Goal: Information Seeking & Learning: Learn about a topic

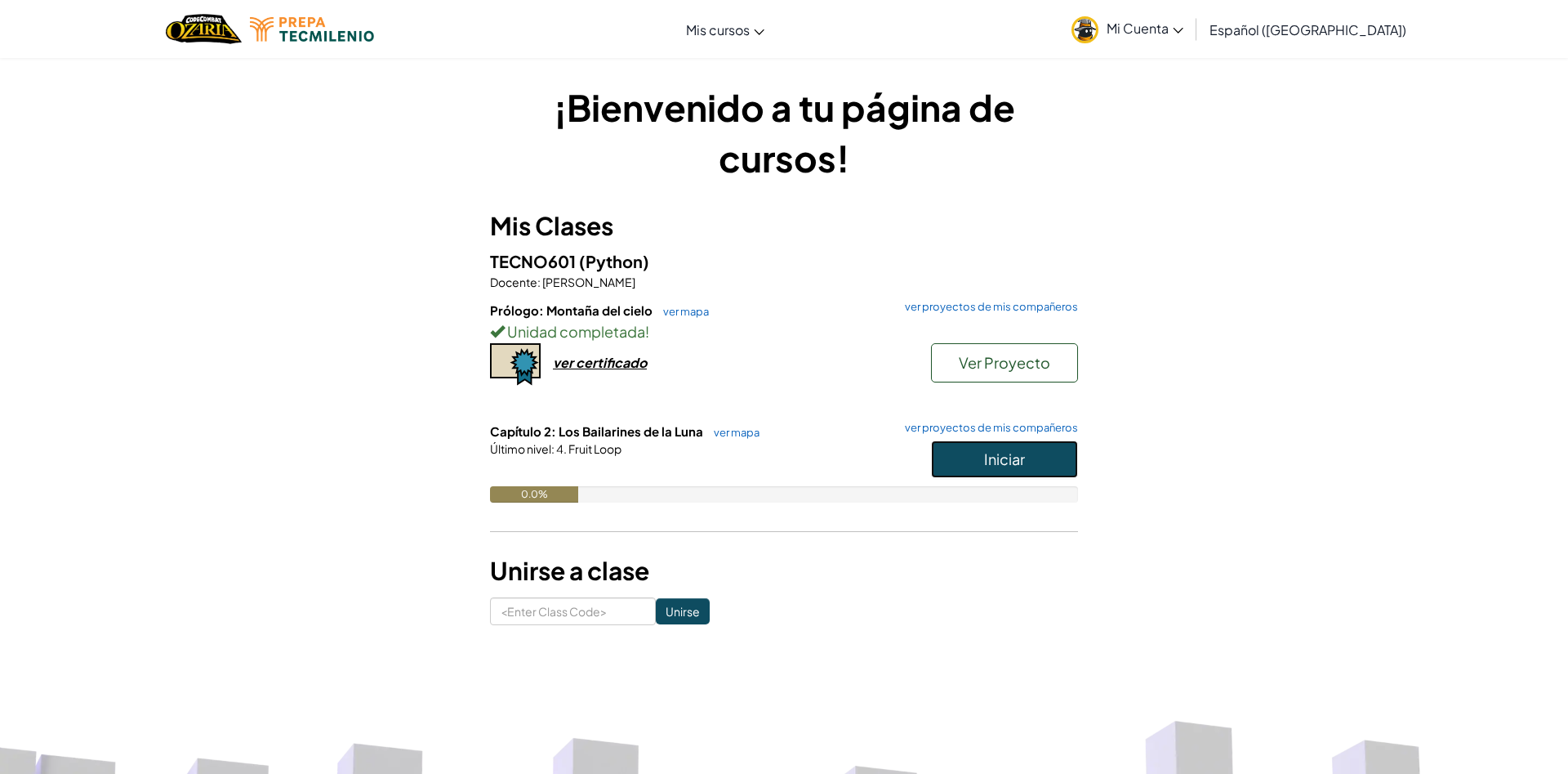
click at [959, 459] on button "Iniciar" at bounding box center [1005, 459] width 147 height 37
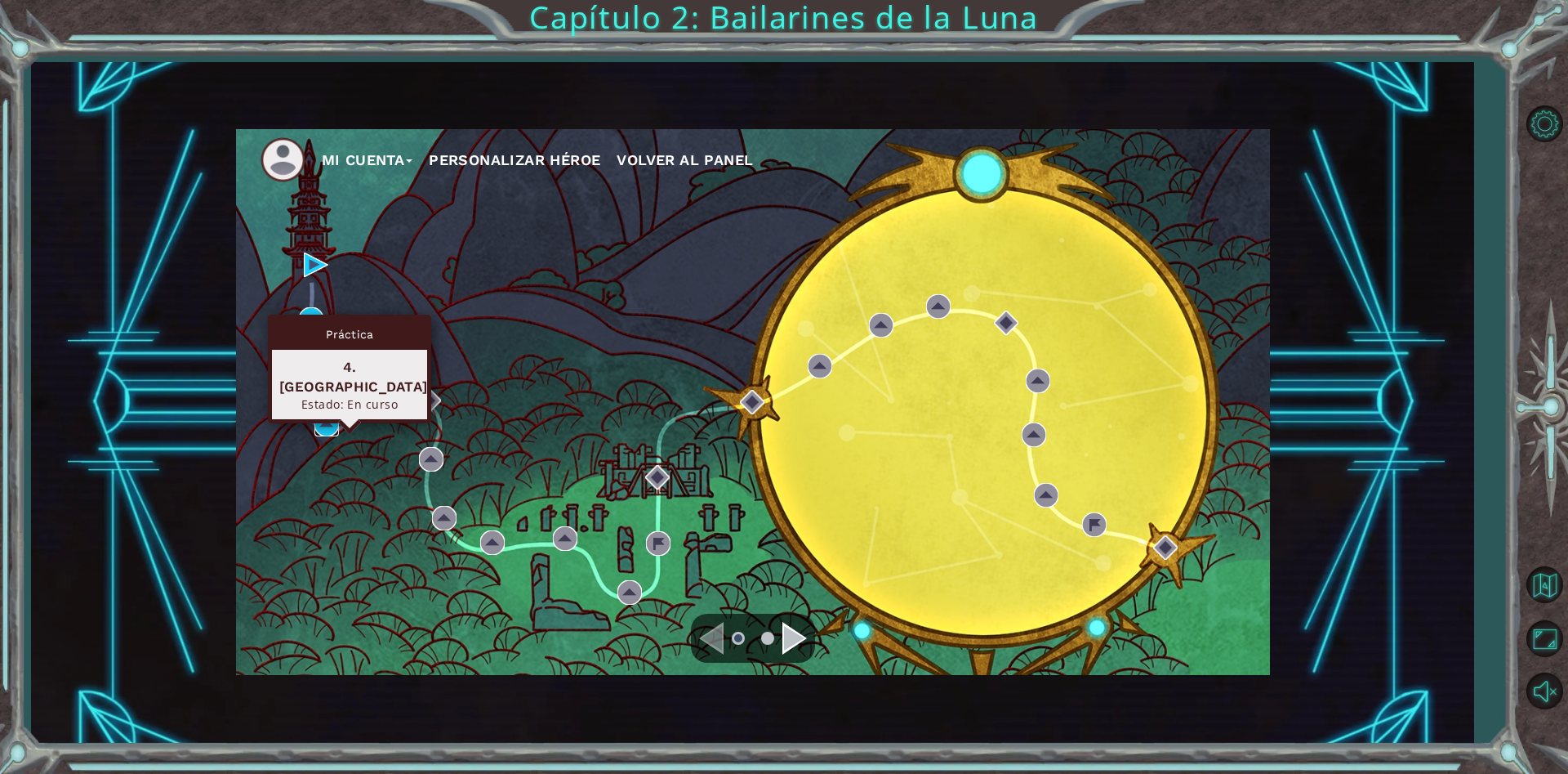
click at [332, 419] on img at bounding box center [326, 424] width 24 height 24
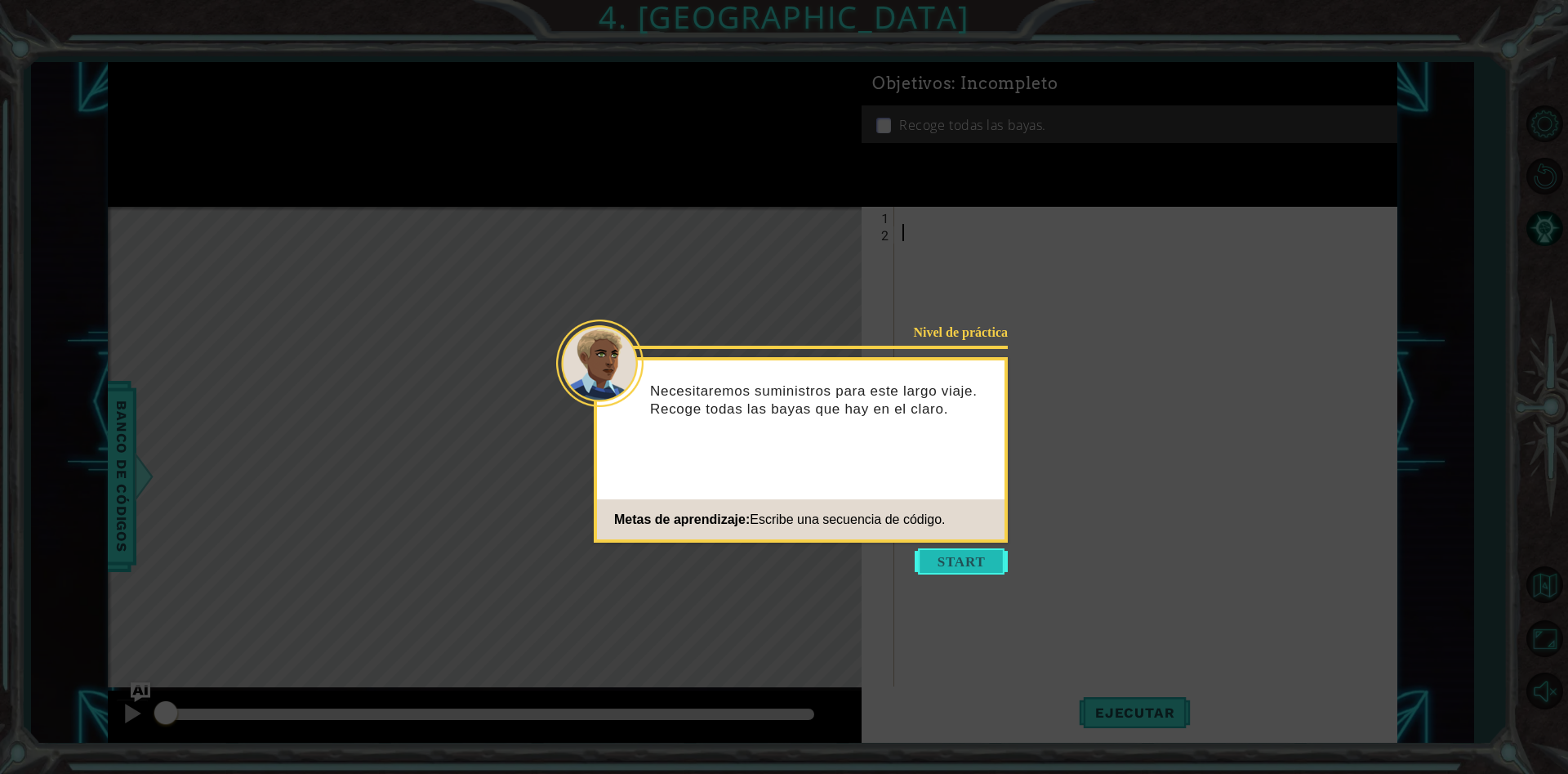
click at [928, 559] on button "Start" at bounding box center [961, 561] width 93 height 26
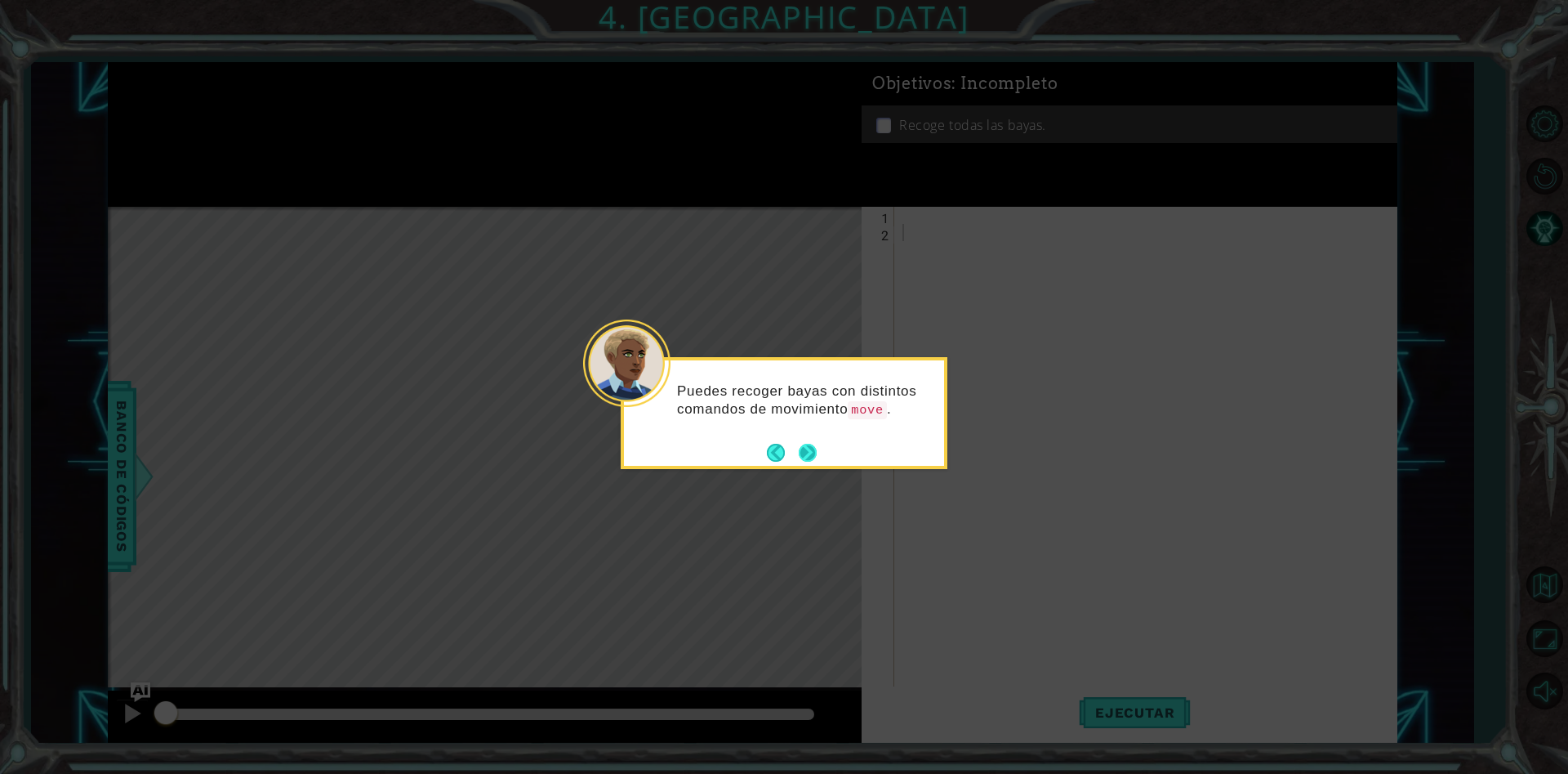
click at [815, 447] on button "Next" at bounding box center [808, 453] width 28 height 28
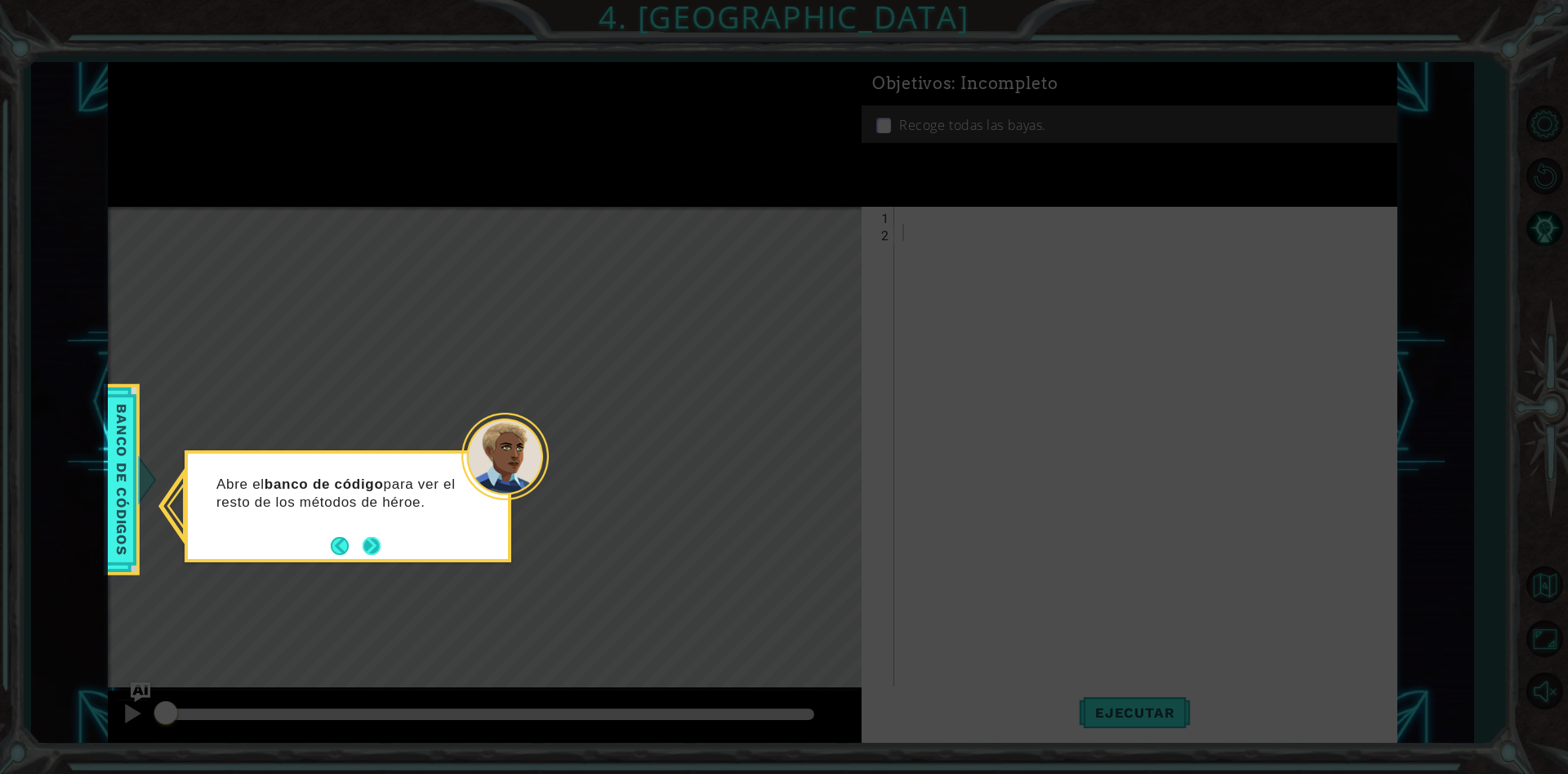
click at [365, 541] on button "Next" at bounding box center [371, 546] width 22 height 22
click at [365, 541] on button "Next" at bounding box center [372, 547] width 30 height 30
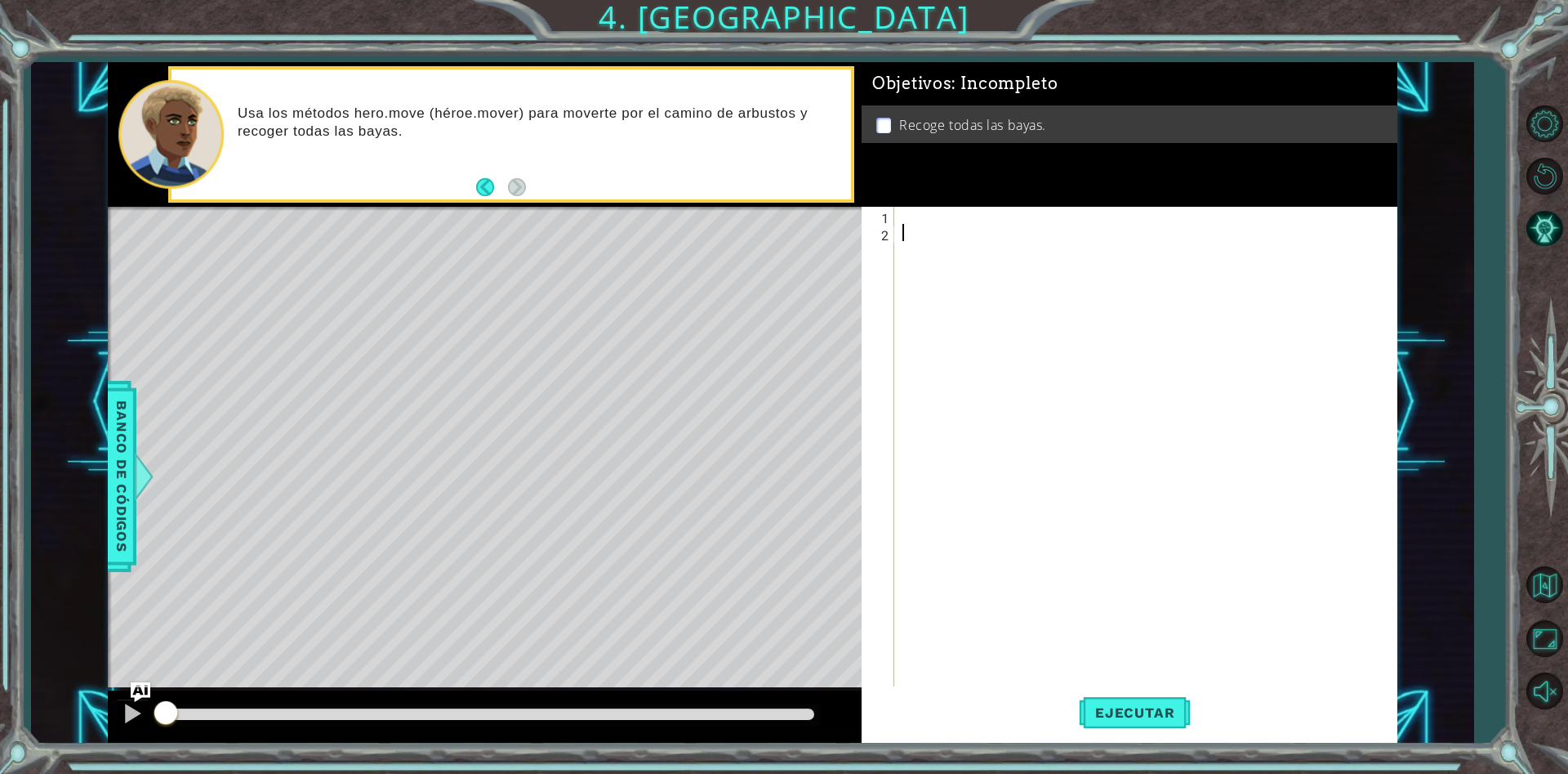
click at [932, 226] on div at bounding box center [1150, 464] width 502 height 515
click at [911, 218] on div at bounding box center [1150, 464] width 502 height 515
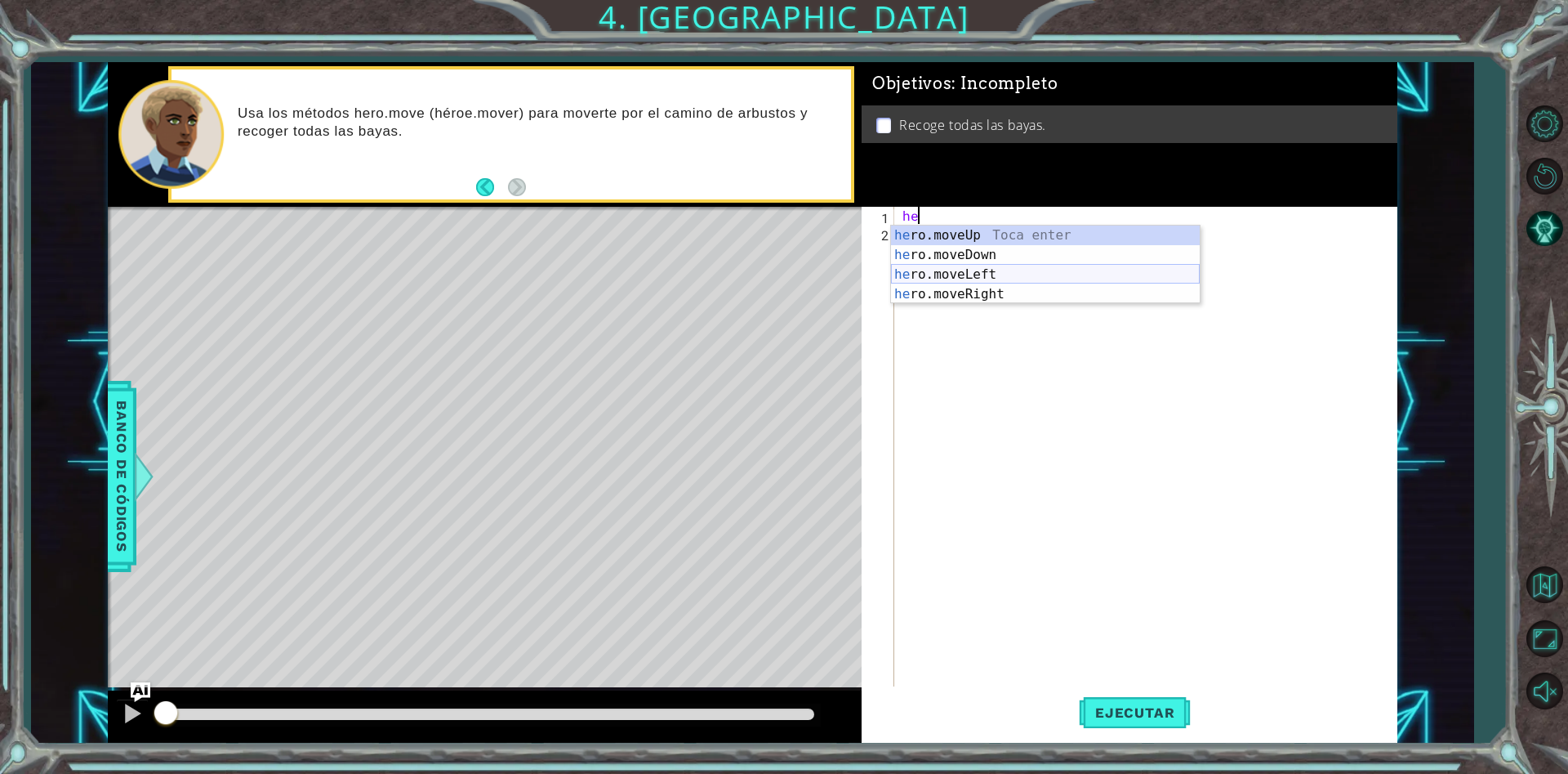
click at [957, 277] on div "he ro.moveUp Toca enter he ro.moveDown Toca enter he ro.moveLeft Toca enter he …" at bounding box center [1045, 284] width 309 height 117
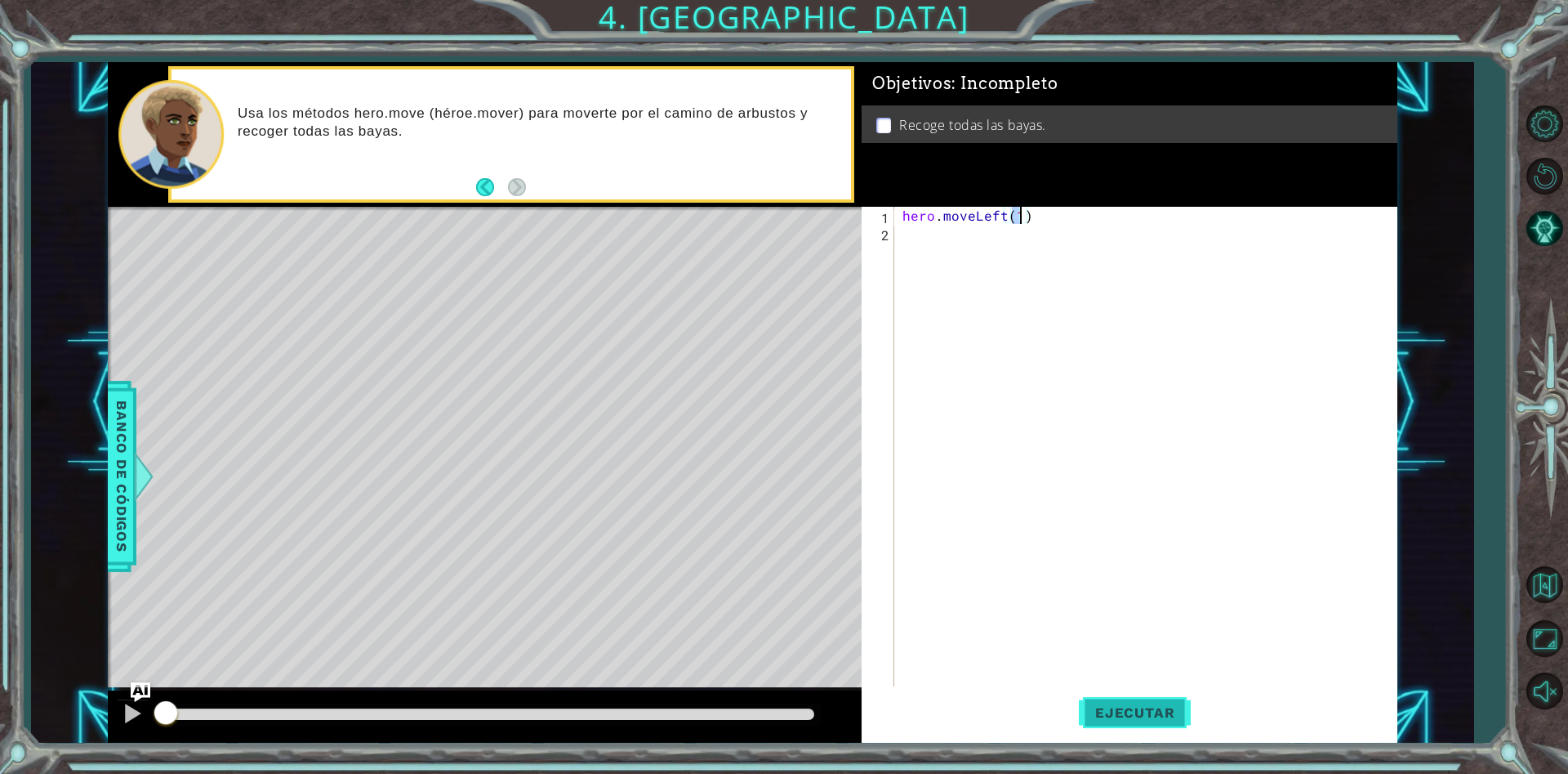
type textarea "hero.moveLeft(1)"
click at [1109, 711] on span "Ejecutar" at bounding box center [1135, 712] width 112 height 17
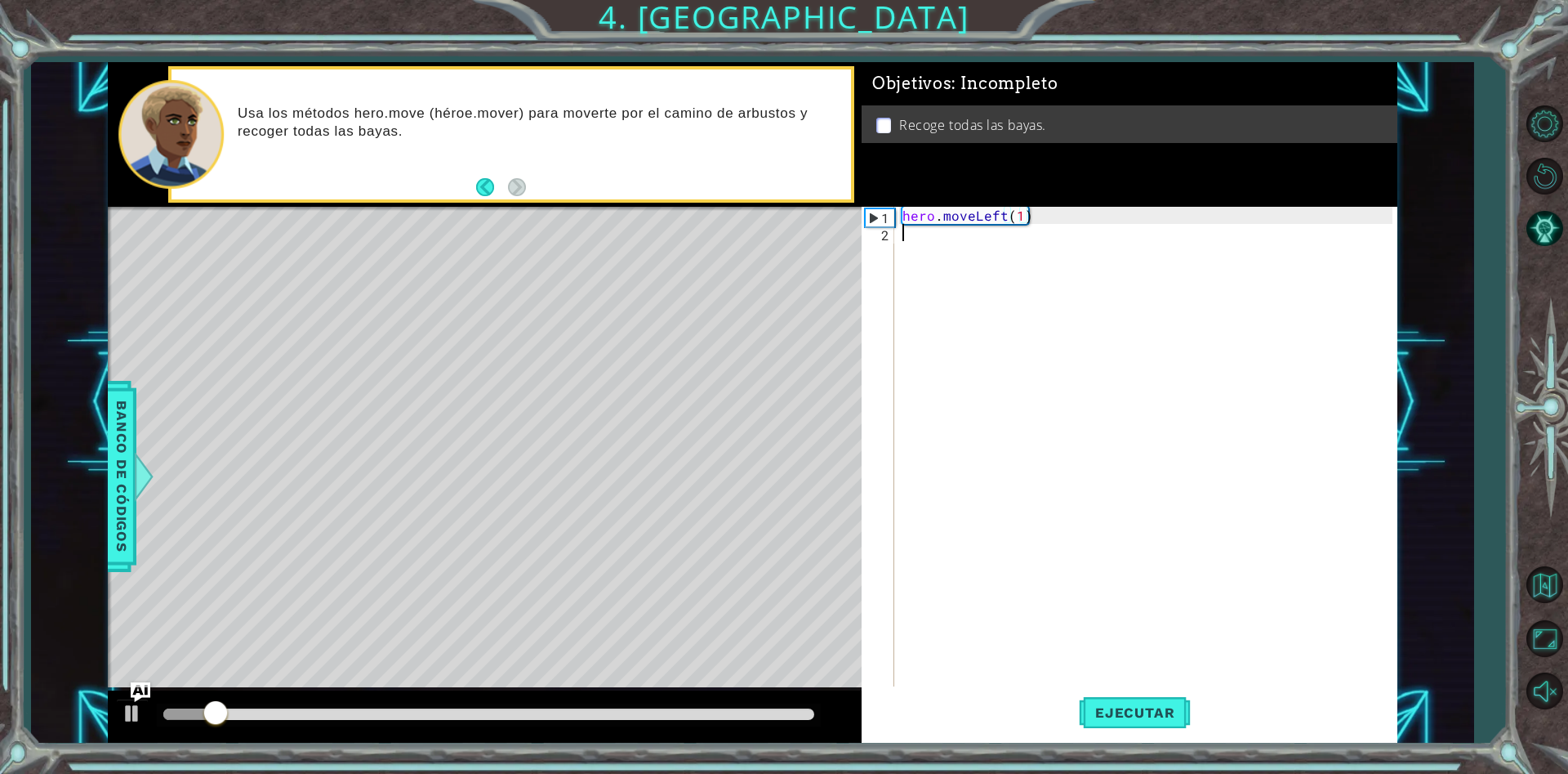
click at [918, 238] on div "hero . moveLeft ( 1 )" at bounding box center [1150, 464] width 502 height 515
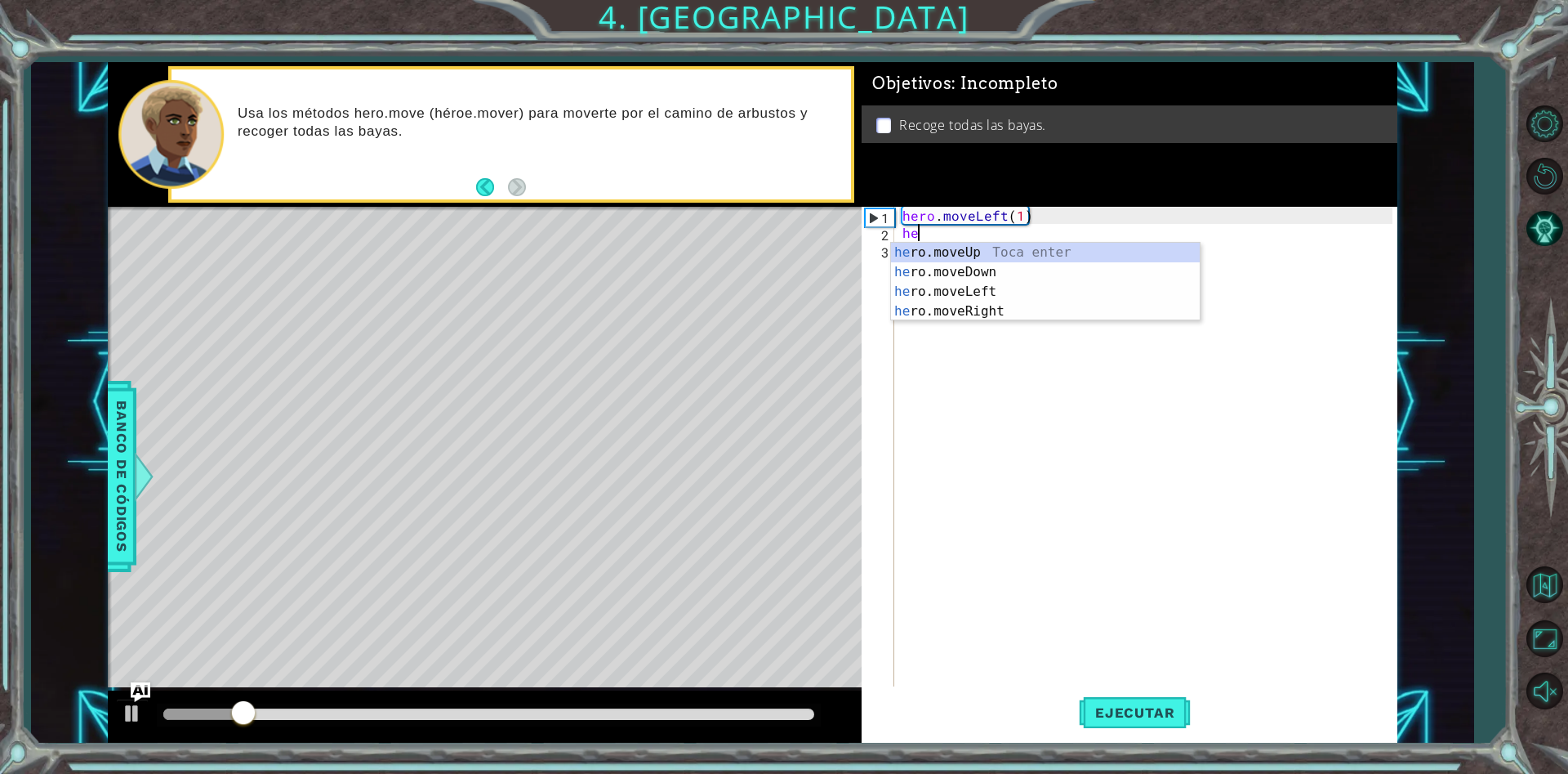
scroll to position [0, 1]
click at [1023, 216] on div "hero . moveLeft ( 1 ) hero" at bounding box center [1150, 464] width 502 height 515
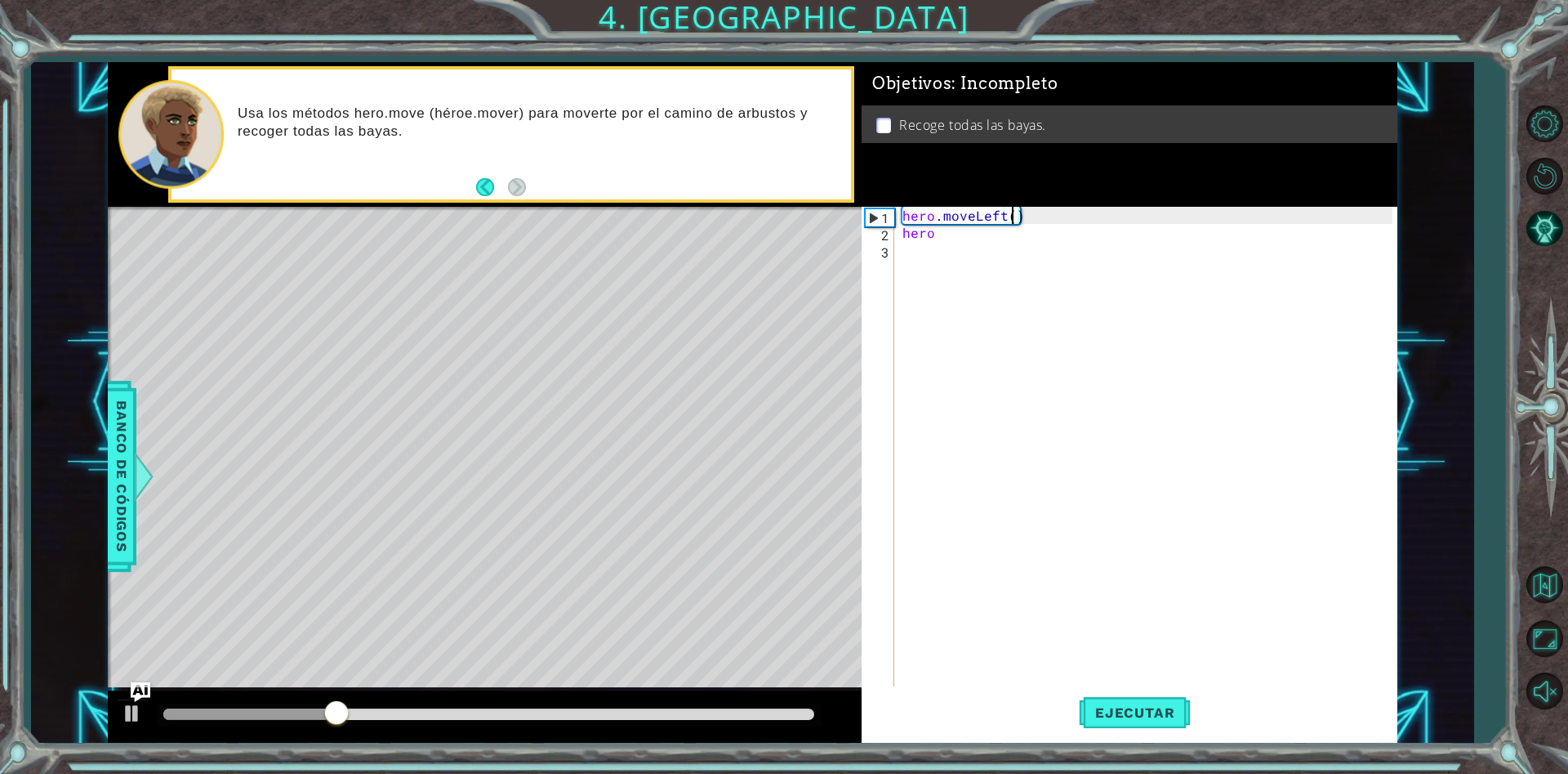
scroll to position [0, 7]
click at [939, 229] on div "hero . moveLeft ( 2 ) hero" at bounding box center [1150, 464] width 502 height 515
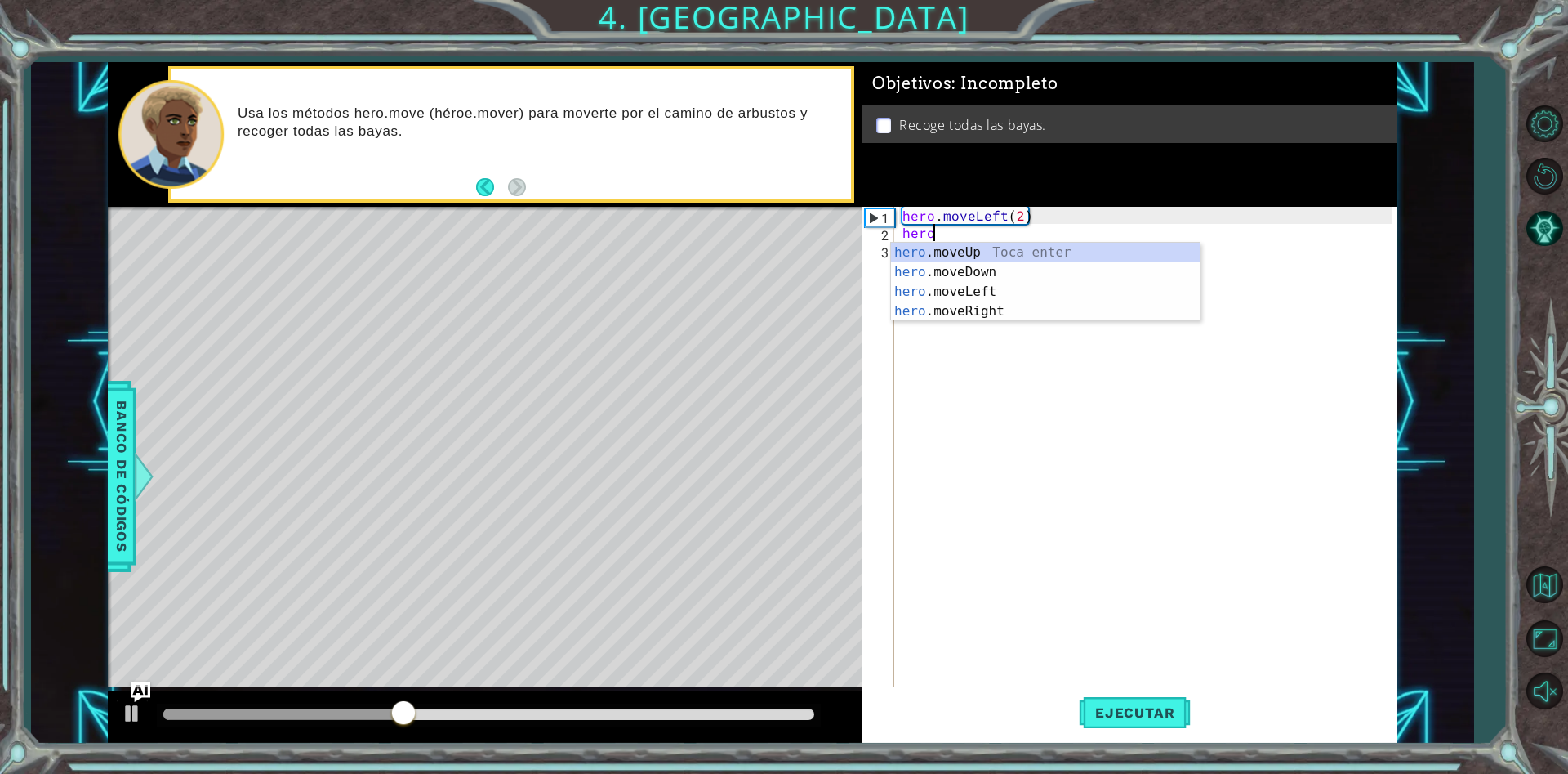
scroll to position [0, 2]
click at [946, 275] on div "hero . m oveUp Toca enter hero . m oveDown Toca enter hero . m oveLeft Toca ent…" at bounding box center [1045, 301] width 309 height 117
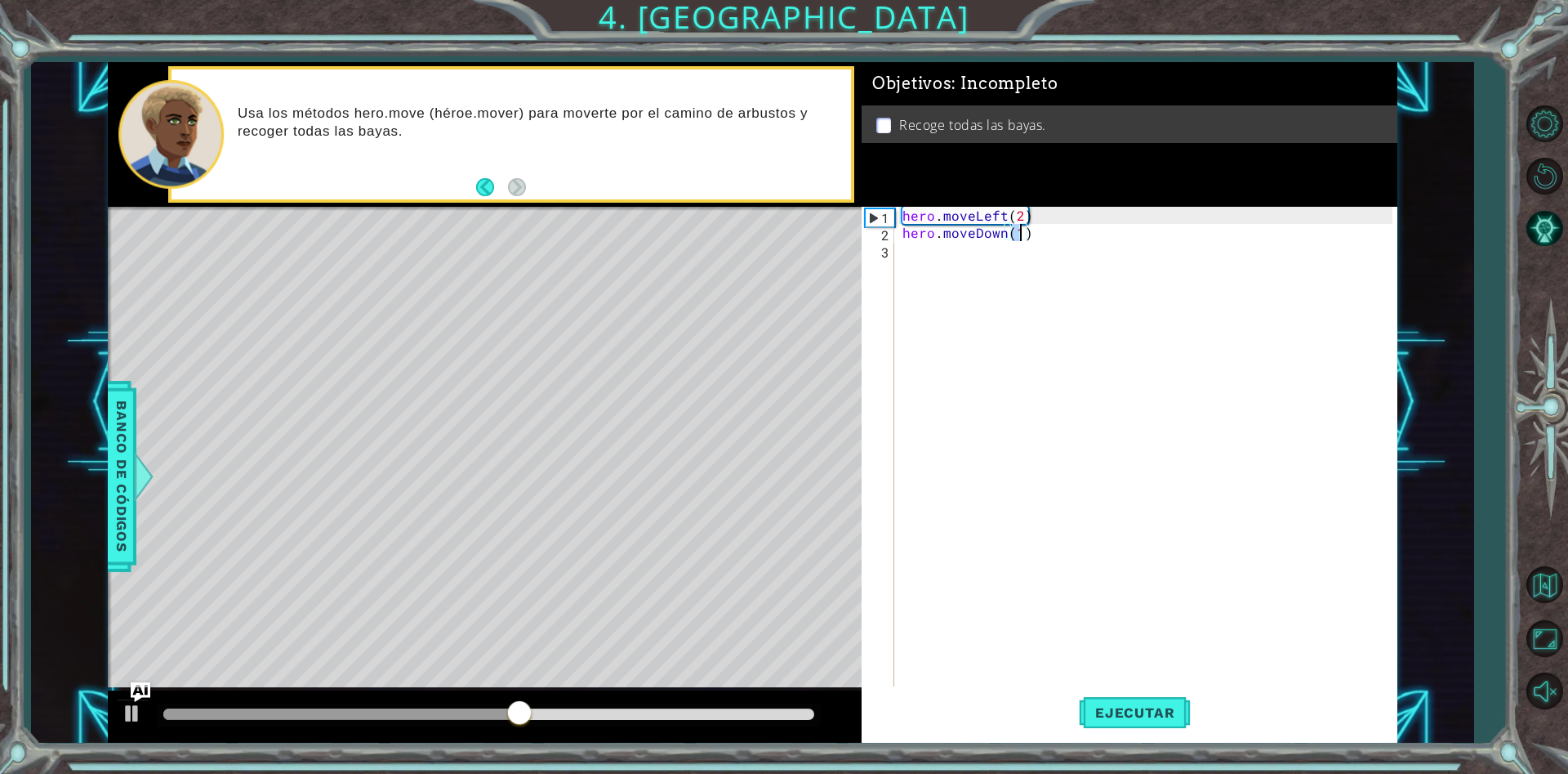
scroll to position [0, 7]
click at [957, 257] on div "hero . moveLeft ( 2 ) hero . moveDown ( 2 )" at bounding box center [1150, 464] width 502 height 515
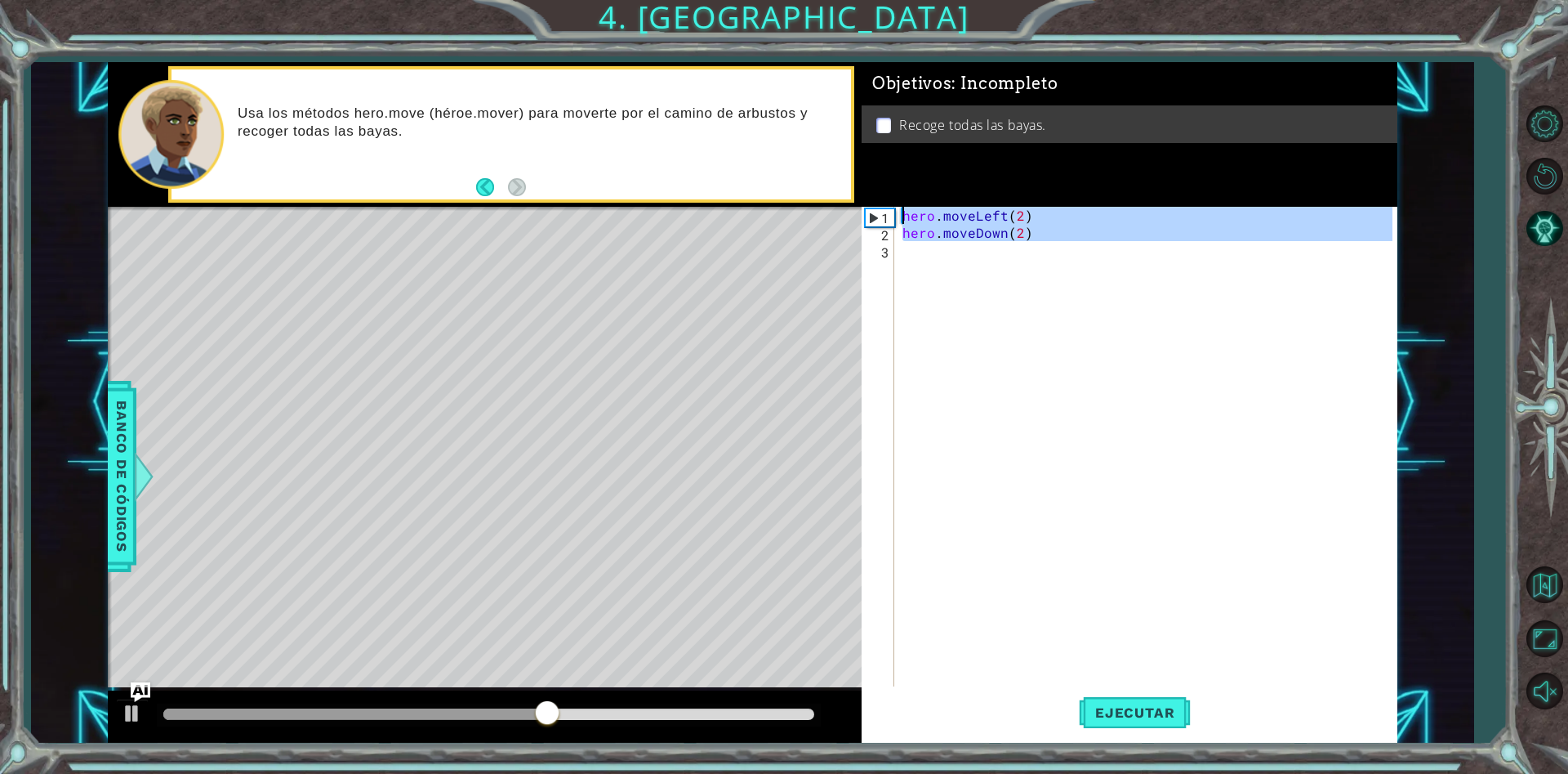
type textarea "hero.moveLeft(2) hero.moveDown(2)"
click at [978, 264] on div "hero . moveLeft ( 2 ) hero . moveDown ( 2 )" at bounding box center [1146, 447] width 493 height 480
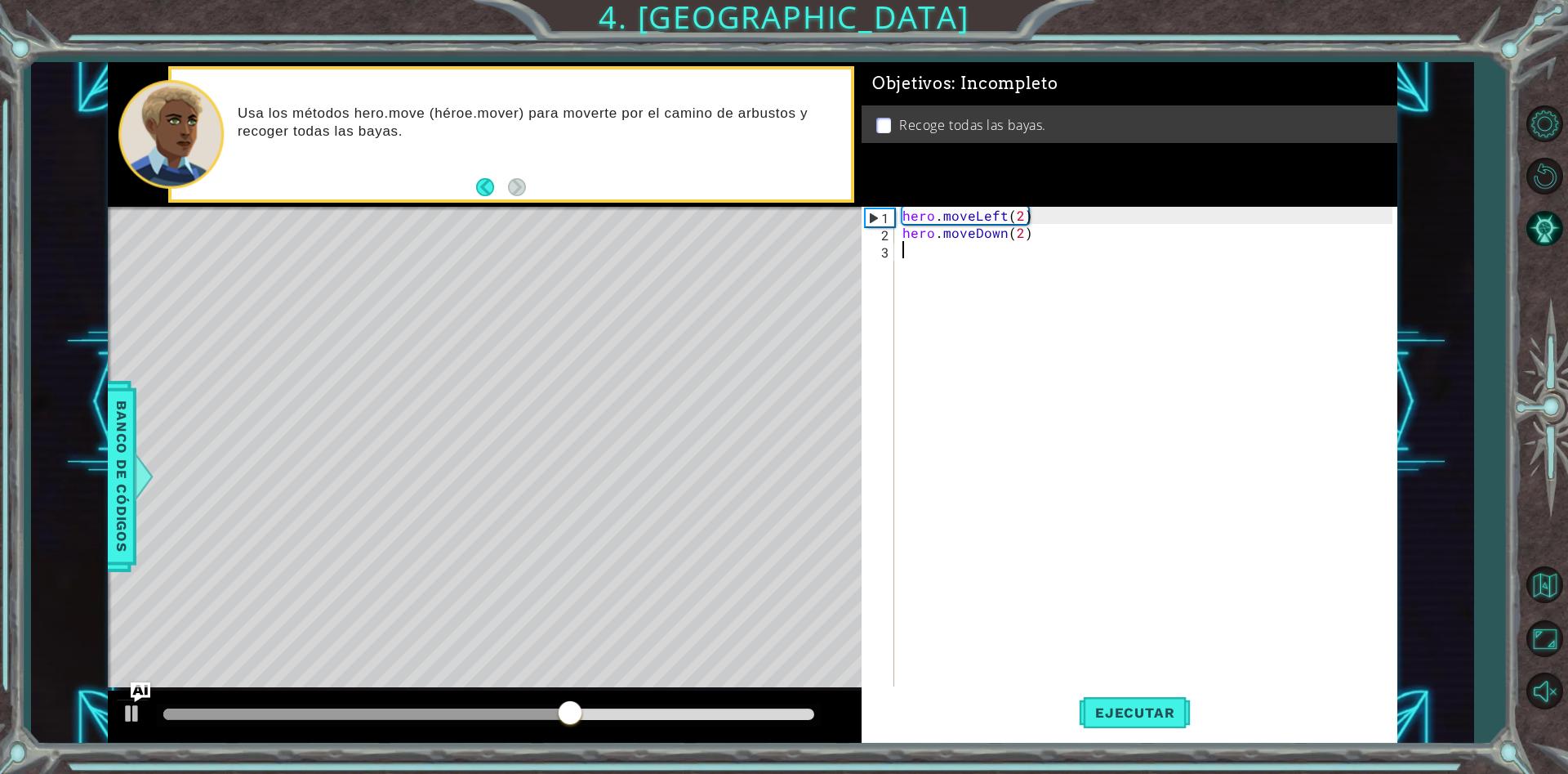
scroll to position [0, 0]
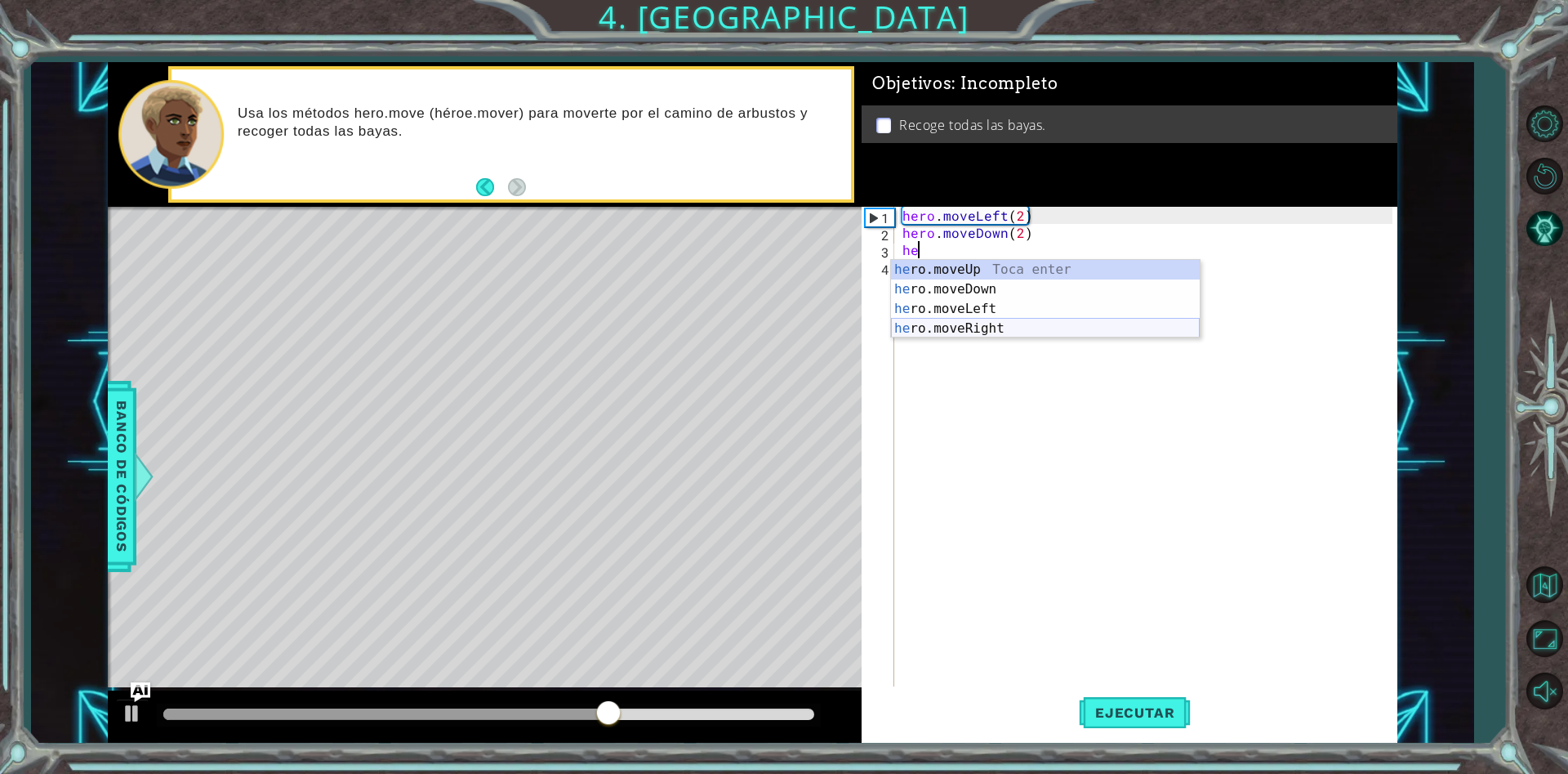
click at [1049, 326] on div "he ro.moveUp Toca enter he ro.moveDown Toca enter he ro.moveLeft Toca enter he …" at bounding box center [1045, 319] width 309 height 117
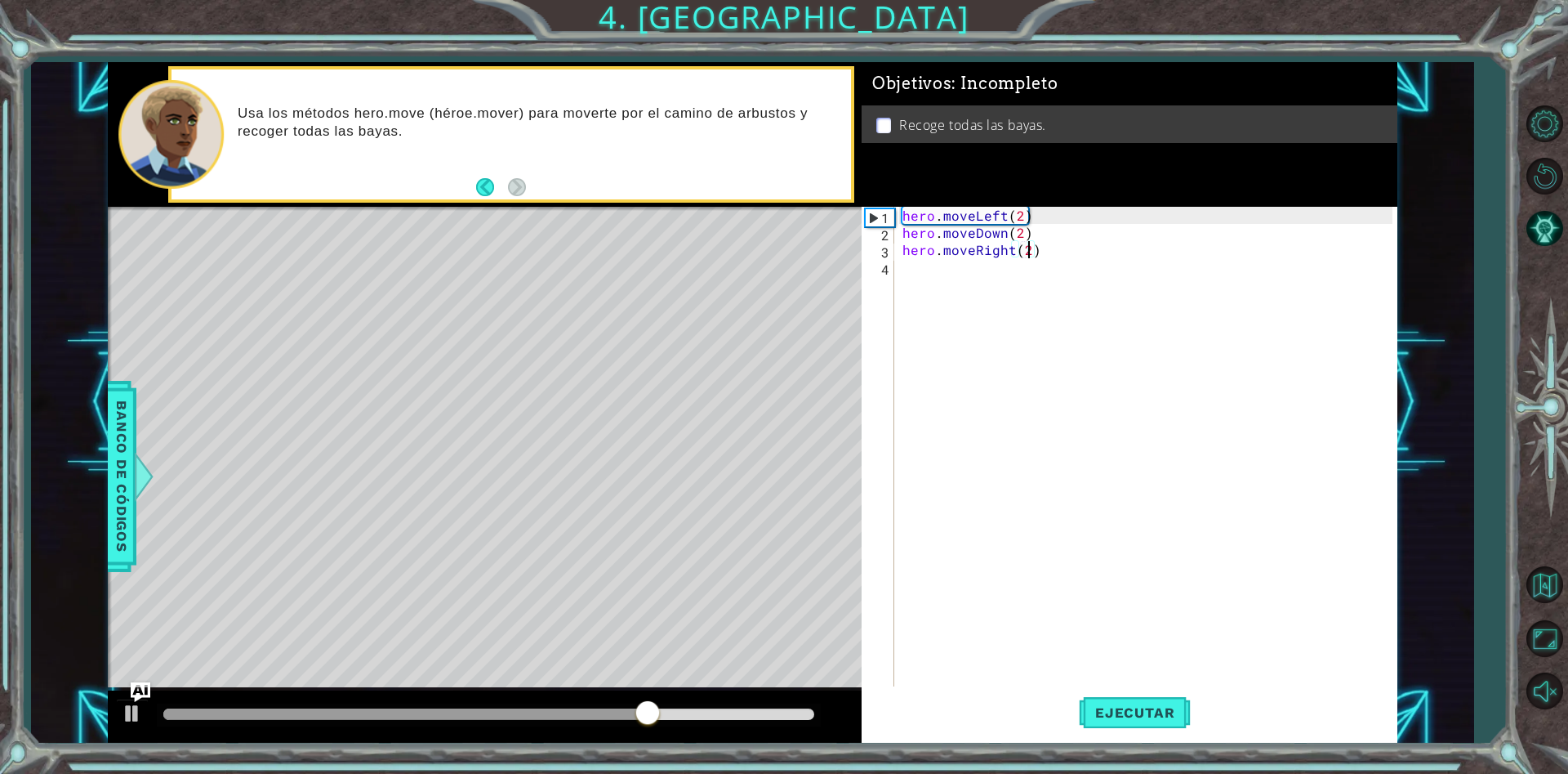
scroll to position [0, 7]
click at [928, 274] on div "hero . moveLeft ( 2 ) hero . moveDown ( 2 ) hero . moveRight ( 2 )" at bounding box center [1150, 464] width 502 height 515
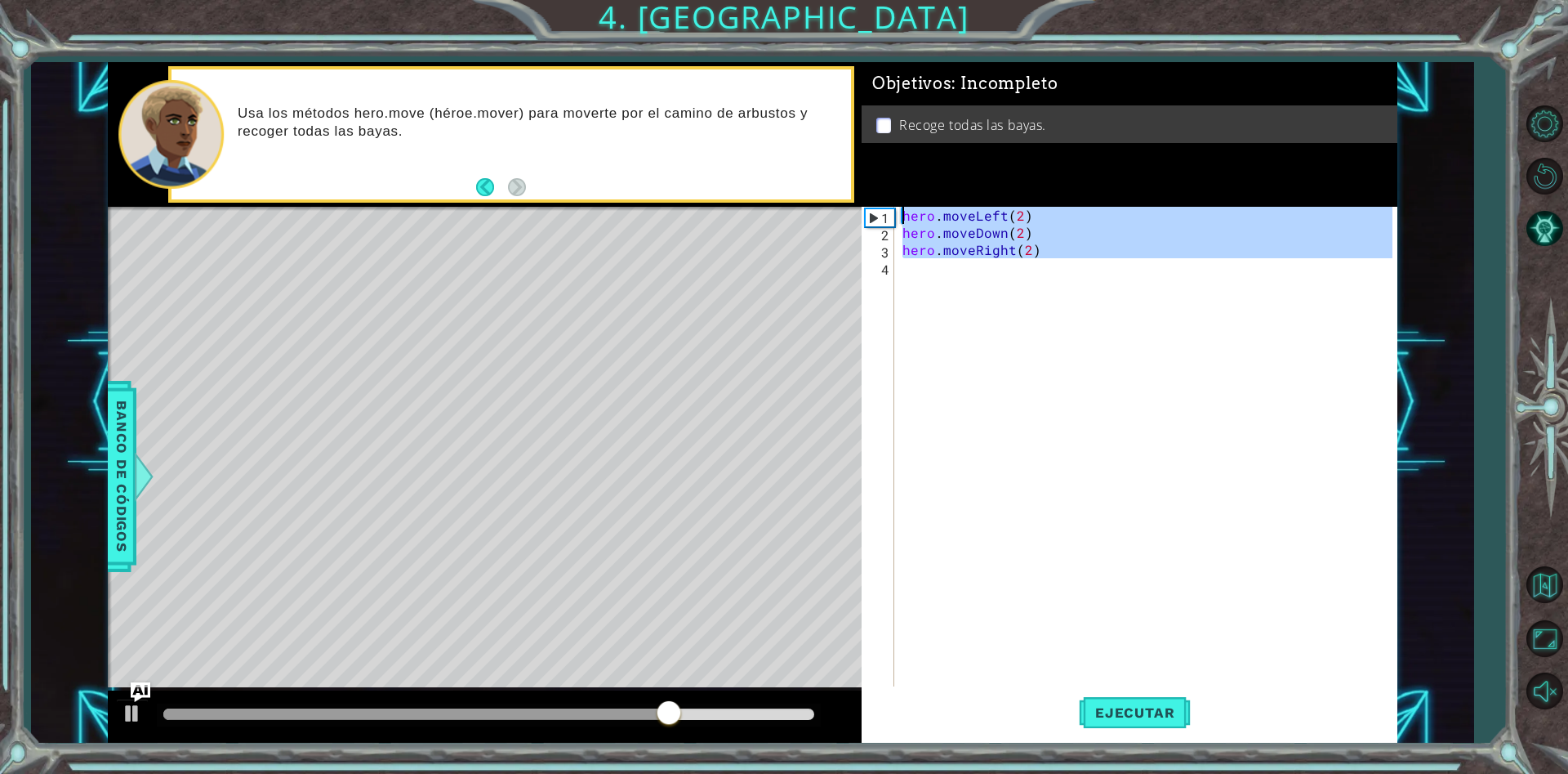
type textarea "hero.moveLeft(2) hero.moveDown(2)"
click at [1042, 283] on div "hero . moveLeft ( 2 ) hero . moveDown ( 2 ) hero . moveRight ( 2 )" at bounding box center [1146, 447] width 493 height 480
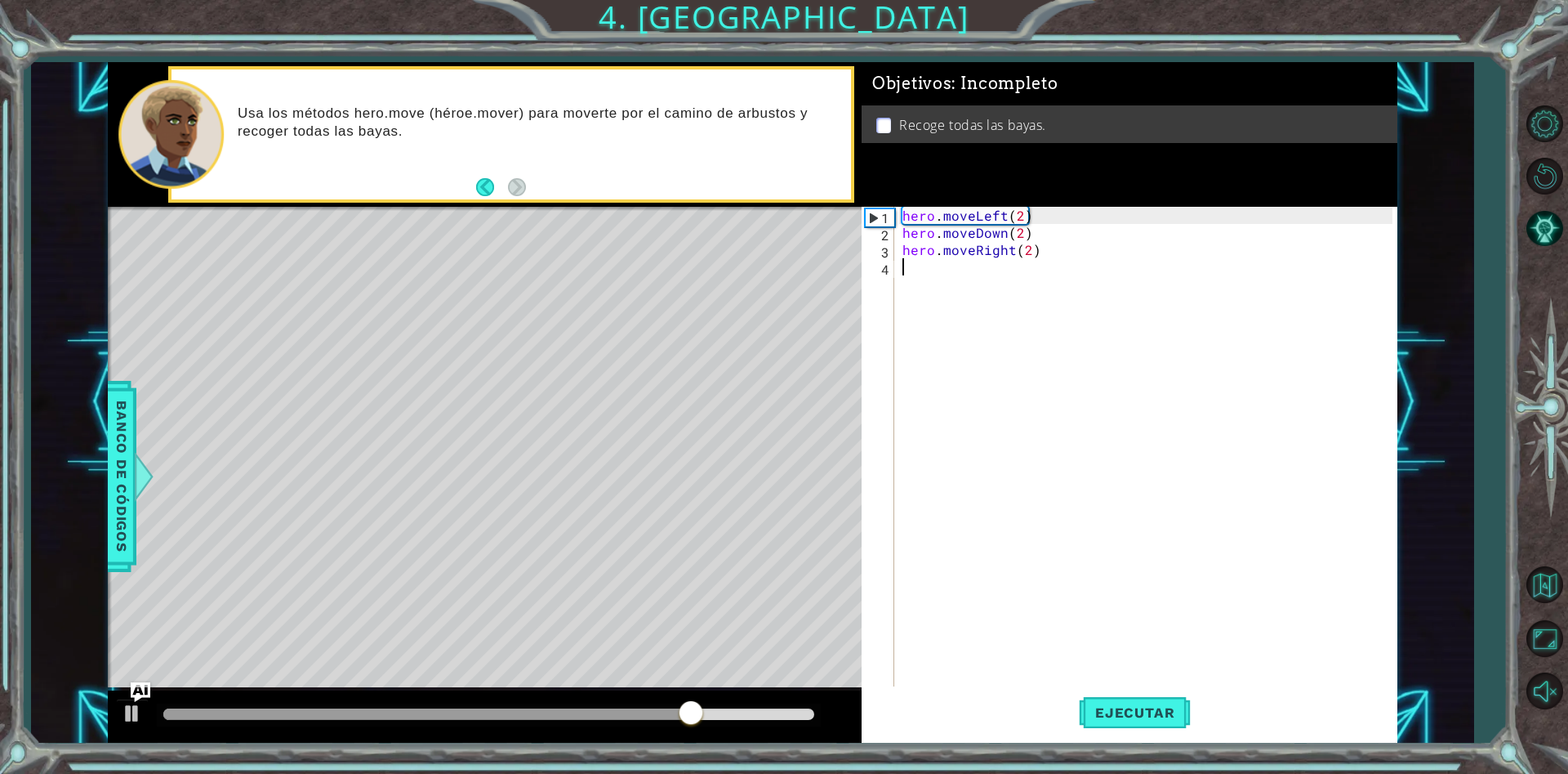
scroll to position [0, 0]
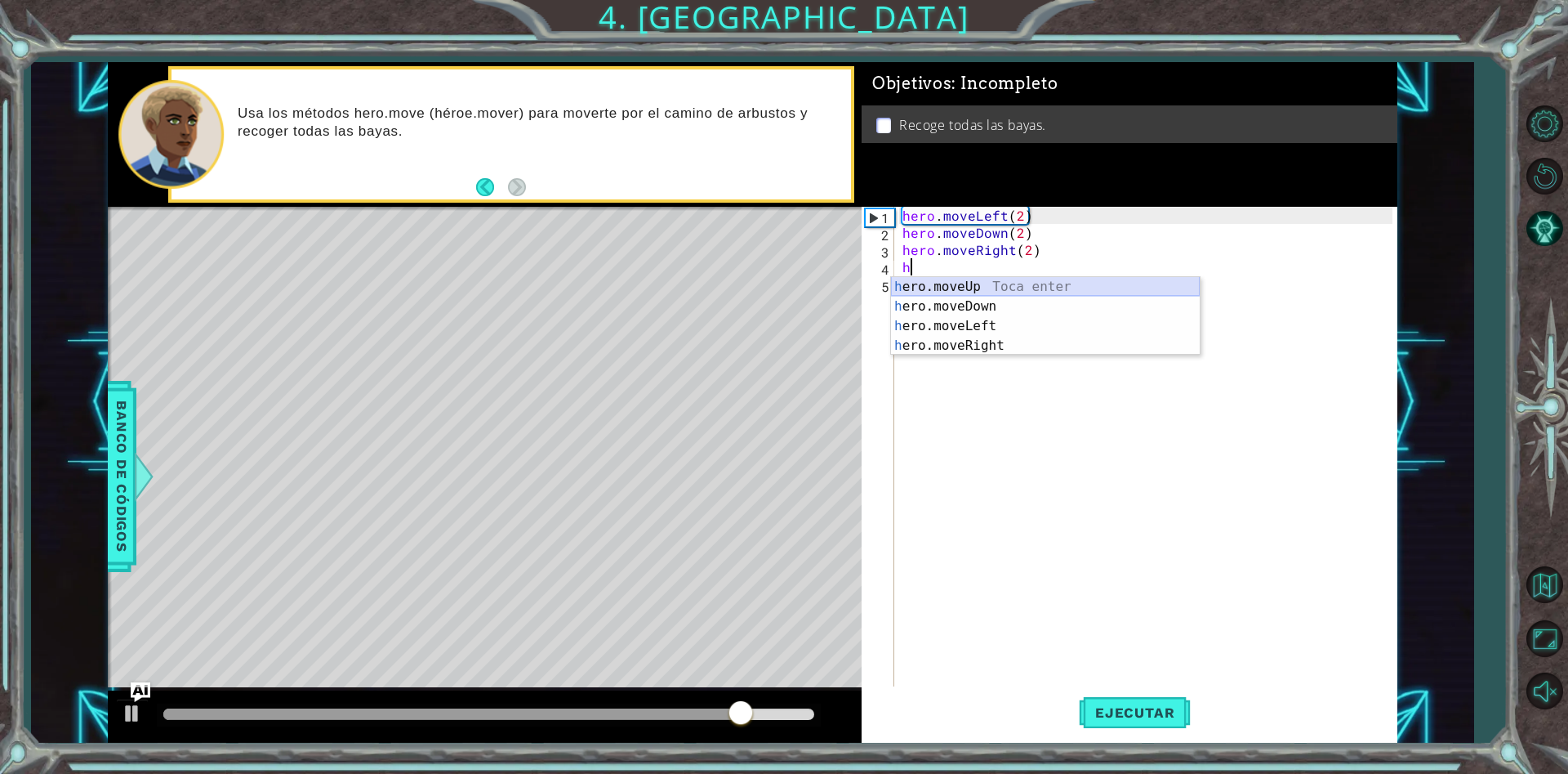
click at [998, 287] on div "h ero.moveUp Toca enter h ero.moveDown Toca enter h ero.moveLeft Toca enter h e…" at bounding box center [1045, 336] width 309 height 117
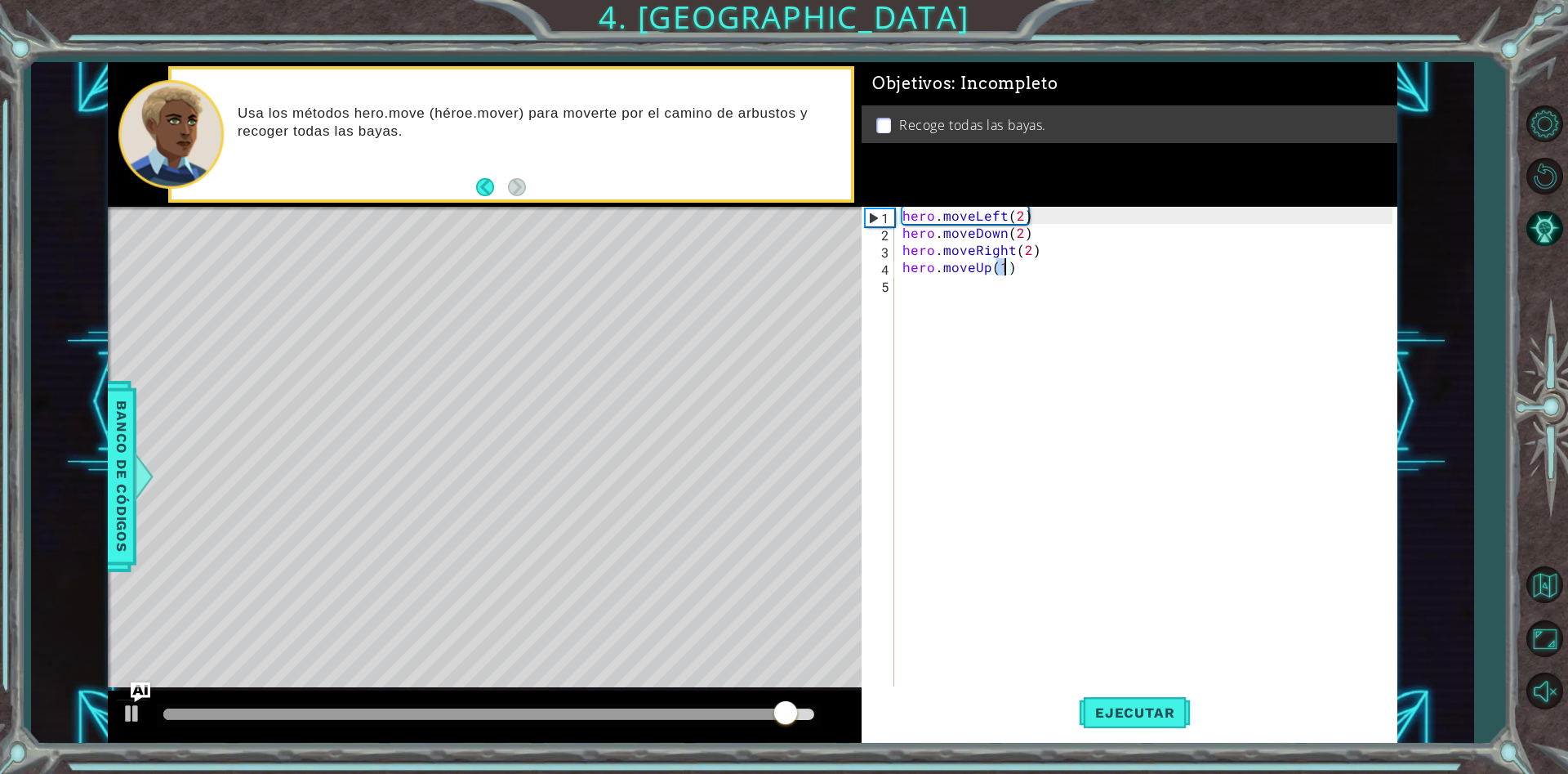
scroll to position [0, 6]
type textarea "hero.moveUp(2)"
click at [1165, 715] on span "Ejecutar" at bounding box center [1135, 712] width 112 height 17
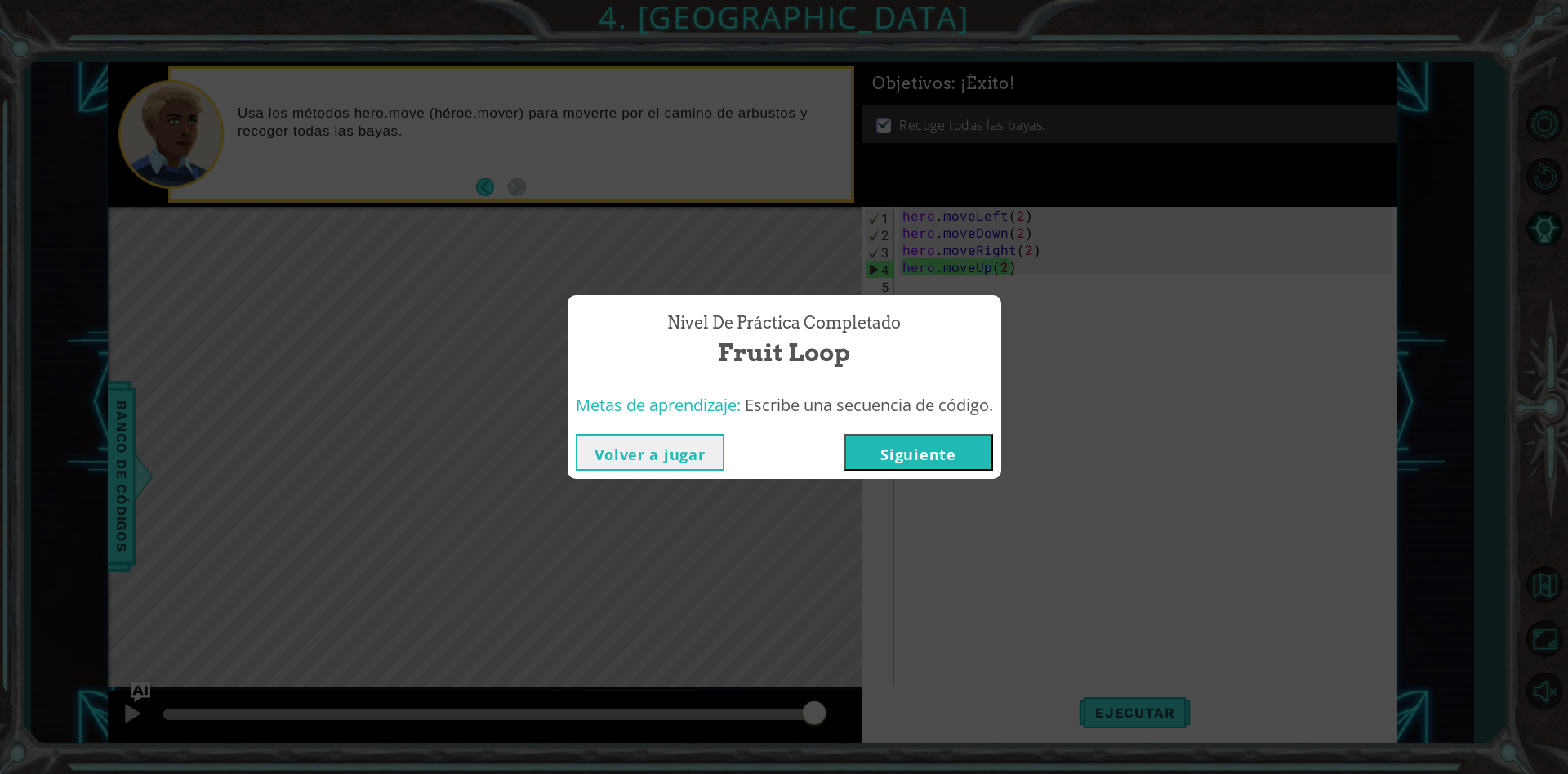
click at [909, 449] on button "Siguiente" at bounding box center [918, 451] width 148 height 36
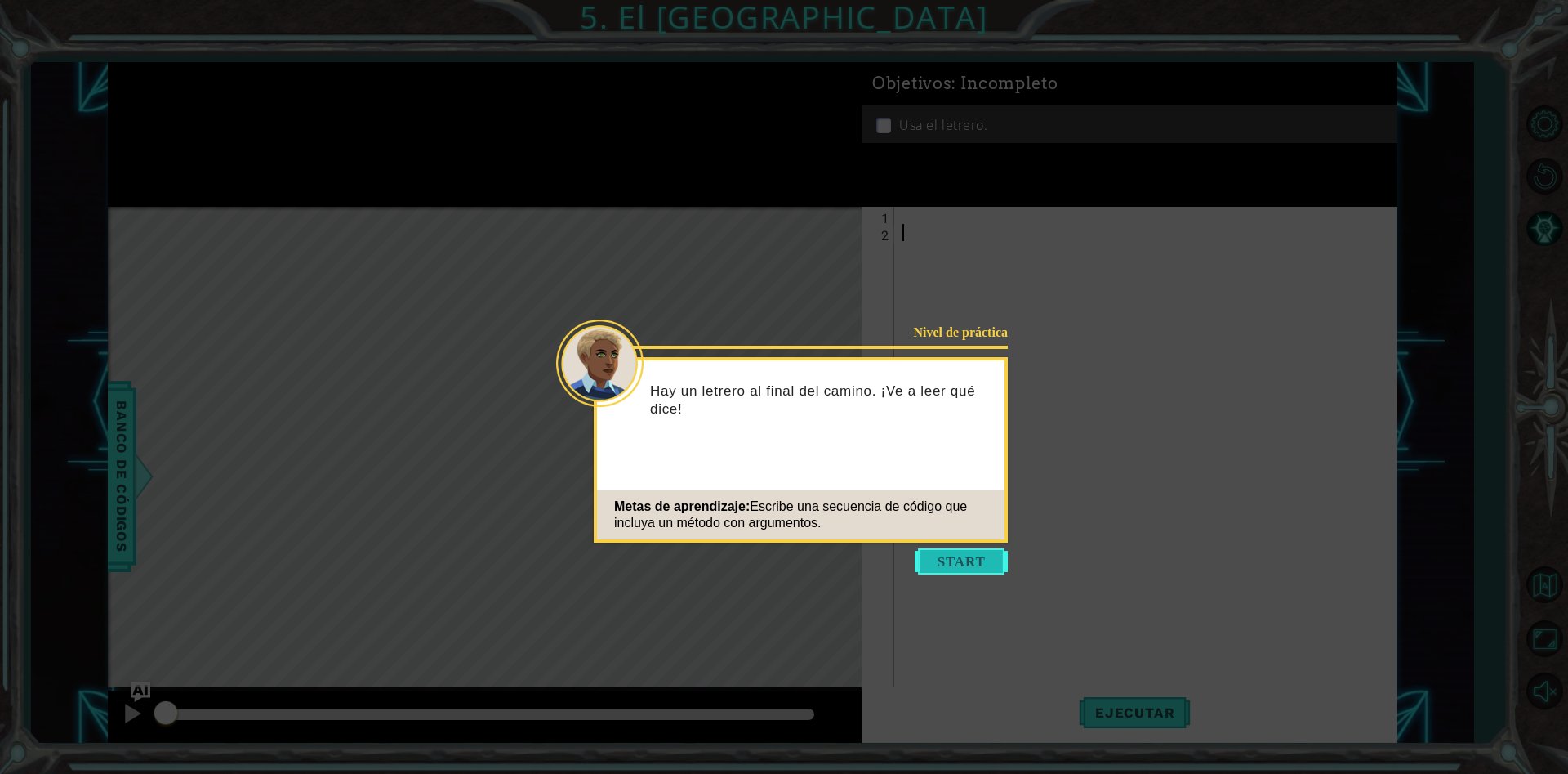
click at [959, 560] on button "Start" at bounding box center [961, 561] width 93 height 26
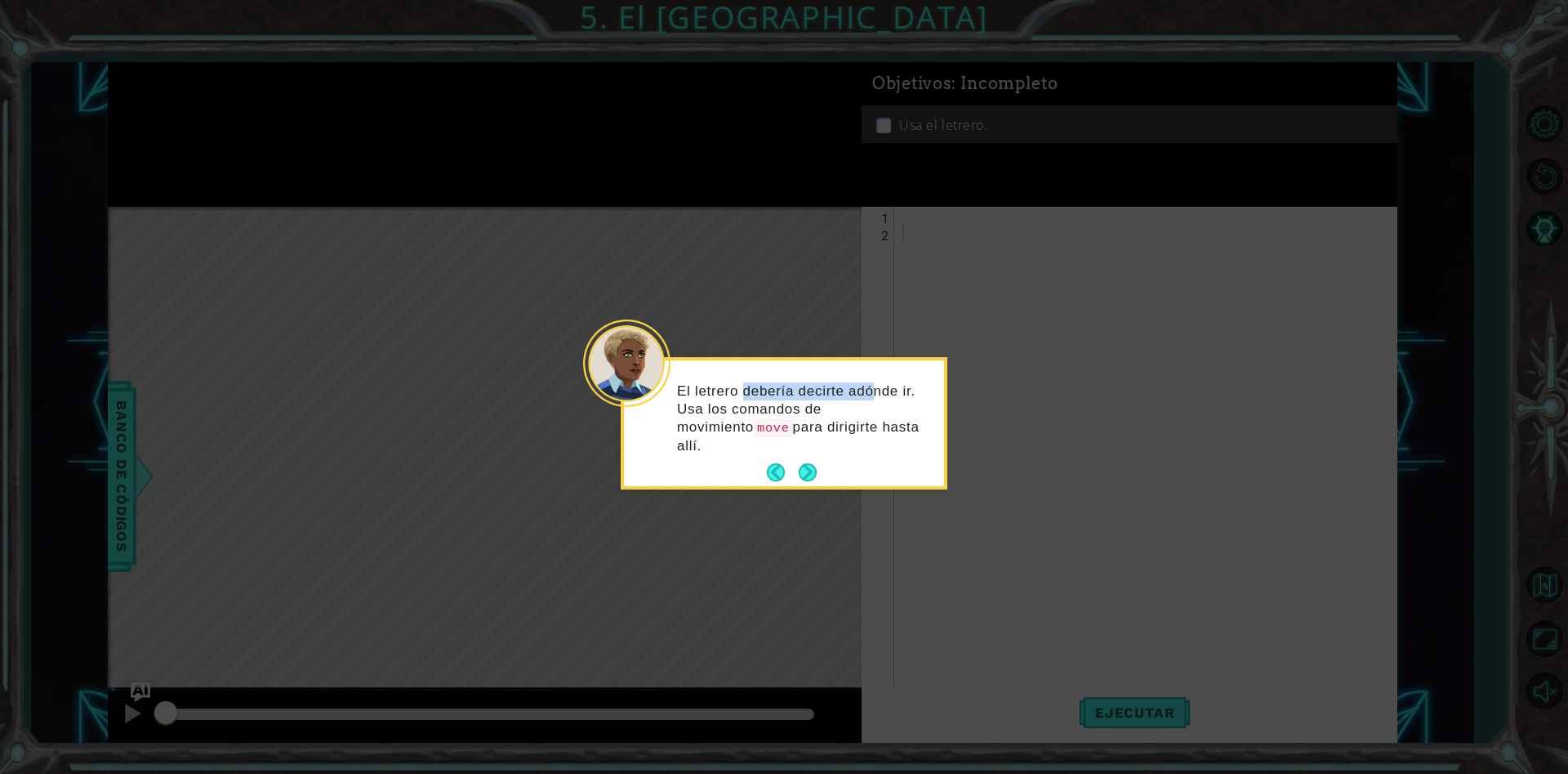
drag, startPoint x: 745, startPoint y: 394, endPoint x: 876, endPoint y: 380, distance: 131.7
click at [876, 380] on div "El letrero debería decirte adónde ir. Usa los comandos de movimiento move para …" at bounding box center [783, 426] width 320 height 119
click at [815, 460] on button "Next" at bounding box center [807, 472] width 24 height 24
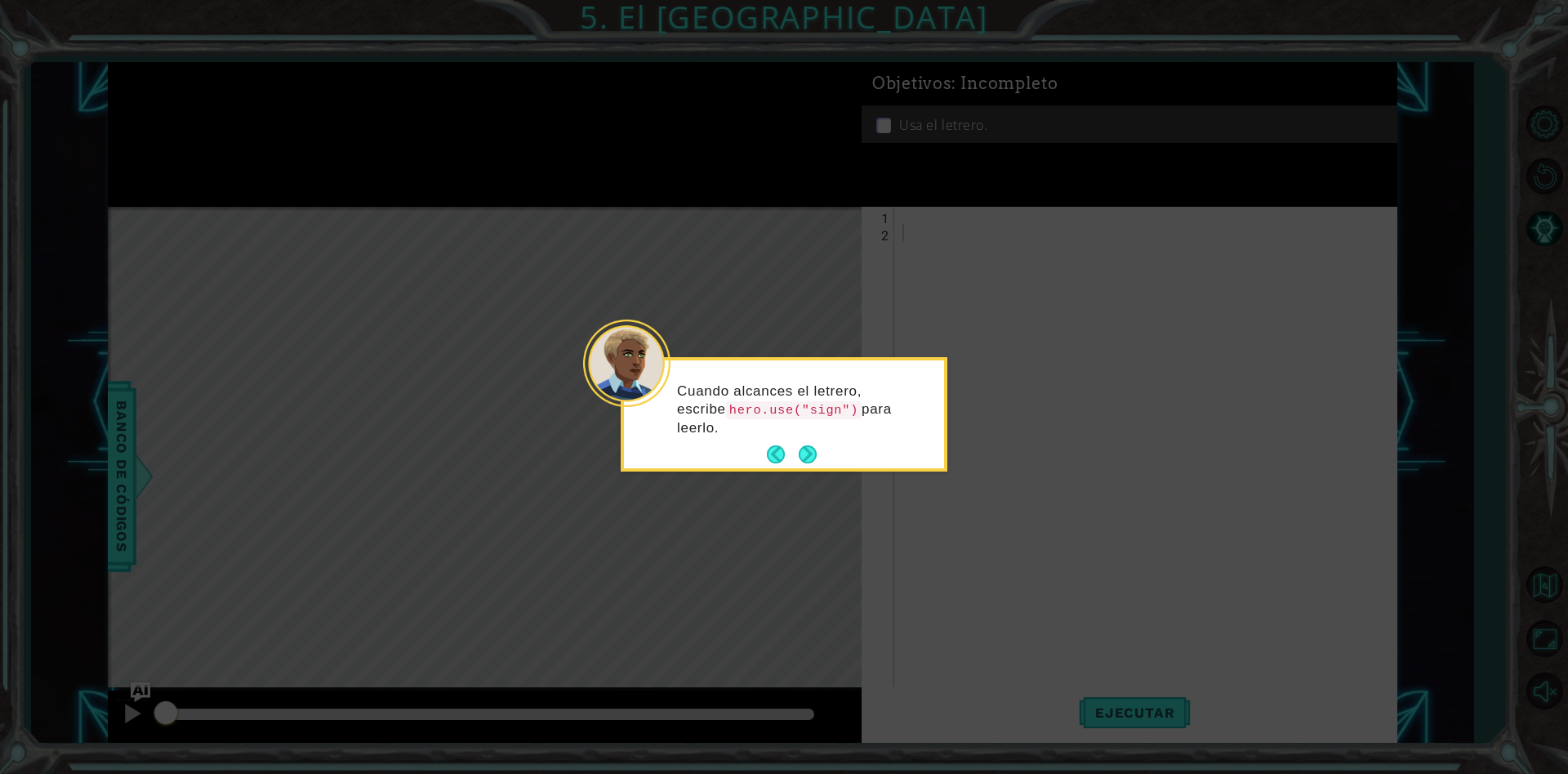
drag, startPoint x: 811, startPoint y: 452, endPoint x: 818, endPoint y: 458, distance: 9.2
click at [817, 457] on button "Next" at bounding box center [807, 454] width 18 height 18
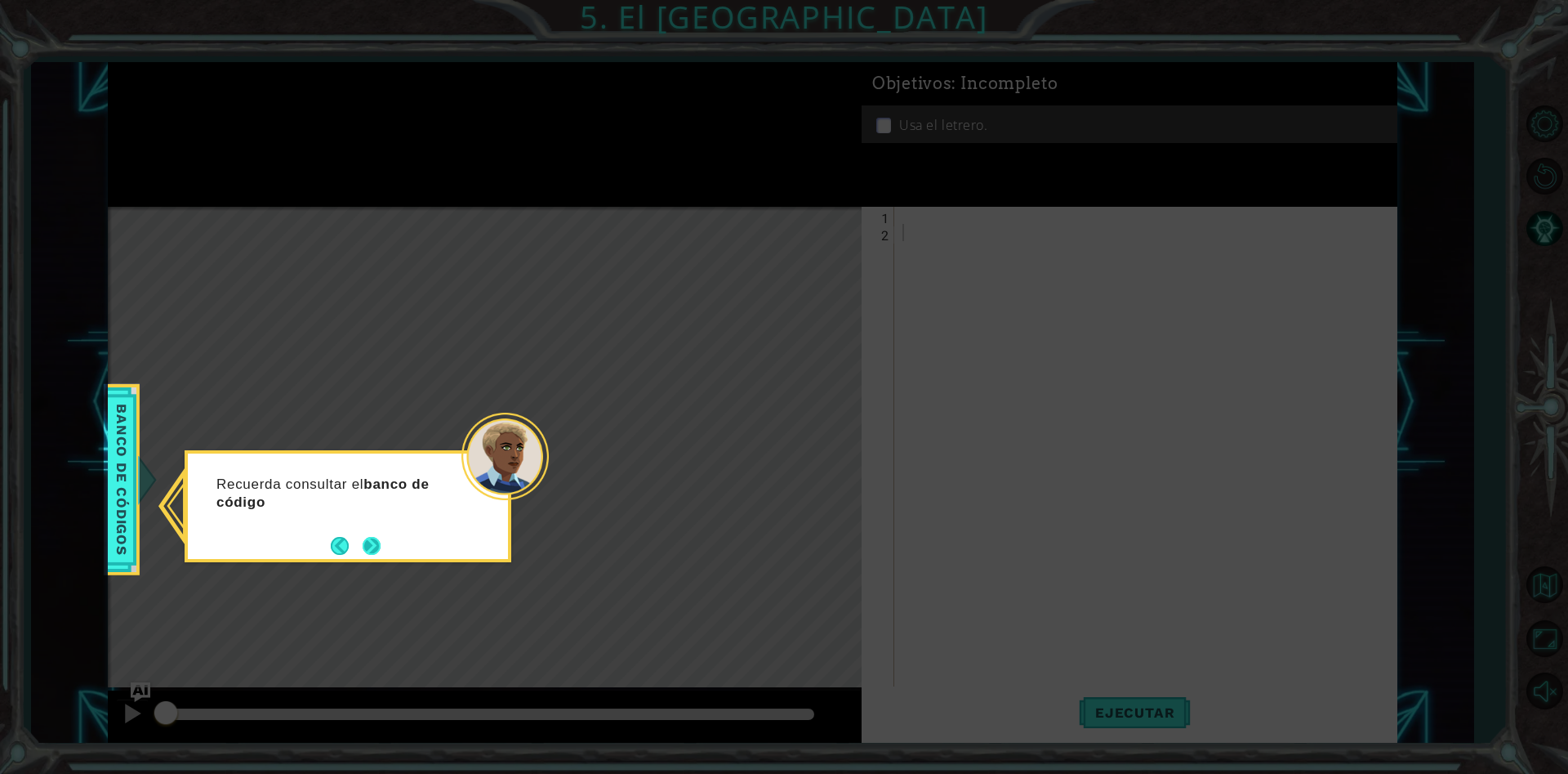
click at [379, 543] on button "Next" at bounding box center [372, 546] width 30 height 30
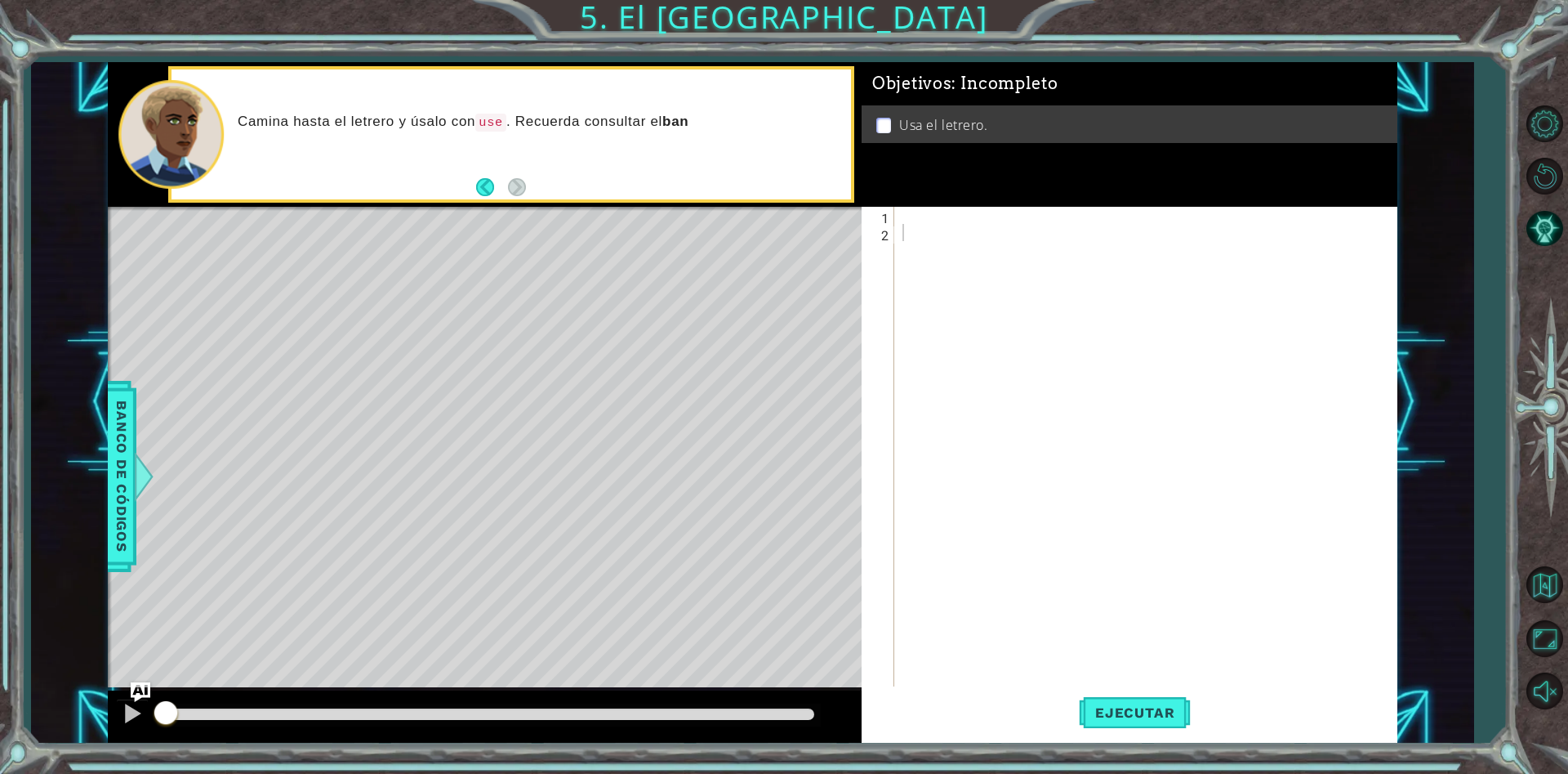
click at [911, 204] on div "Objetivos : Incompleto Usa el letrero." at bounding box center [1129, 135] width 536 height 145
click at [915, 221] on div at bounding box center [1150, 464] width 502 height 515
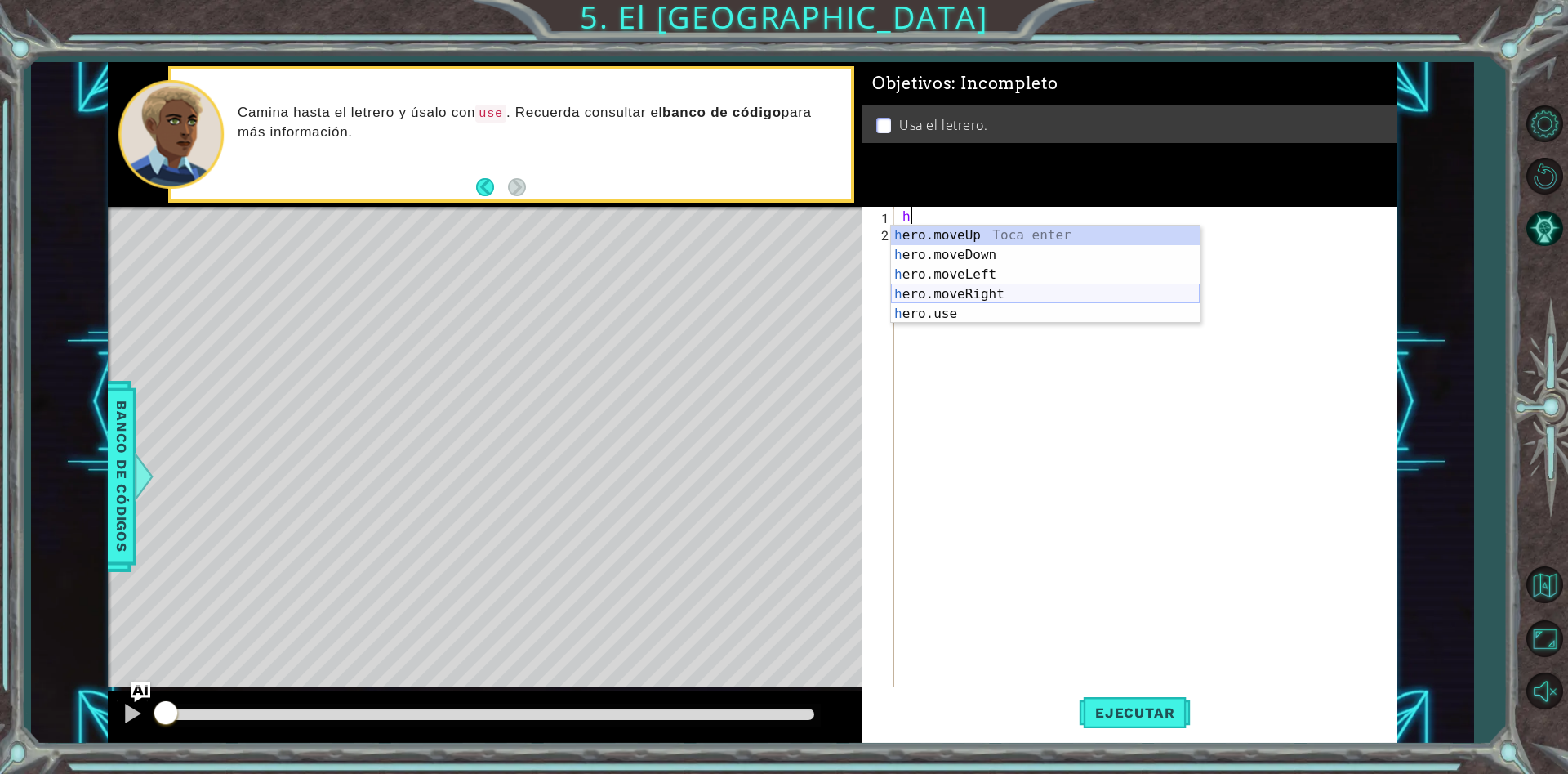
click at [970, 286] on div "h ero.moveUp Toca enter h ero.moveDown Toca enter h ero.moveLeft Toca enter h e…" at bounding box center [1045, 294] width 309 height 137
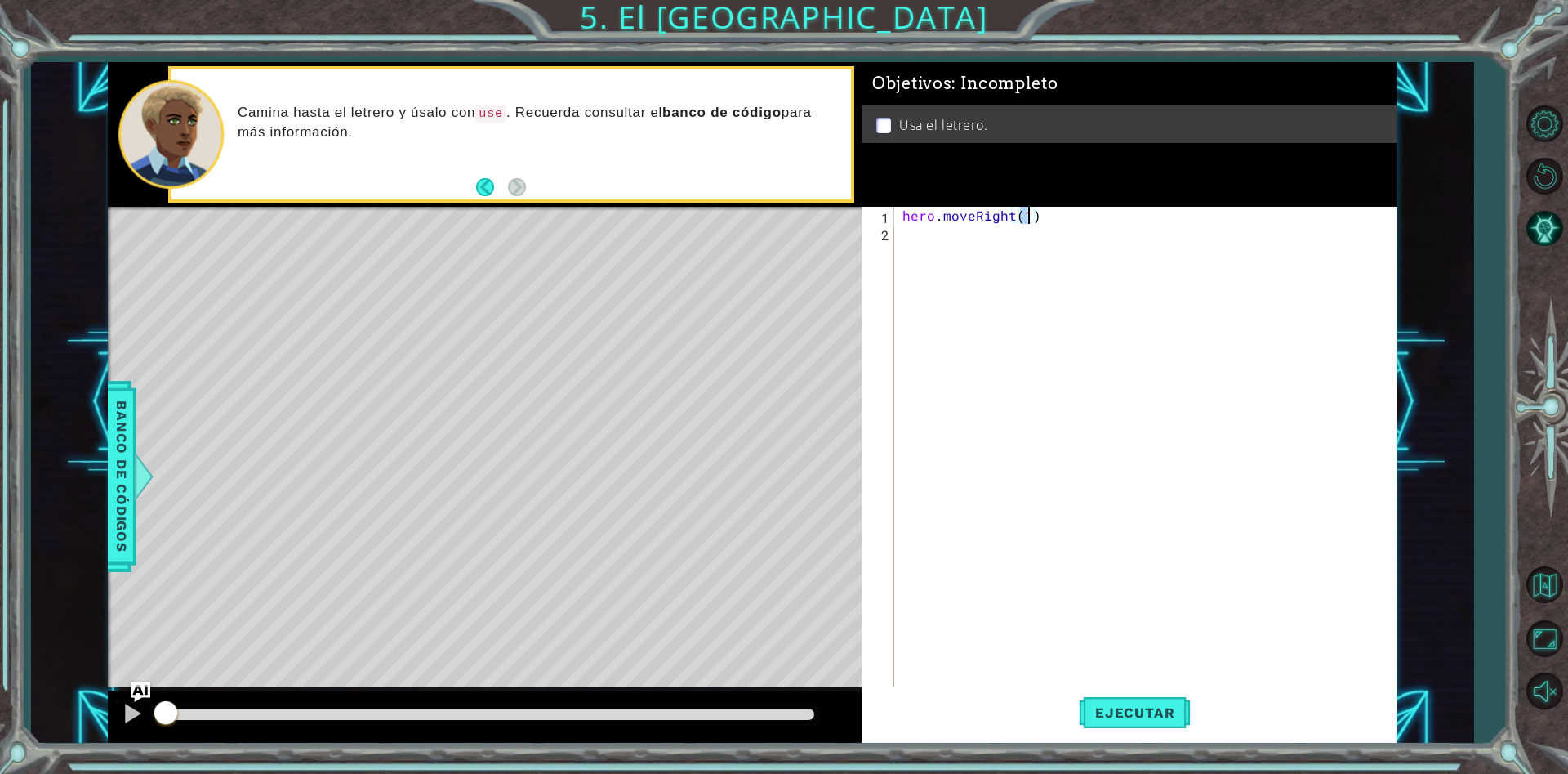
click at [932, 237] on div "hero . moveRight ( 1 )" at bounding box center [1150, 464] width 502 height 515
type textarea "hero.moveRight(1)"
click at [934, 235] on div "hero . moveRight ( 1 )" at bounding box center [1146, 447] width 493 height 480
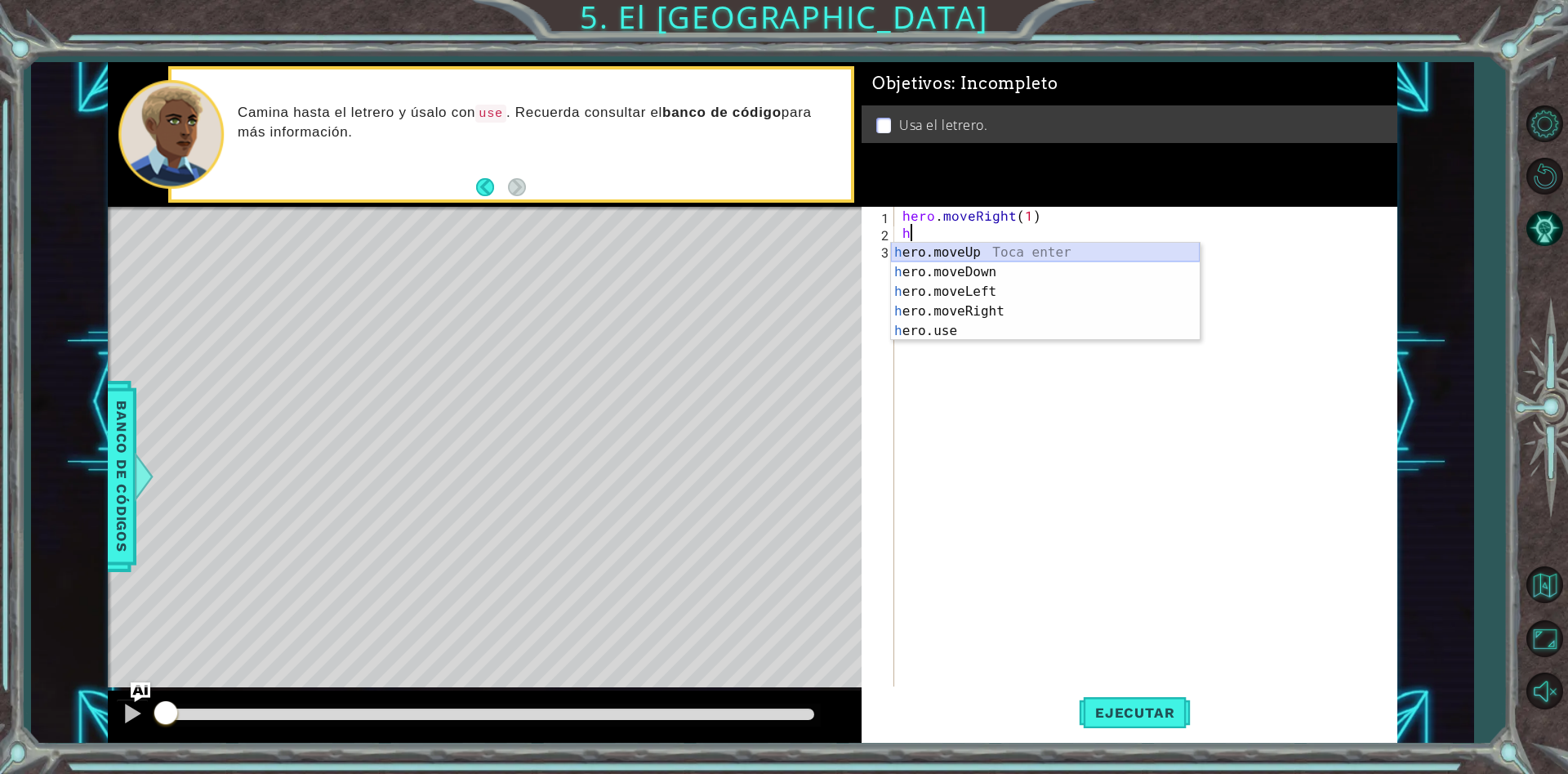
click at [959, 252] on div "h ero.moveUp Toca enter h ero.moveDown Toca enter h ero.moveLeft Toca enter h e…" at bounding box center [1045, 311] width 309 height 137
type textarea "hero.moveUp(1)"
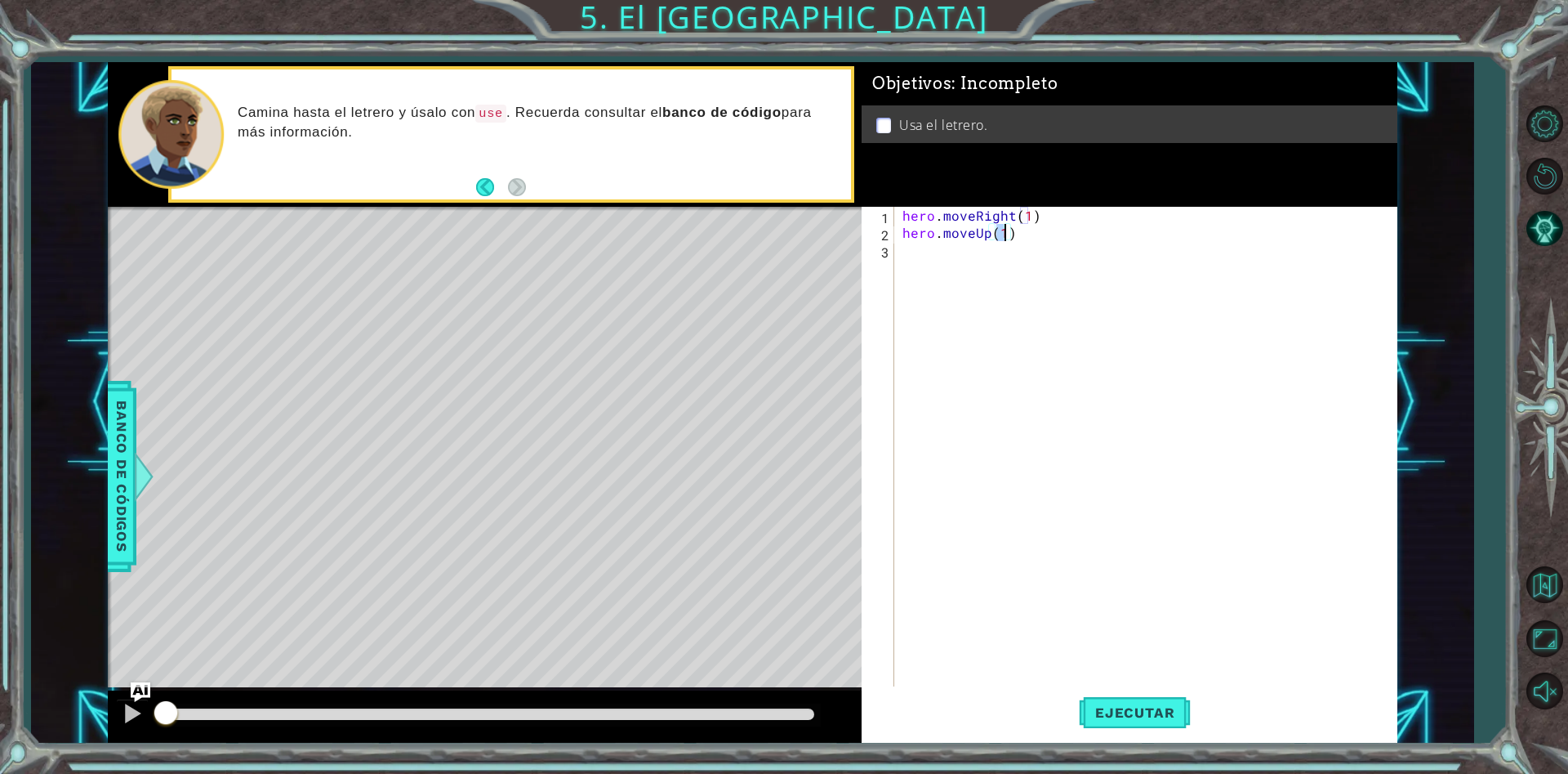
click at [950, 260] on div "hero . moveRight ( 1 ) hero . moveUp ( 1 )" at bounding box center [1150, 464] width 502 height 515
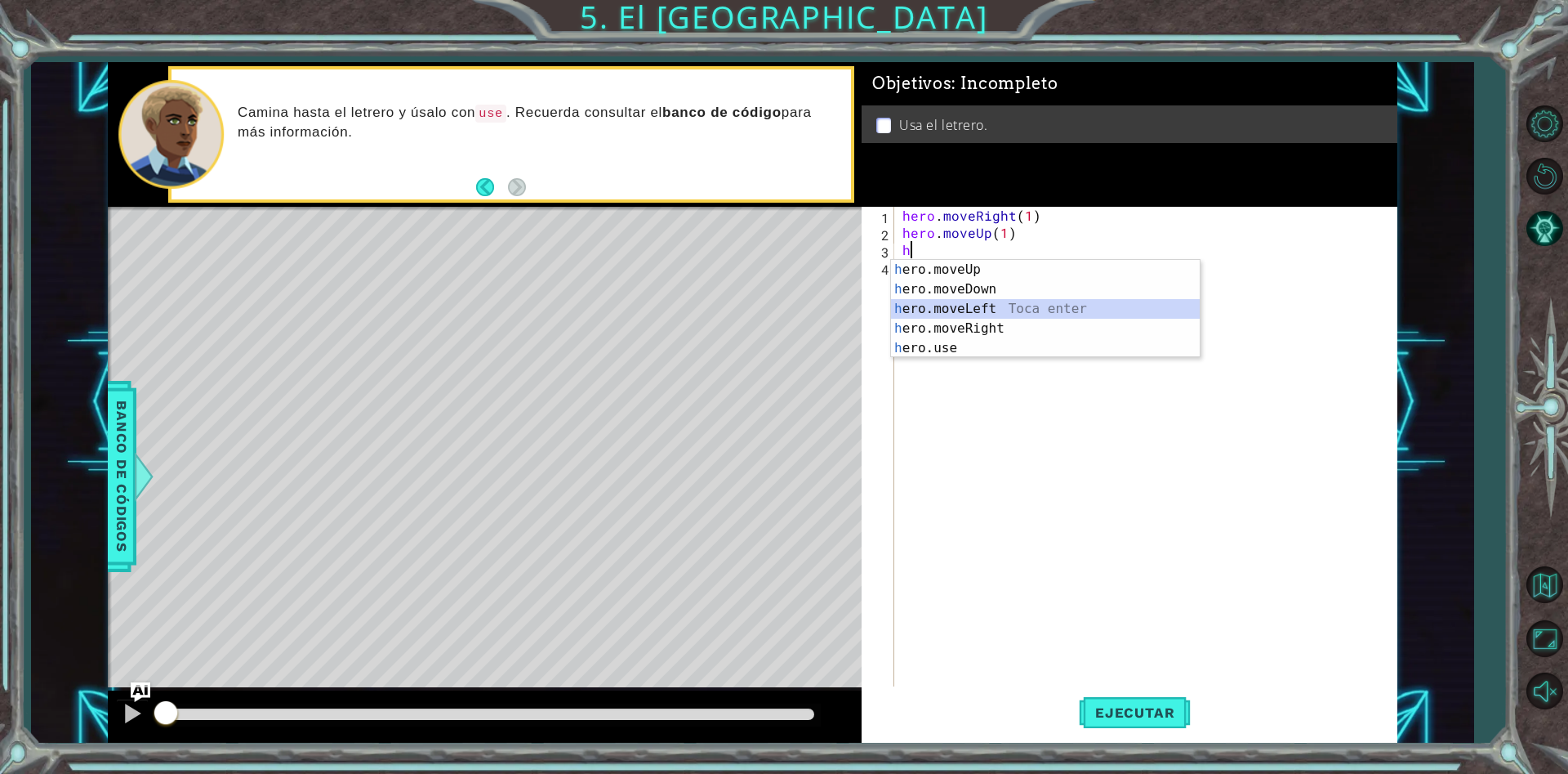
click at [1006, 307] on div "h ero.moveUp Toca enter h ero.moveDown Toca enter h ero.moveLeft Toca enter h e…" at bounding box center [1045, 328] width 309 height 137
type textarea "hero.moveLeft(1)"
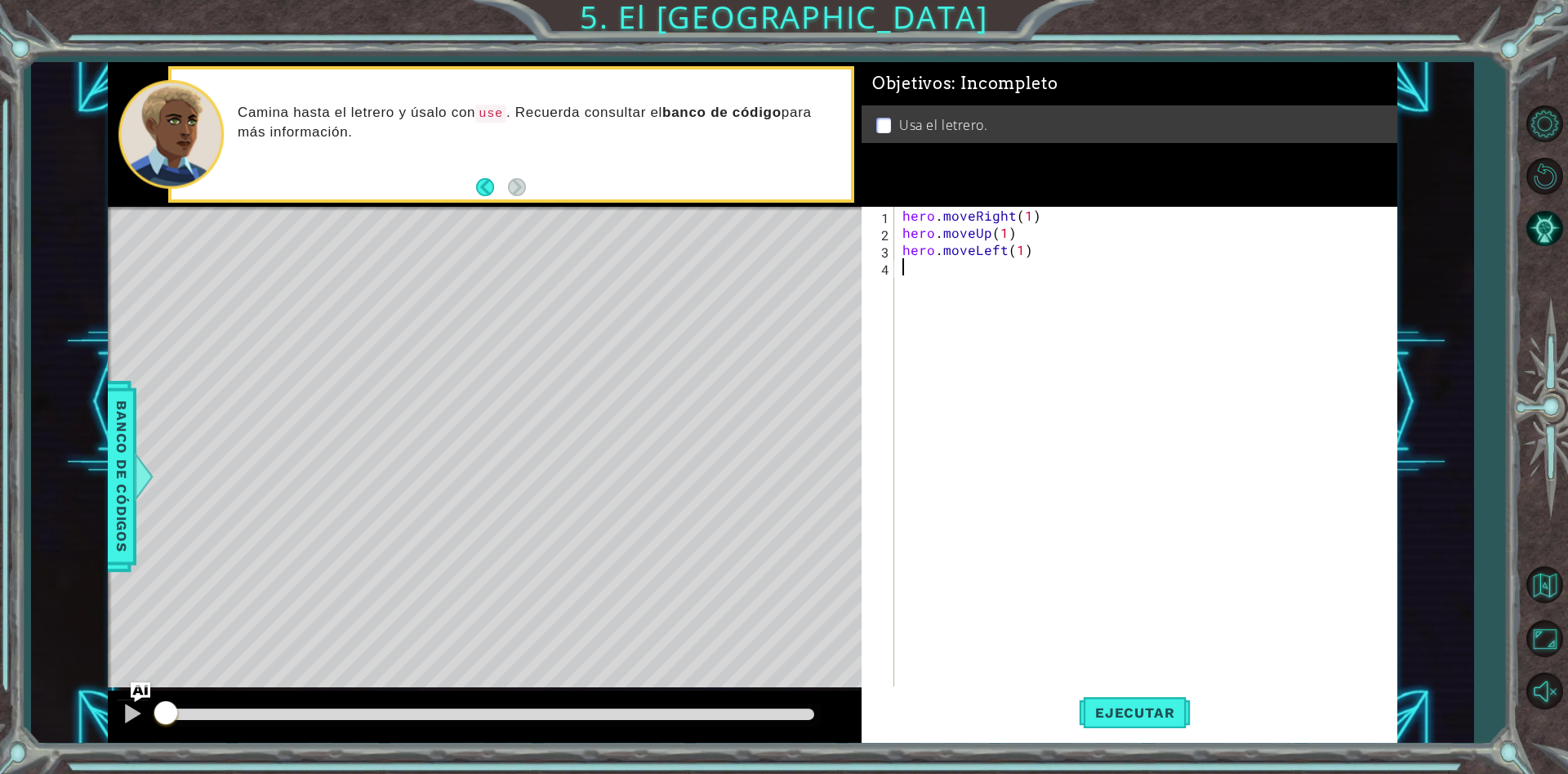
click at [944, 273] on div "hero . moveRight ( 1 ) hero . moveUp ( 1 ) hero . moveLeft ( 1 )" at bounding box center [1150, 464] width 502 height 515
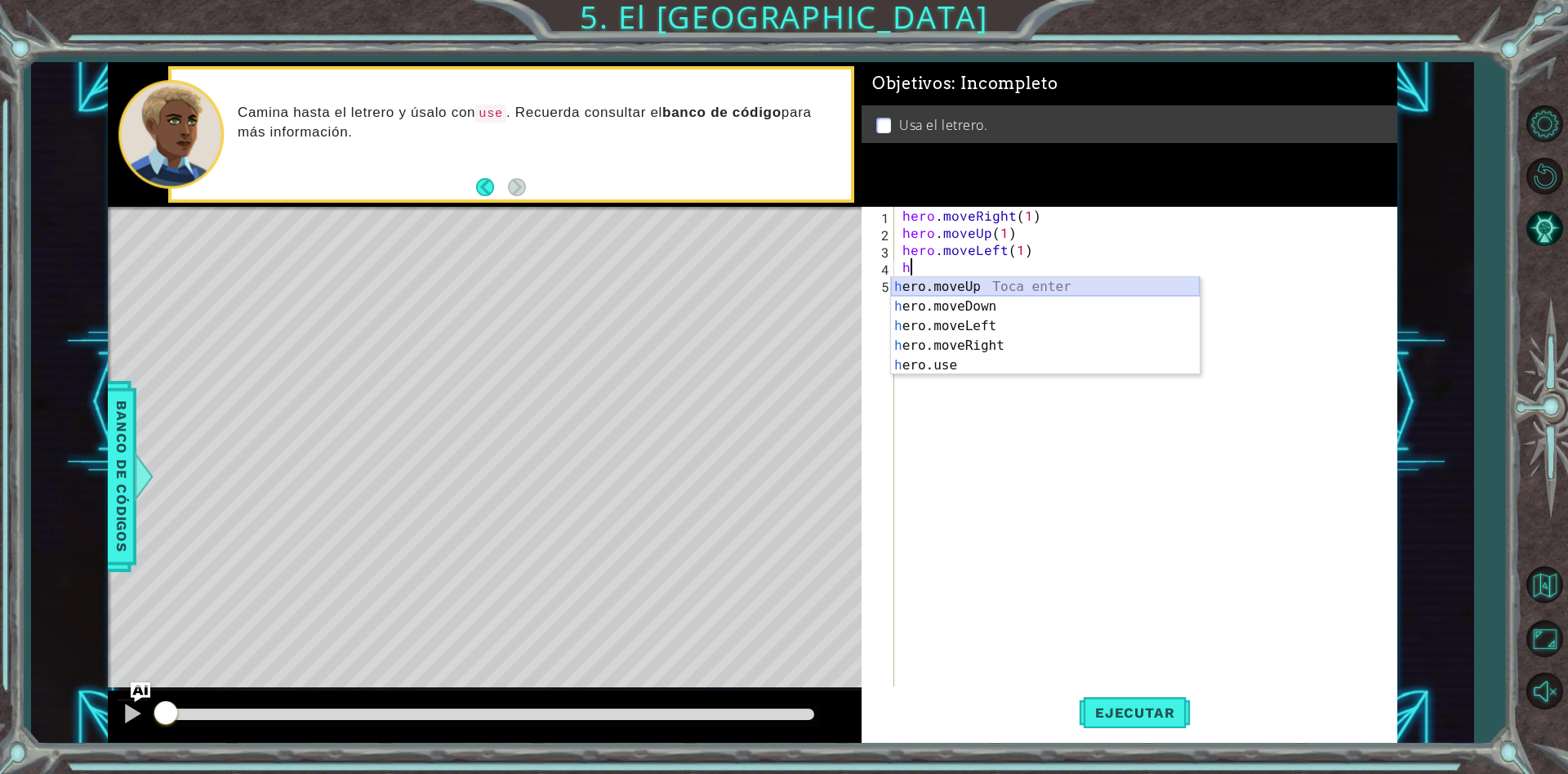
click at [990, 285] on div "h ero.moveUp Toca enter h ero.moveDown Toca enter h ero.moveLeft Toca enter h e…" at bounding box center [1045, 345] width 309 height 137
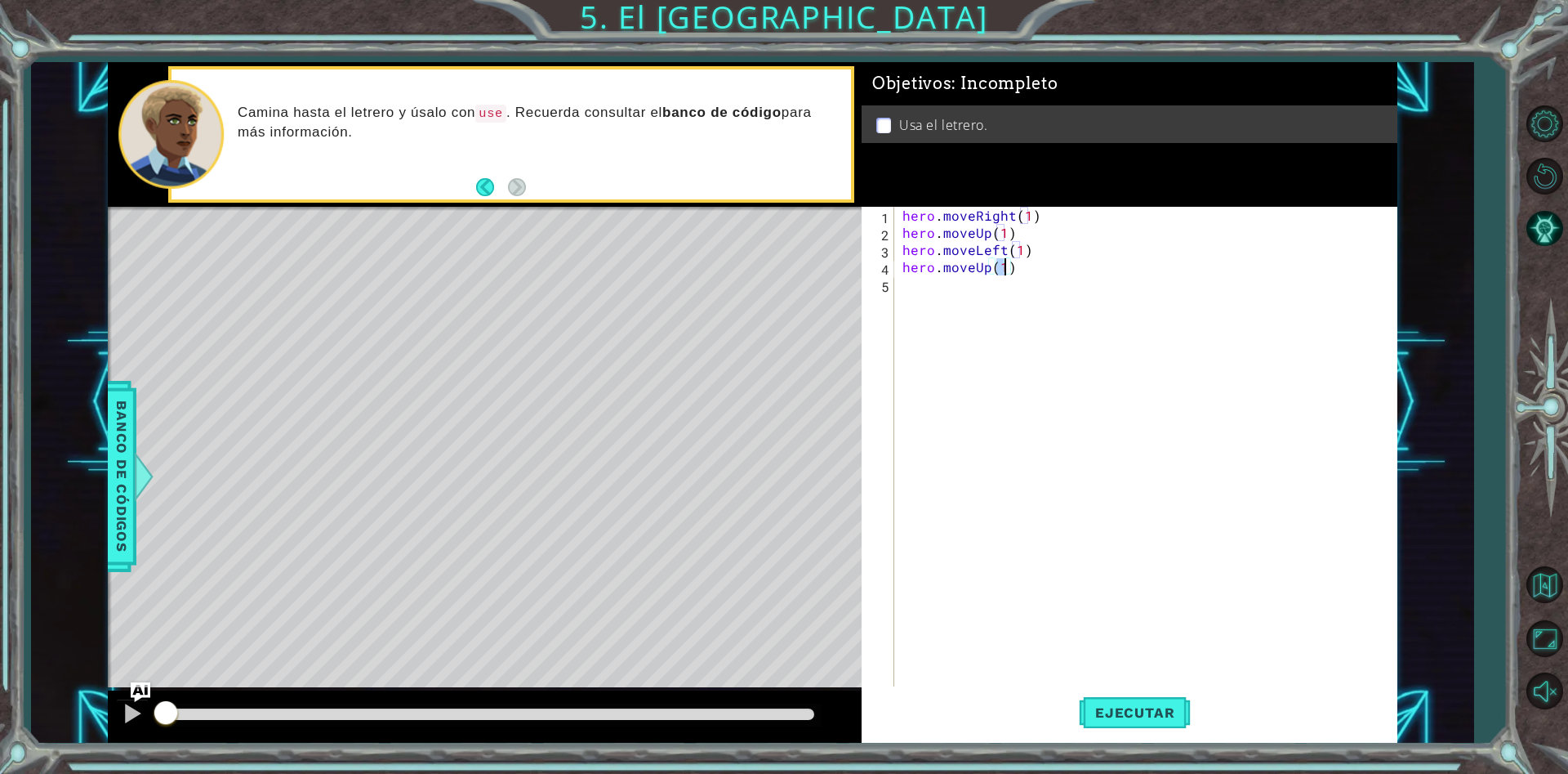
click at [959, 291] on div "hero . moveRight ( 1 ) hero . moveUp ( 1 ) hero . moveLeft ( 1 ) hero . moveUp …" at bounding box center [1150, 464] width 502 height 515
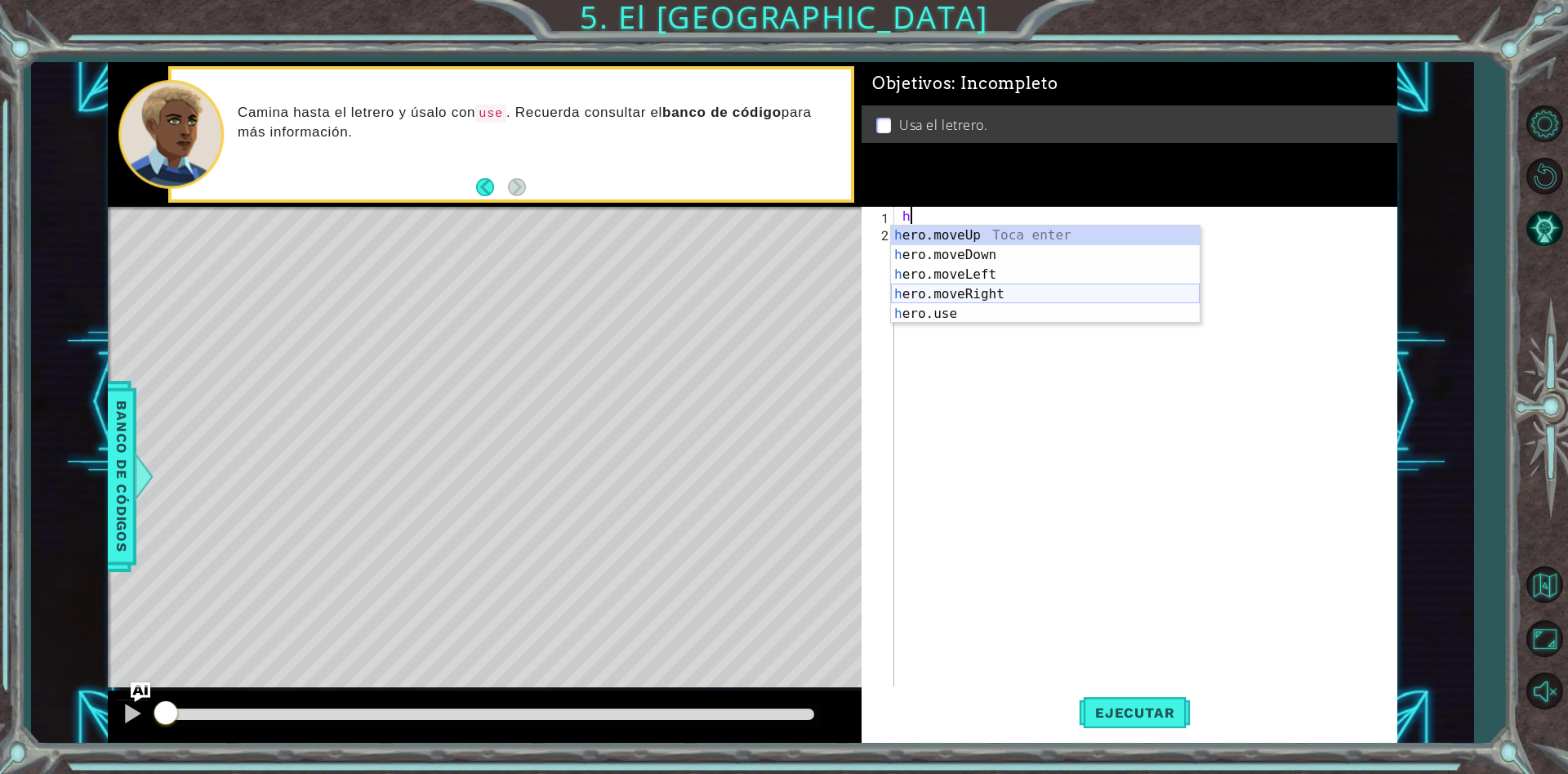
click at [970, 300] on div "h ero.moveUp Toca enter h ero.moveDown Toca enter h ero.moveLeft Toca enter h e…" at bounding box center [1045, 294] width 309 height 137
type textarea "hero.moveRight(1)"
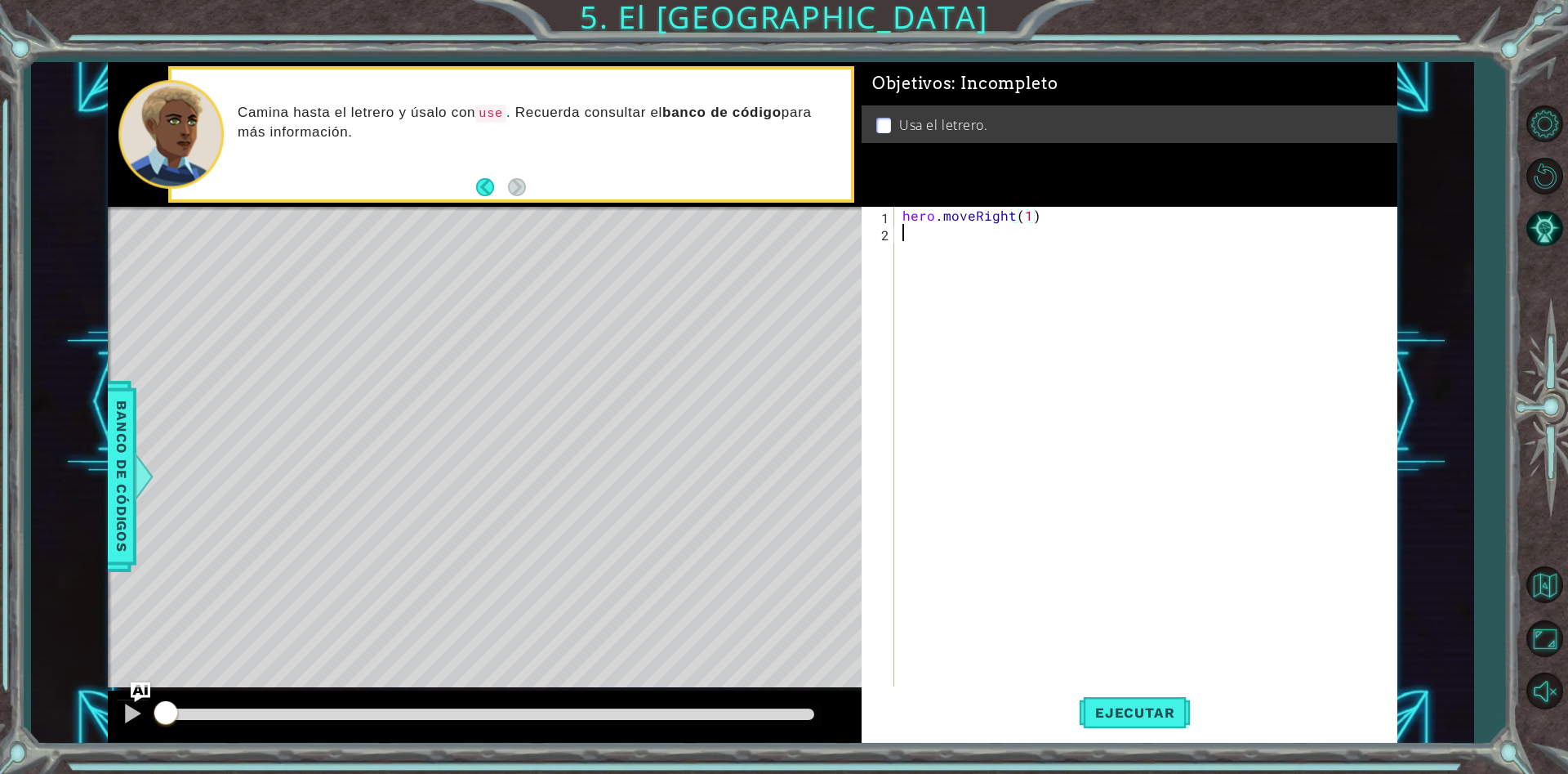
click at [1046, 234] on div "hero . moveRight ( 1 )" at bounding box center [1150, 464] width 502 height 515
click at [1045, 223] on div "hero . moveRight ( 1 )" at bounding box center [1150, 464] width 502 height 515
type textarea "hero.moveRight(1)"
click at [974, 247] on div "hero . moveRight ( 1 )" at bounding box center [1150, 464] width 502 height 515
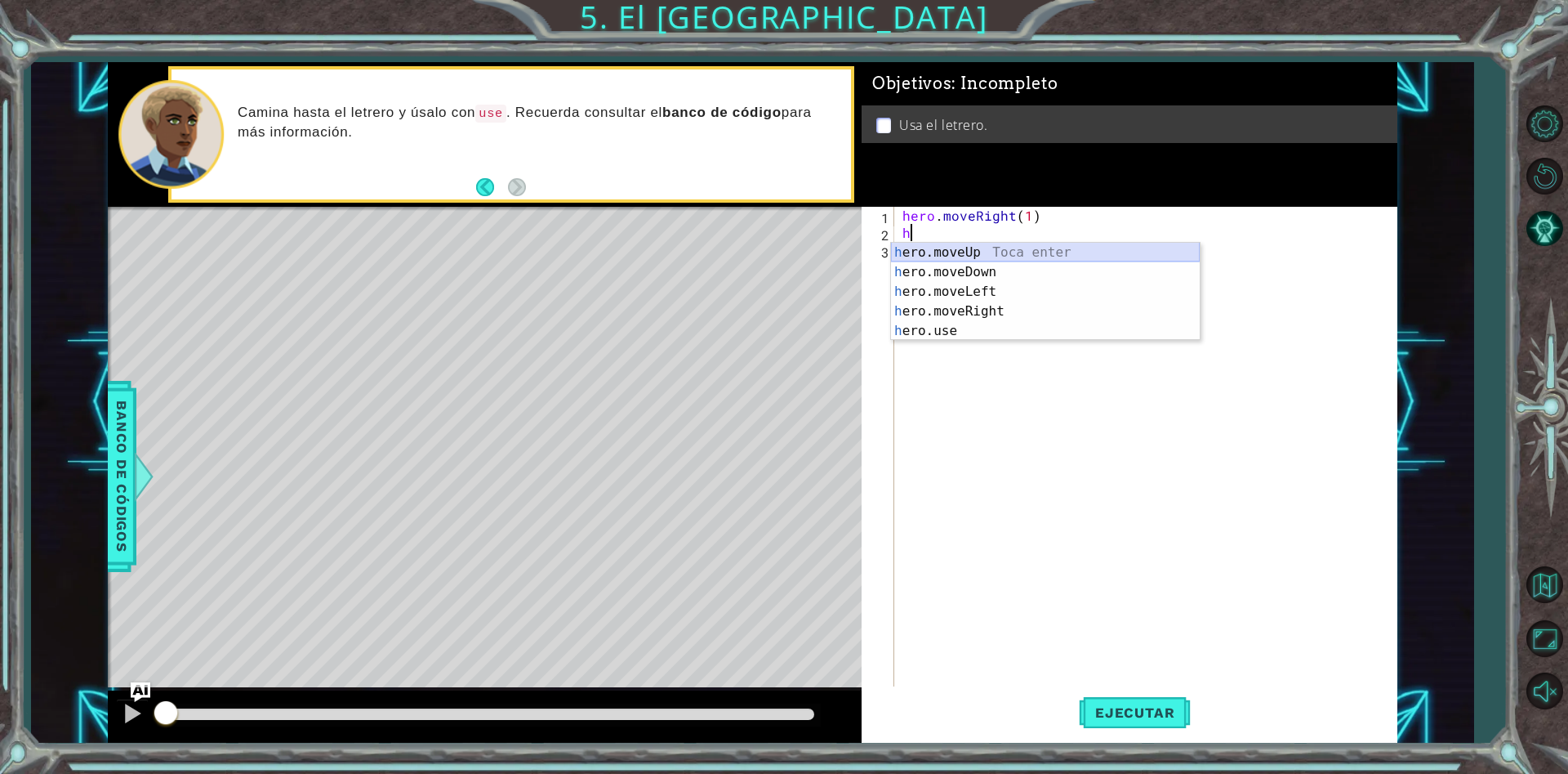
click at [1003, 246] on div "h ero.moveUp Toca enter h ero.moveDown Toca enter h ero.moveLeft Toca enter h e…" at bounding box center [1045, 311] width 309 height 137
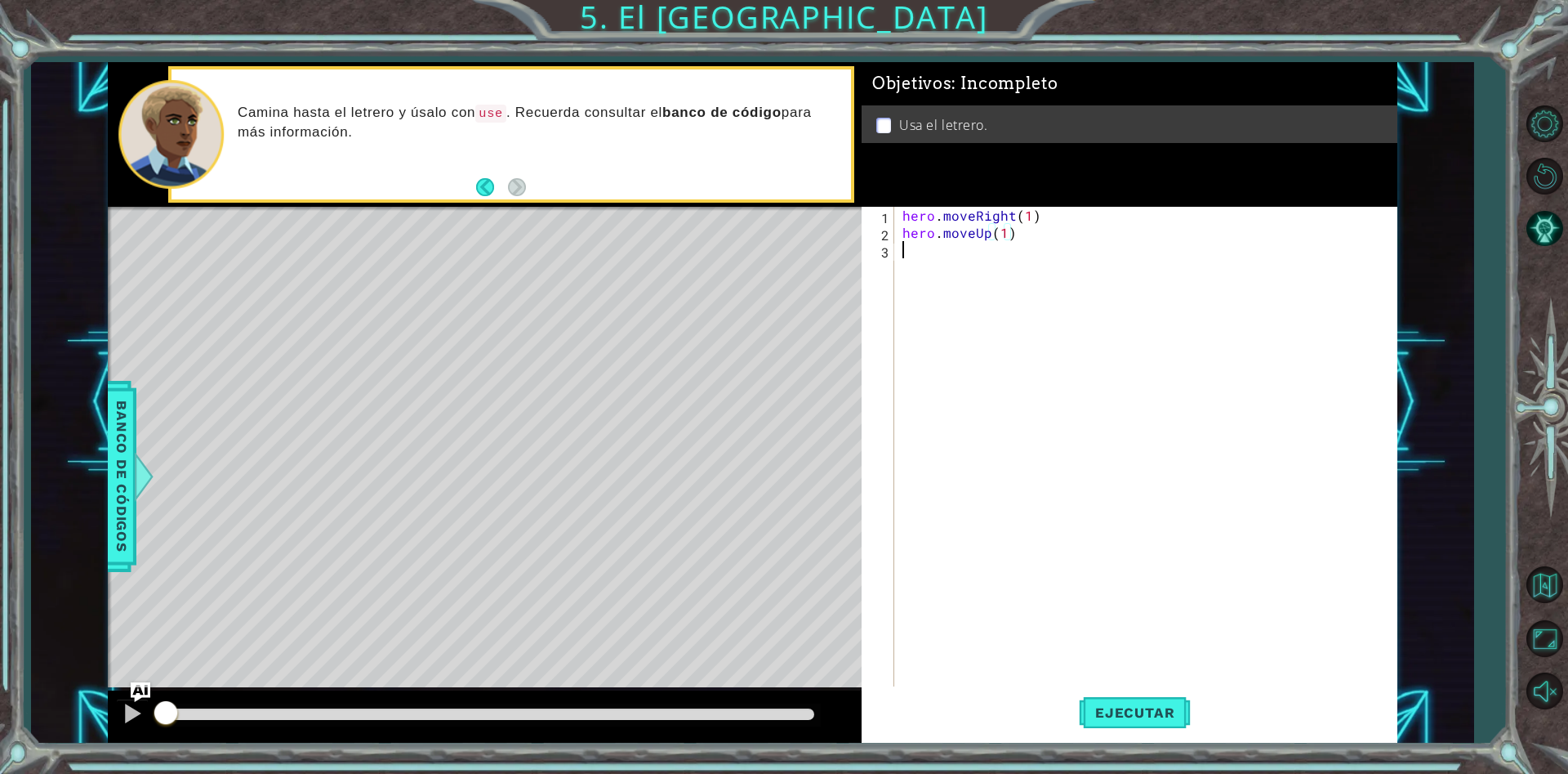
click at [934, 262] on div "hero . moveRight ( 1 ) hero . moveUp ( 1 )" at bounding box center [1150, 464] width 502 height 515
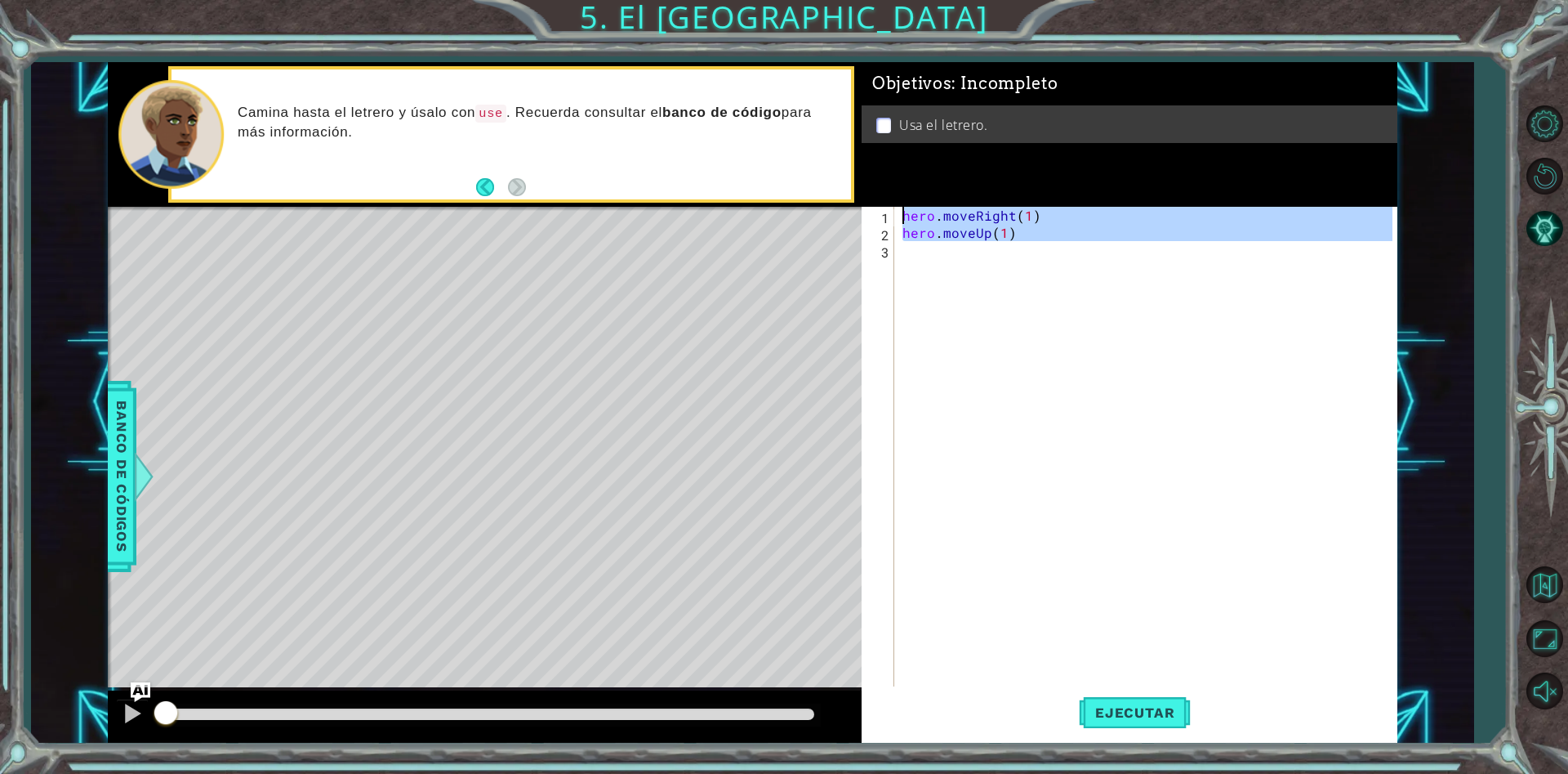
type textarea "hero.moveRight(1) hero.moveUp(1)"
click at [934, 262] on div "hero . moveRight ( 1 ) hero . moveUp ( 1 )" at bounding box center [1146, 447] width 493 height 480
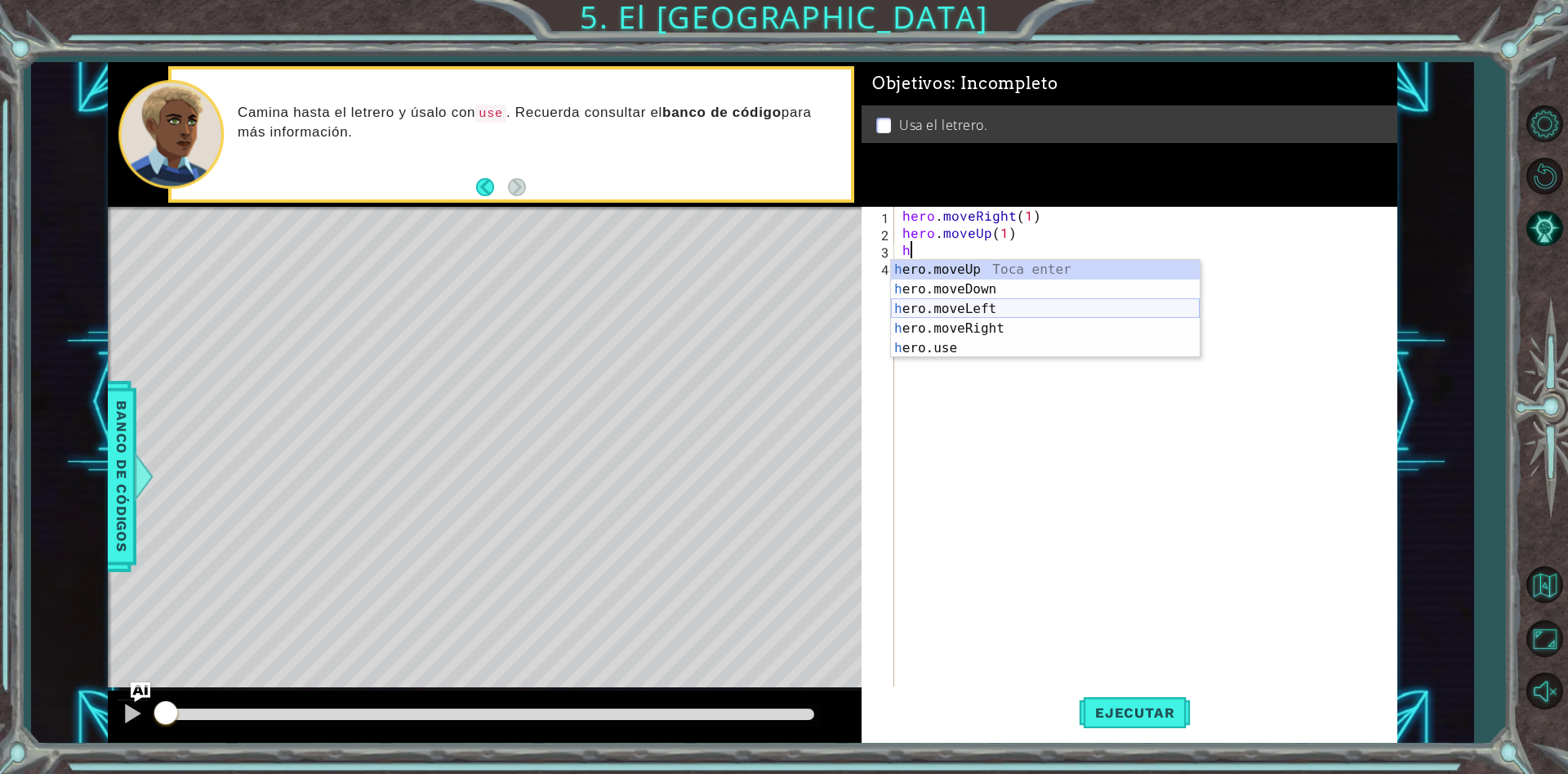
click at [1023, 313] on div "h ero.moveUp Toca enter h ero.moveDown Toca enter h ero.moveLeft Toca enter h e…" at bounding box center [1045, 328] width 309 height 137
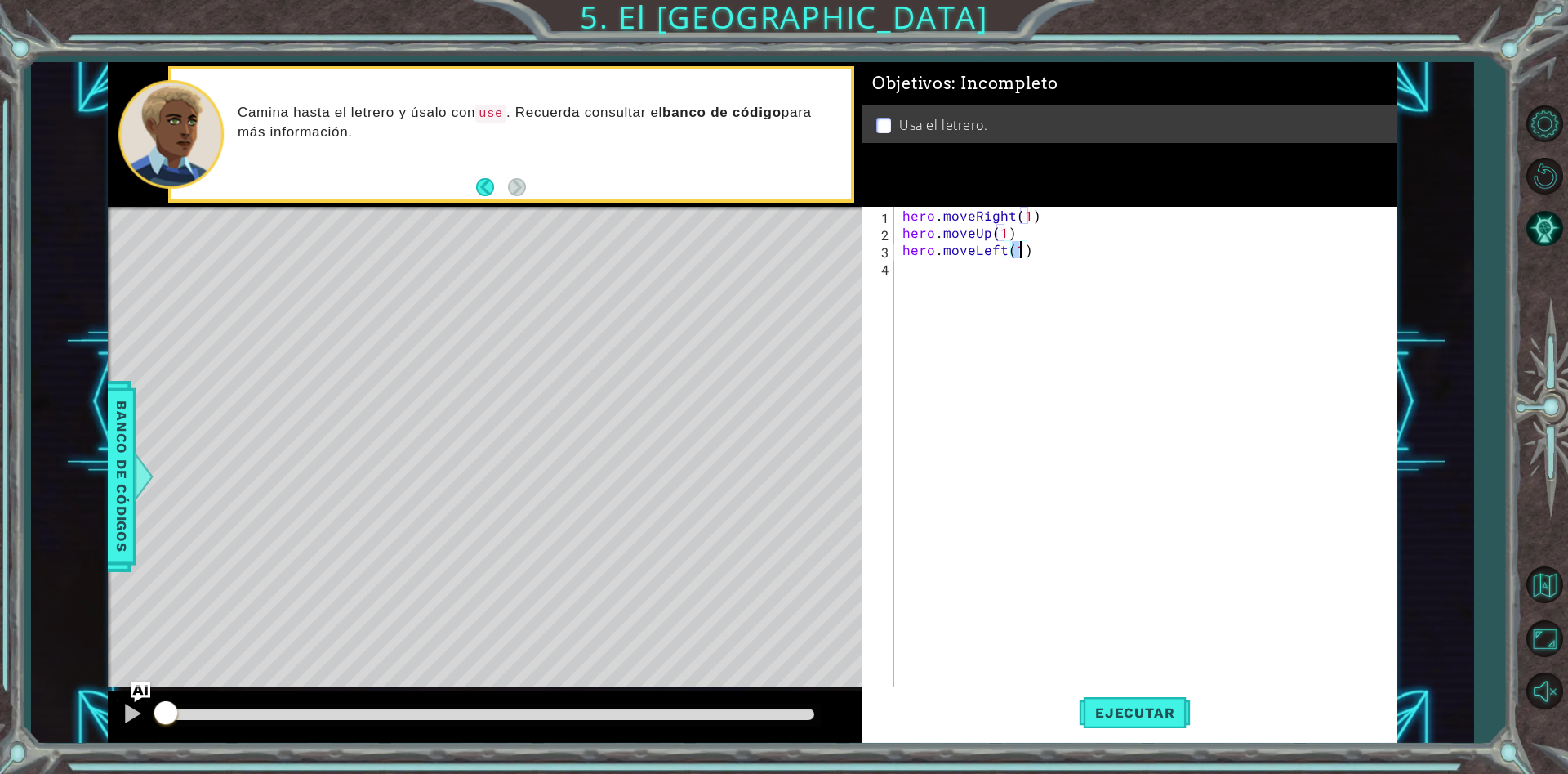
type textarea "hero.moveLeft(1)"
click at [899, 276] on div "hero.moveLeft(1) 1 2 3 4 hero . moveRight ( 1 ) hero . moveUp ( 1 ) hero . move…" at bounding box center [1127, 447] width 531 height 480
click at [918, 269] on div "hero . moveRight ( 1 ) hero . moveUp ( 1 ) hero . moveLeft ( 1 )" at bounding box center [1150, 464] width 502 height 515
type textarea "y"
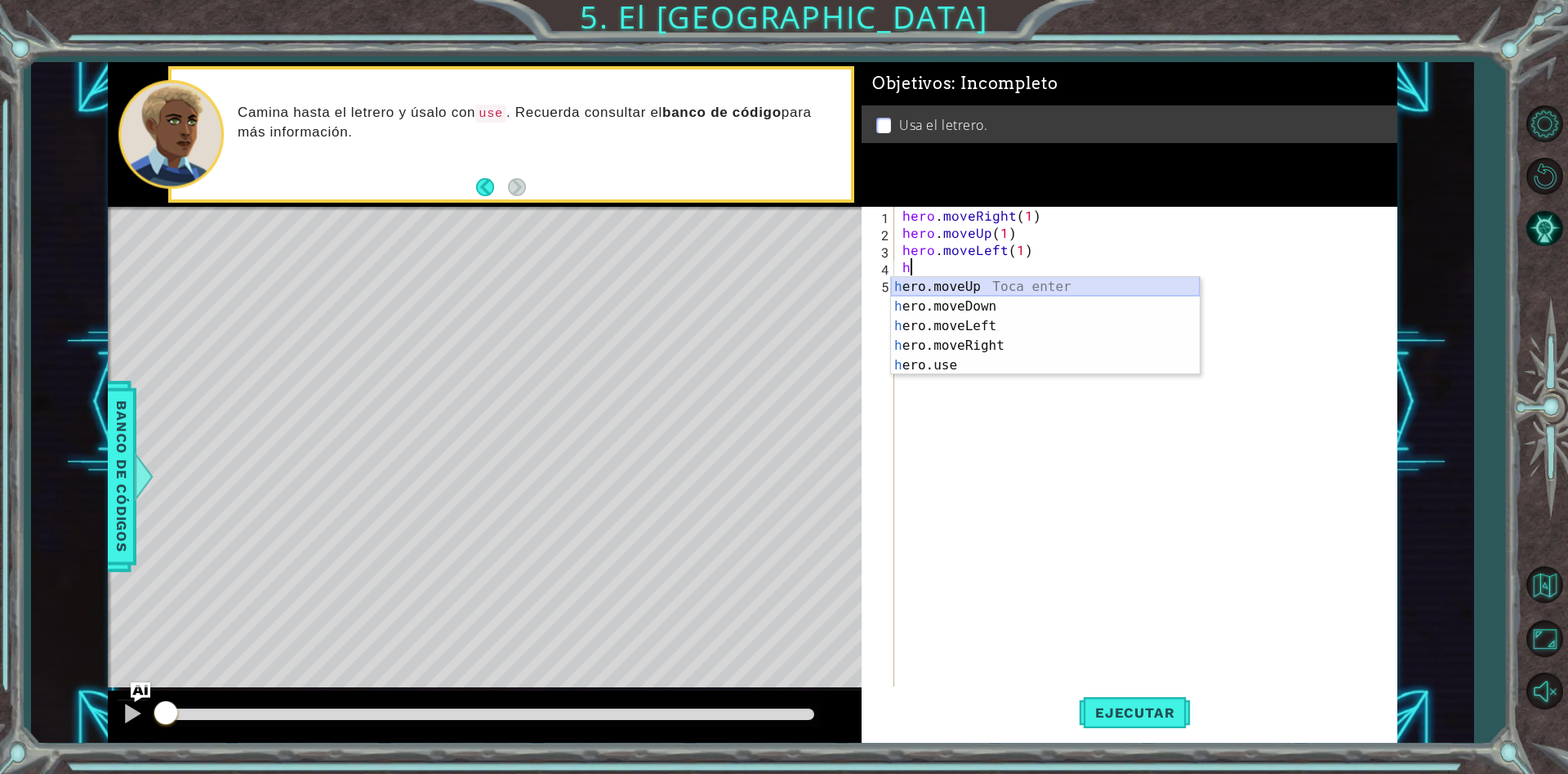
click at [1013, 282] on div "h ero.moveUp Toca enter h ero.moveDown Toca enter h ero.moveLeft Toca enter h e…" at bounding box center [1045, 345] width 309 height 137
type textarea "hero.moveUp(1)"
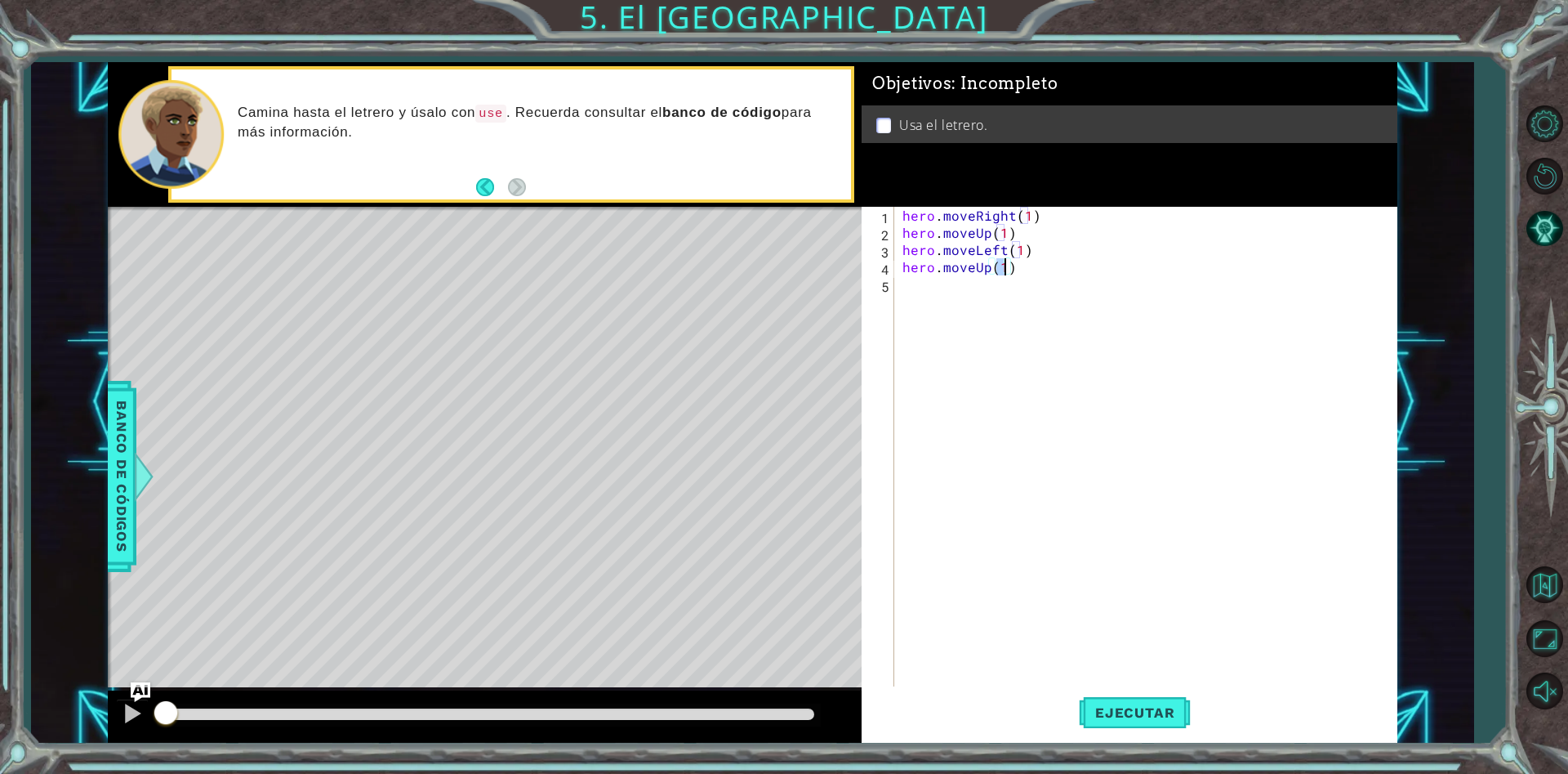
click at [1005, 298] on div "hero . moveRight ( 1 ) hero . moveUp ( 1 ) hero . moveLeft ( 1 ) hero . moveUp …" at bounding box center [1150, 464] width 502 height 515
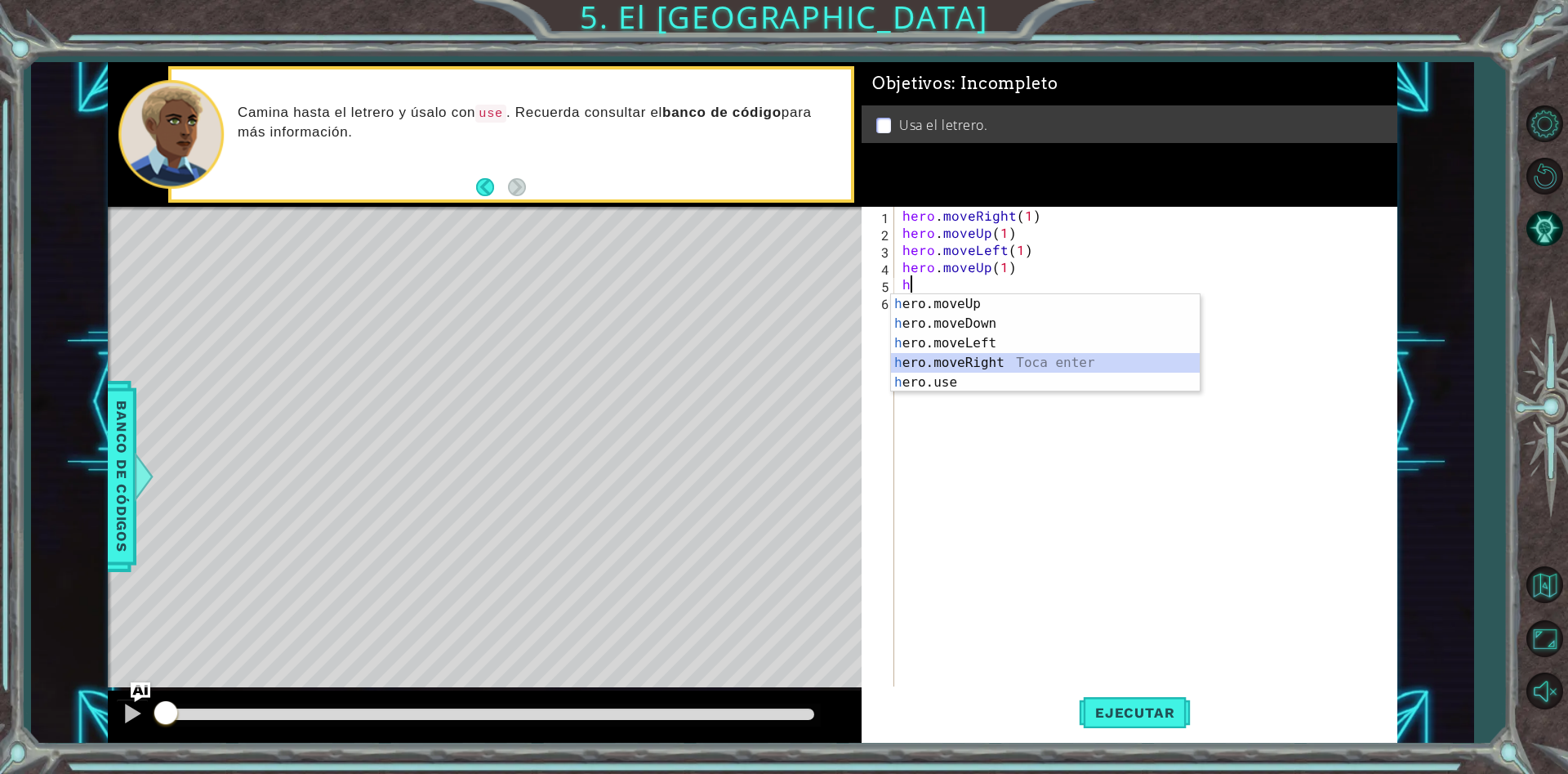
click at [961, 361] on div "h ero.moveUp Toca enter h ero.moveDown Toca enter h ero.moveLeft Toca enter h e…" at bounding box center [1045, 362] width 309 height 137
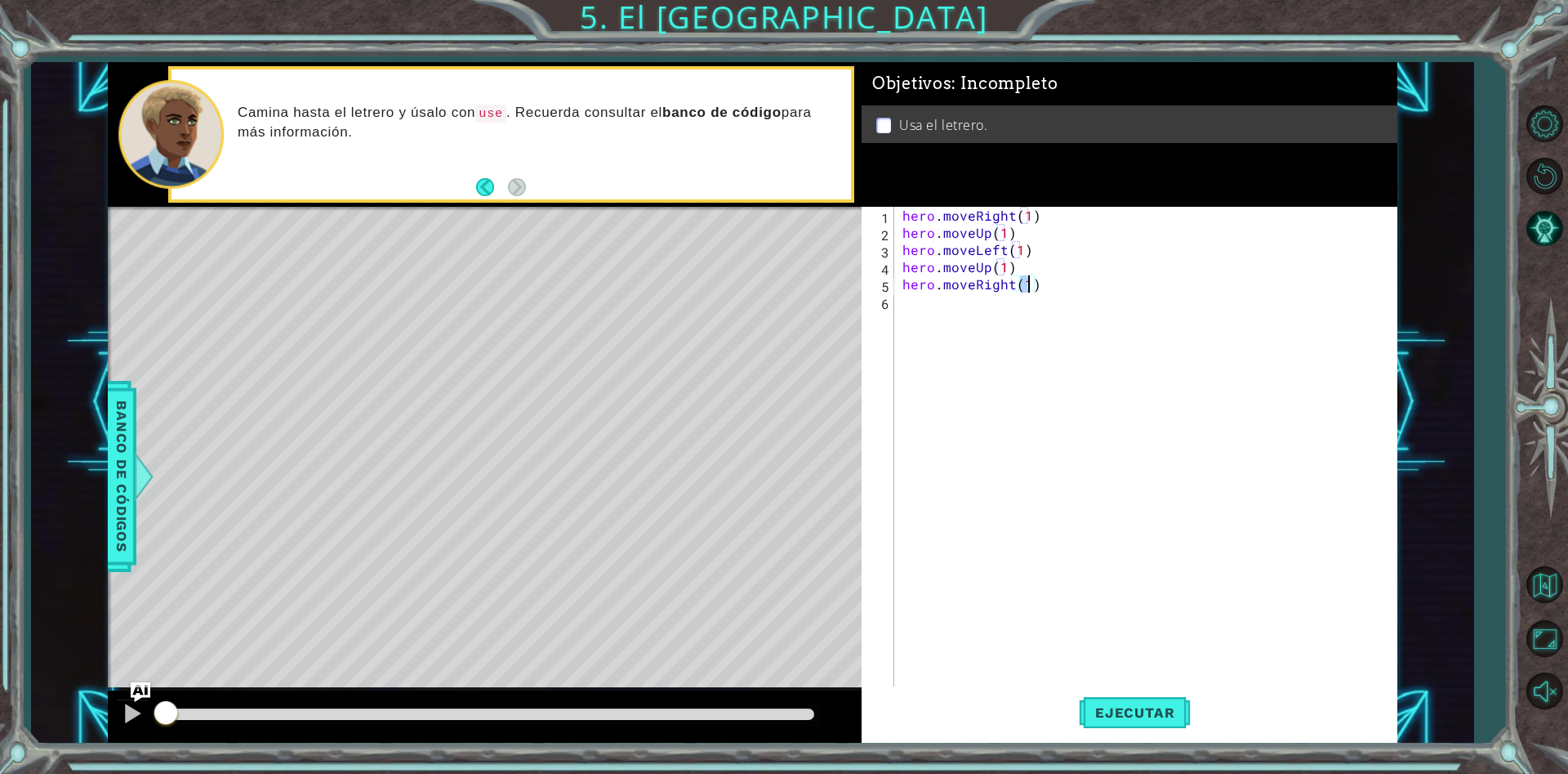
type textarea "hero.moveRight(2)"
click at [934, 309] on div "hero . moveRight ( 1 ) hero . moveUp ( 1 ) hero . moveLeft ( 1 ) hero . moveUp …" at bounding box center [1150, 464] width 502 height 515
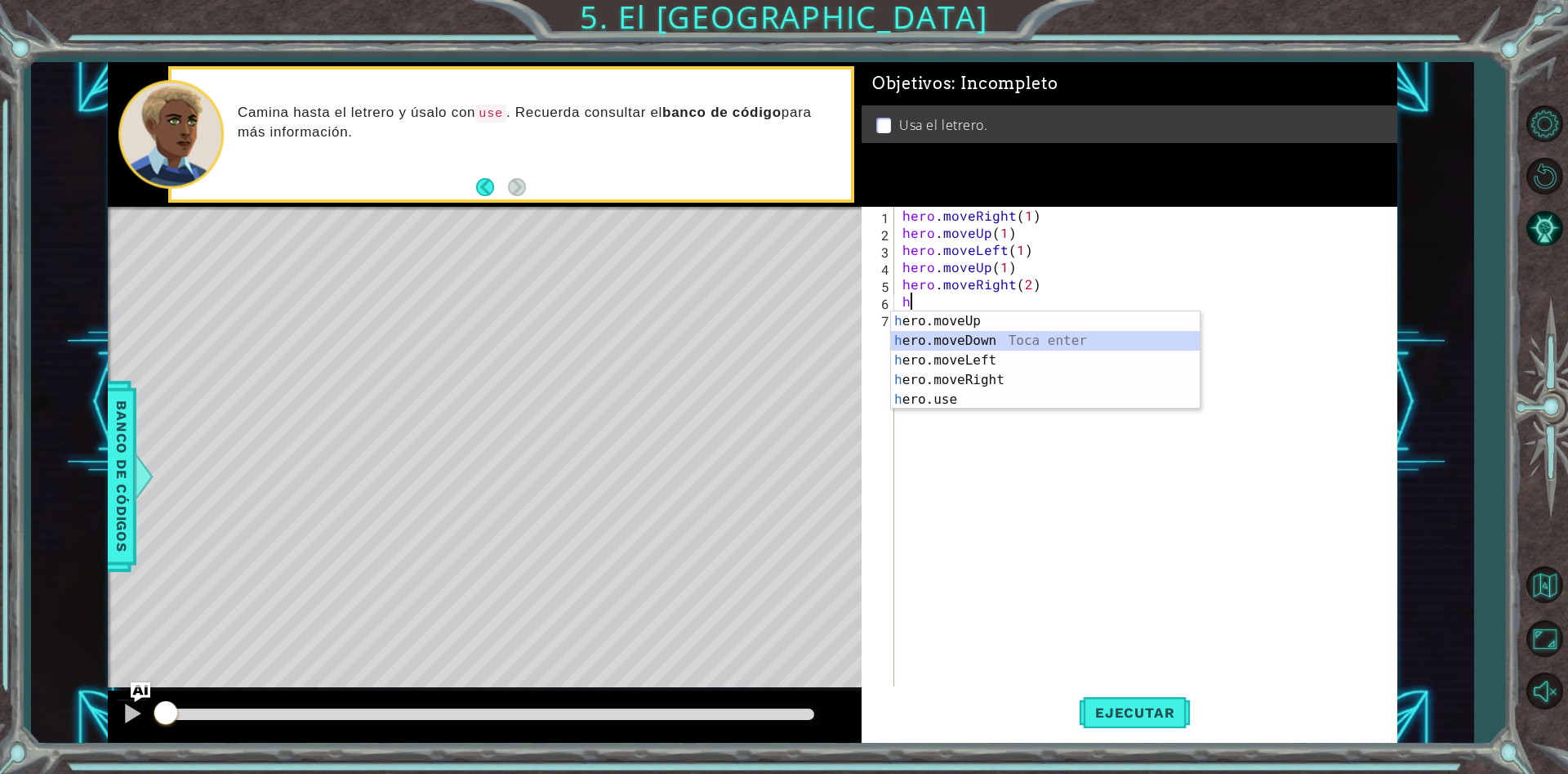
click at [1022, 339] on div "h ero.moveUp Toca enter h ero.moveDown Toca enter h ero.moveLeft Toca enter h e…" at bounding box center [1045, 380] width 309 height 137
type textarea "hero.moveDown(1)"
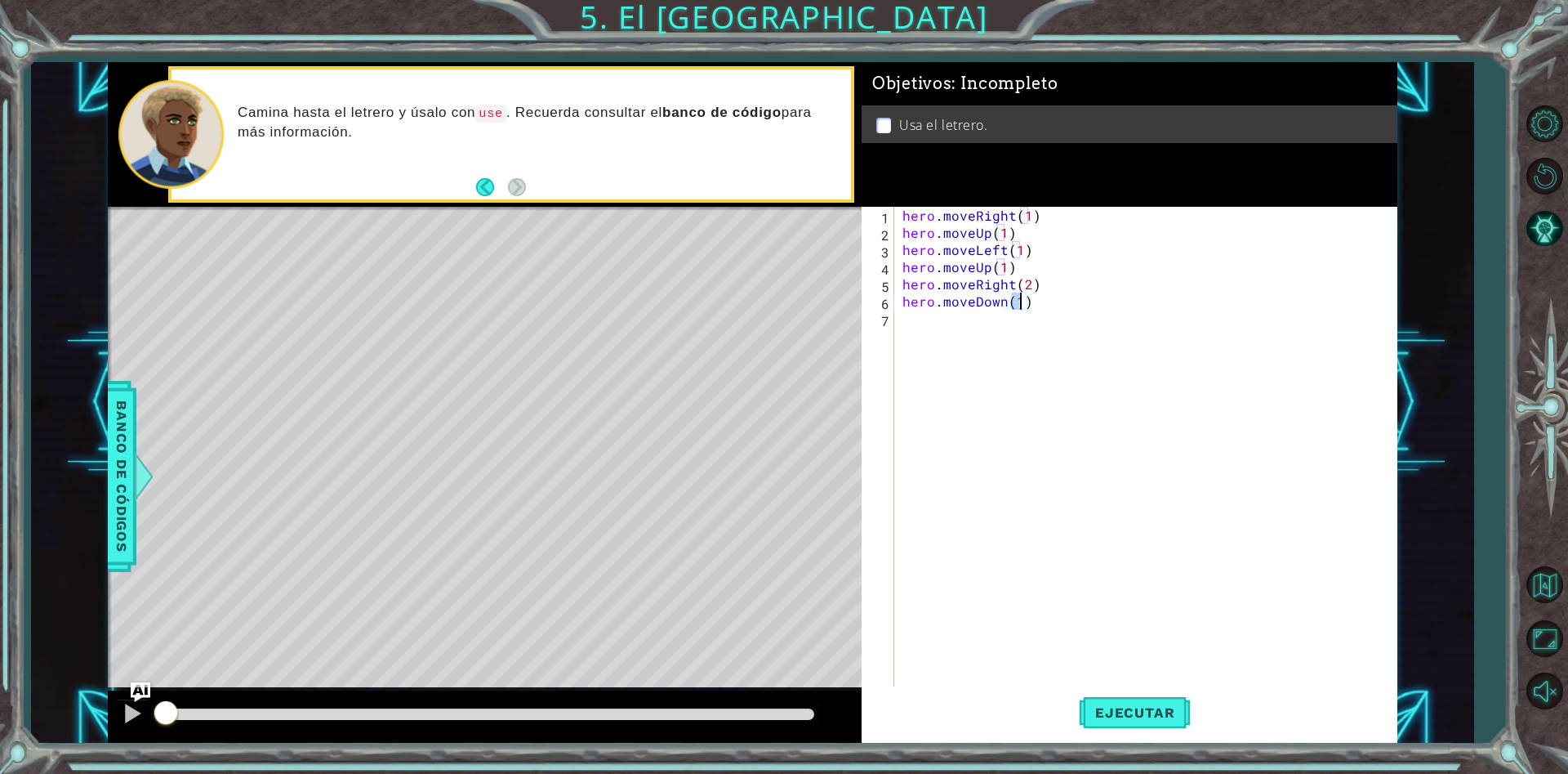
click at [922, 326] on div "hero . moveRight ( 1 ) hero . moveUp ( 1 ) hero . moveLeft ( 1 ) hero . moveUp …" at bounding box center [1150, 464] width 502 height 515
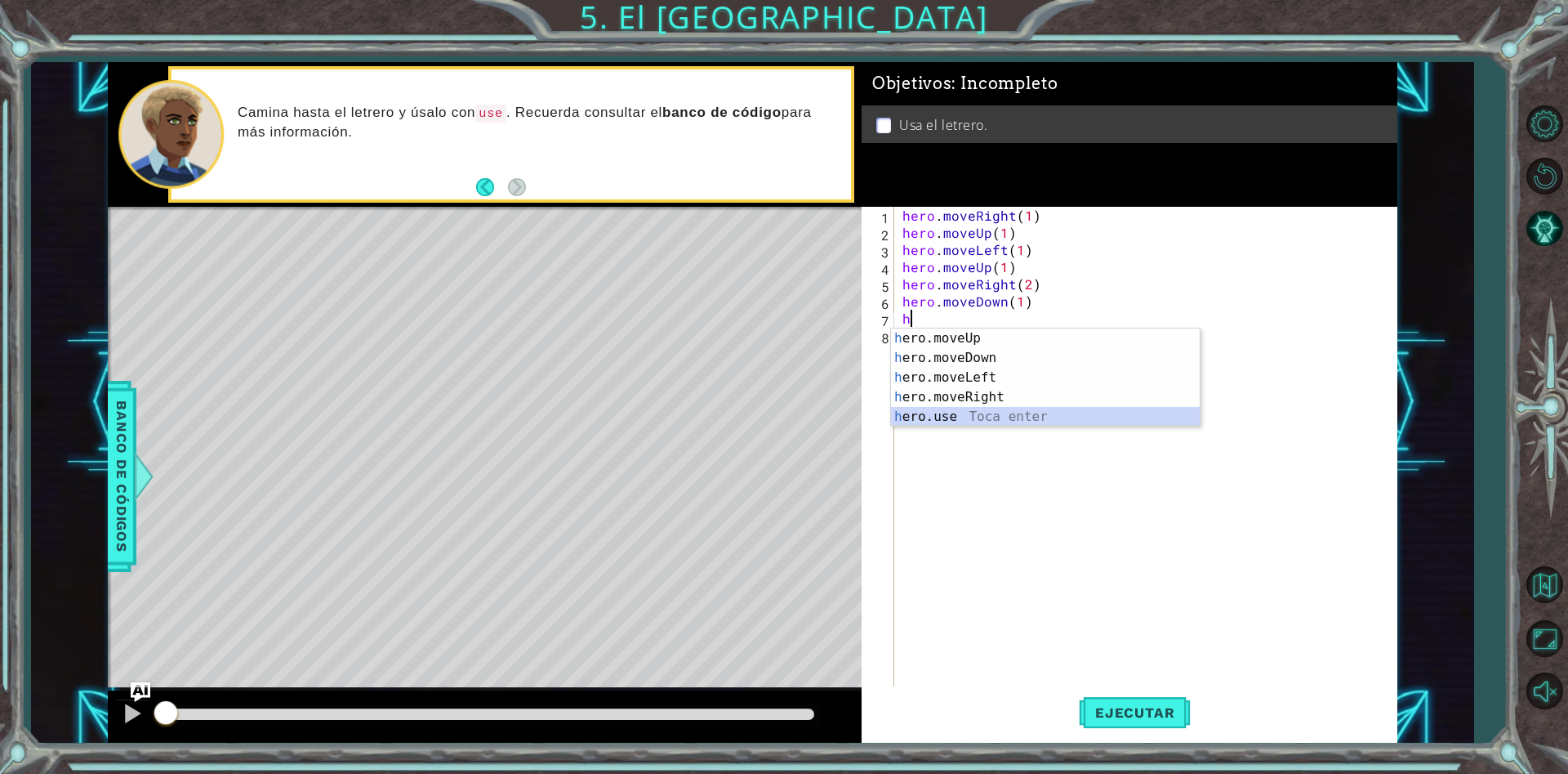
click at [947, 419] on div "h ero.moveUp Toca enter h ero.moveDown Toca enter h ero.moveLeft Toca enter h e…" at bounding box center [1045, 396] width 309 height 137
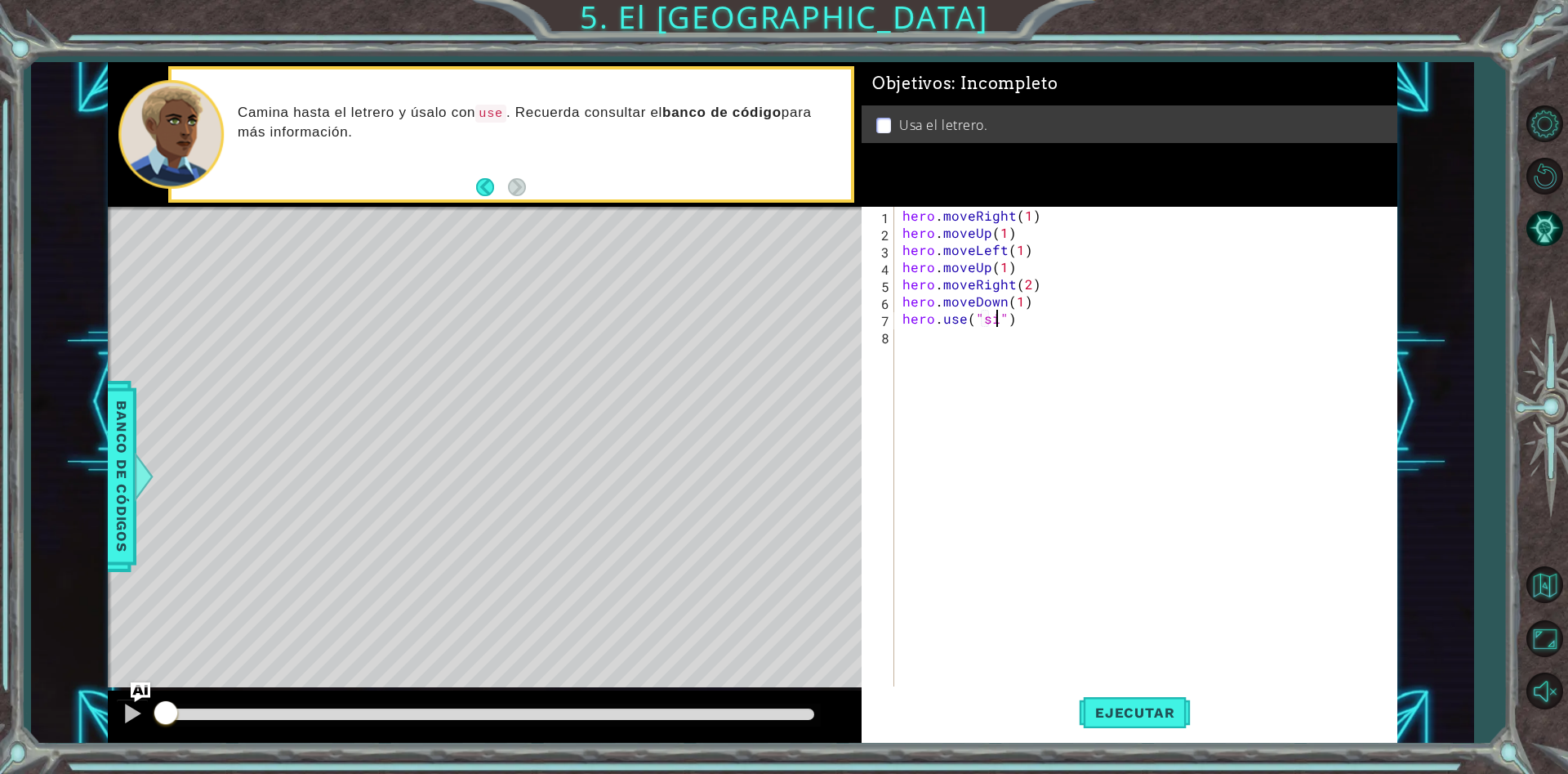
type textarea "hero.use("sign")"
click at [931, 335] on div "hero . moveRight ( 1 ) hero . moveUp ( 1 ) hero . moveLeft ( 1 ) hero . moveUp …" at bounding box center [1150, 464] width 502 height 515
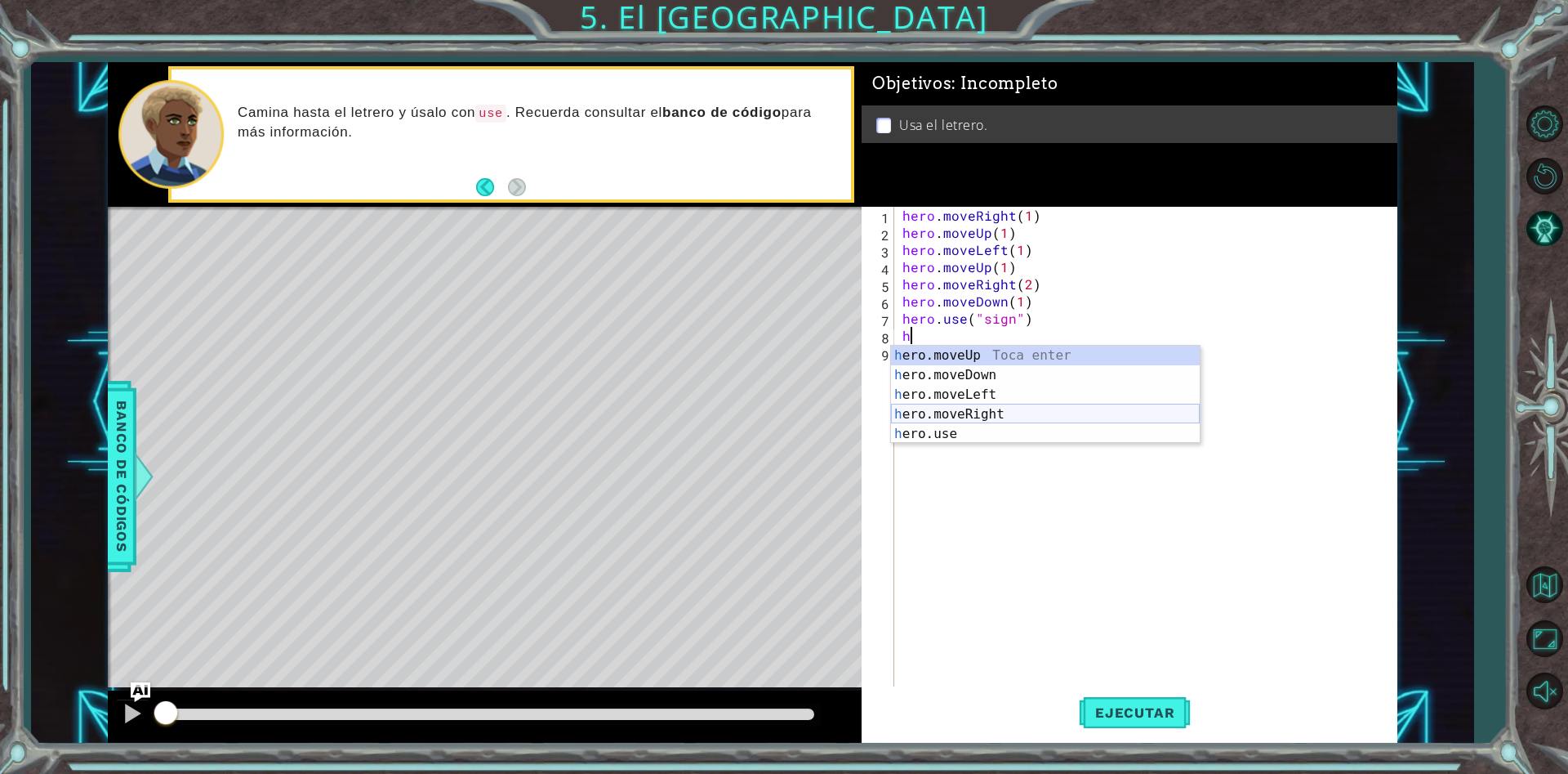
click at [997, 408] on div "h ero.moveUp Toca enter h ero.moveDown Toca enter h ero.moveLeft Toca enter h e…" at bounding box center [1045, 414] width 309 height 137
type textarea "hero.moveRight(1)"
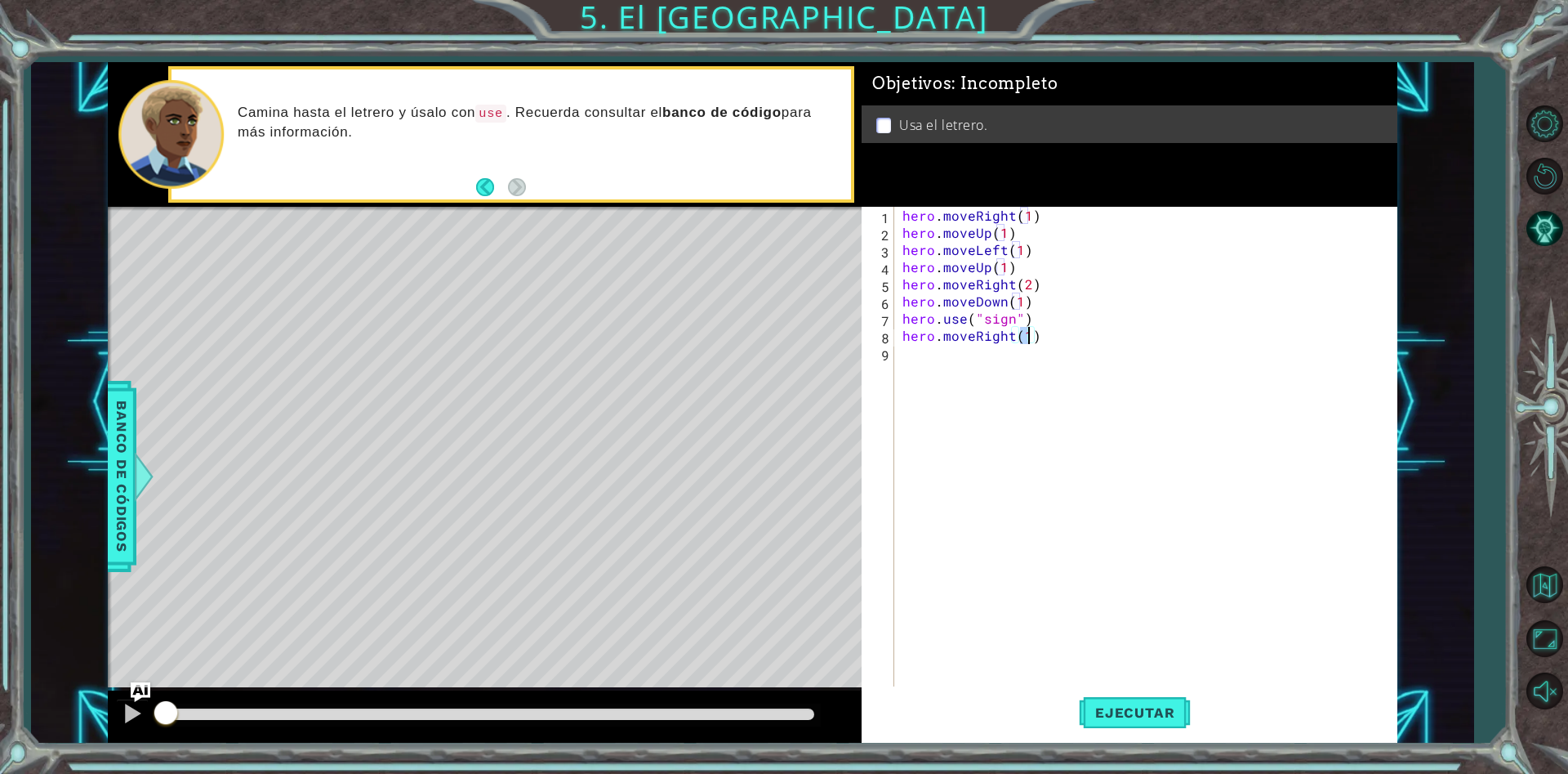
click at [1073, 472] on div "hero . moveRight ( 1 ) hero . moveUp ( 1 ) hero . moveLeft ( 1 ) hero . moveUp …" at bounding box center [1150, 464] width 502 height 515
click at [1111, 709] on span "Ejecutar" at bounding box center [1135, 712] width 112 height 17
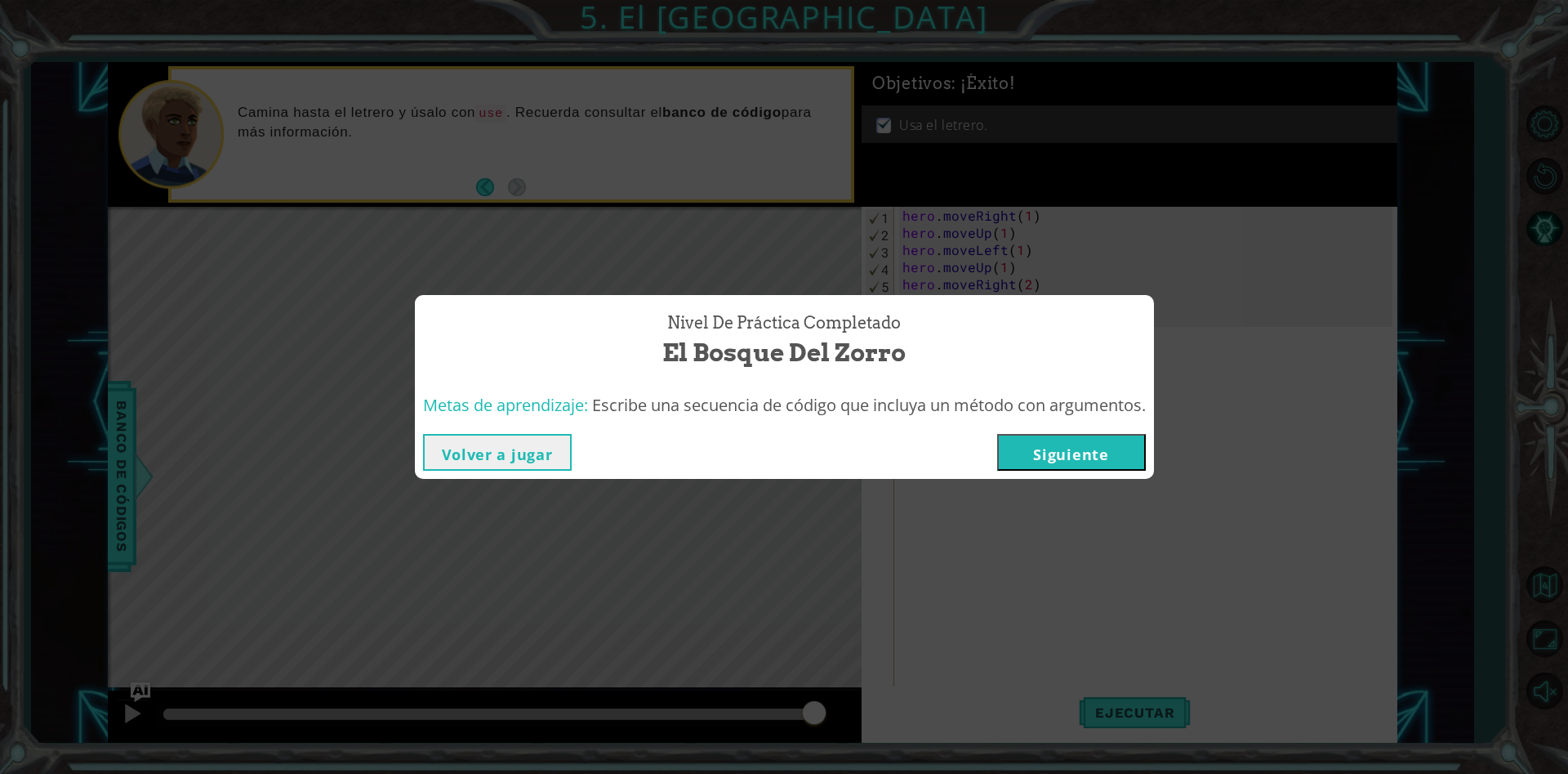
click at [1070, 458] on button "Siguiente" at bounding box center [1071, 451] width 148 height 36
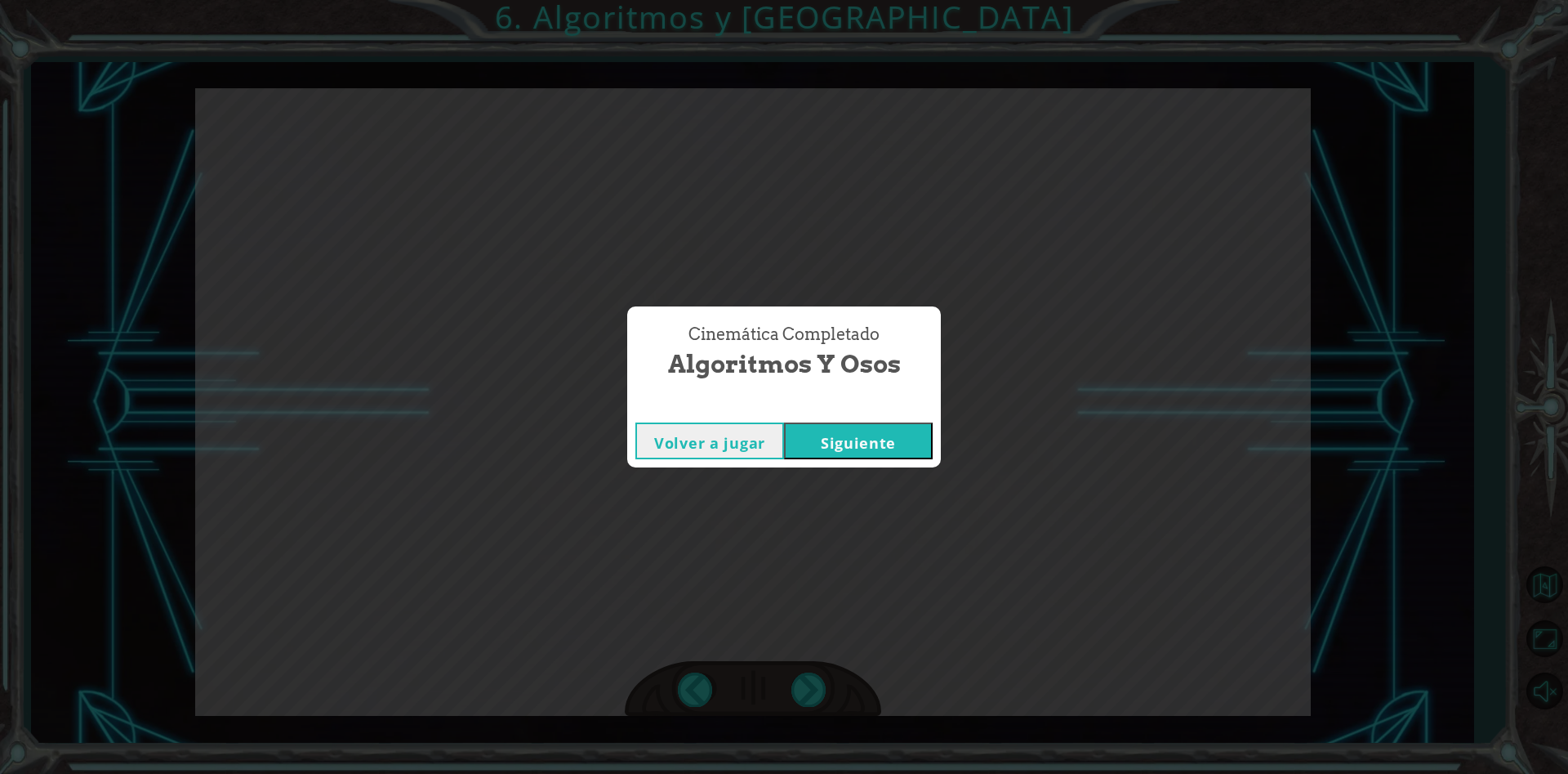
click at [881, 447] on button "Siguiente" at bounding box center [858, 440] width 148 height 36
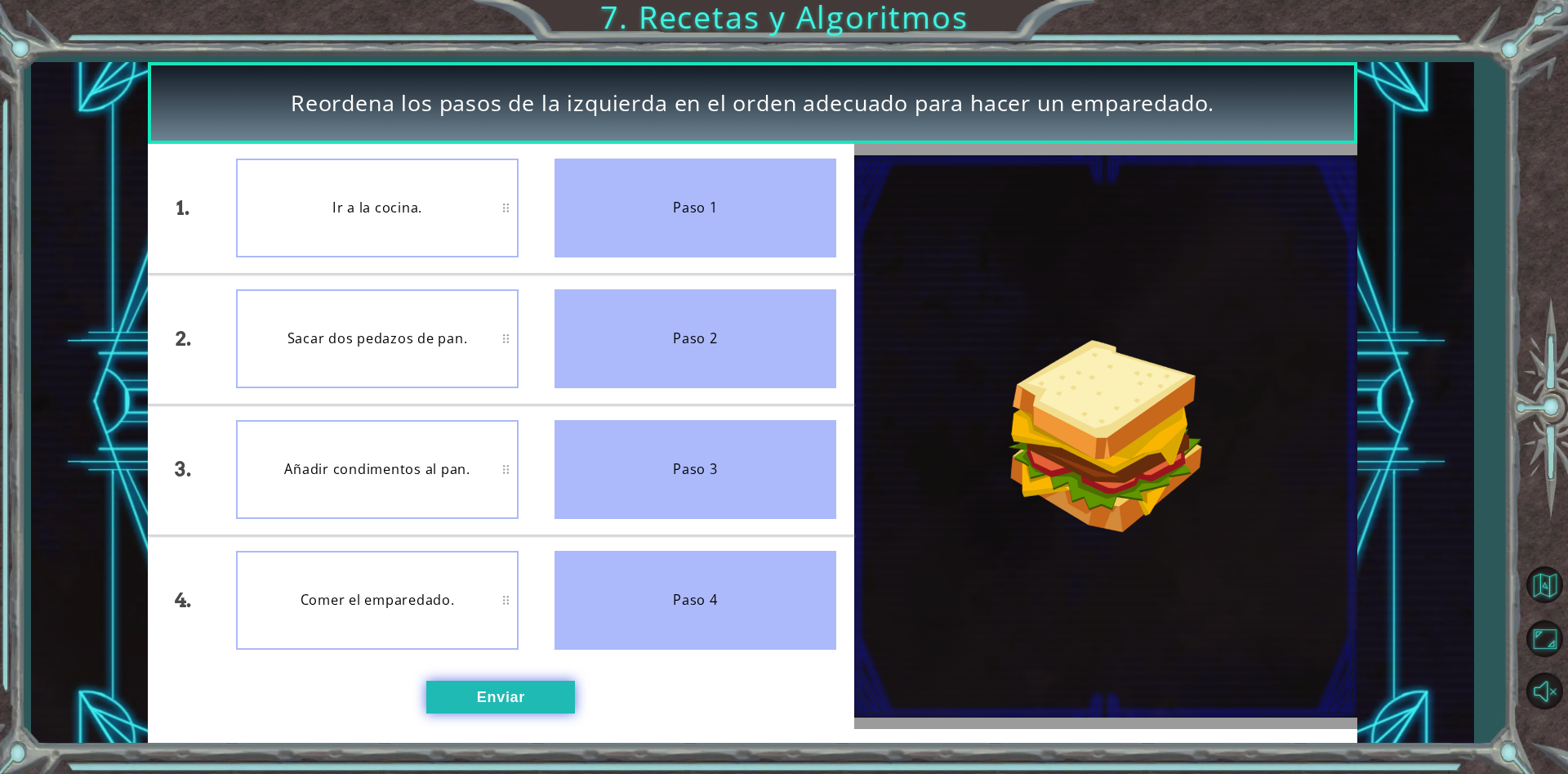
click at [516, 710] on button "Enviar" at bounding box center [500, 697] width 148 height 33
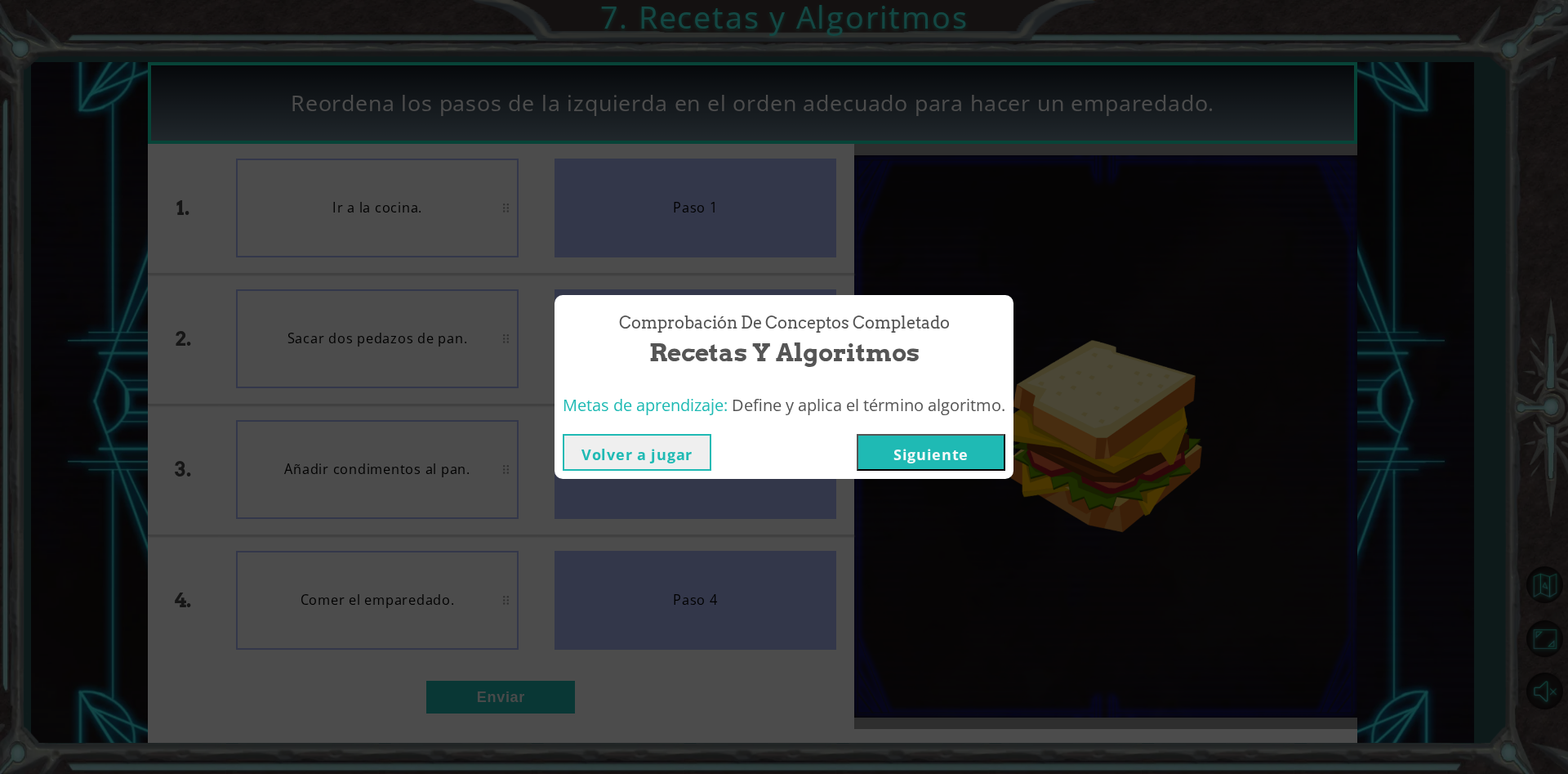
click at [939, 455] on button "Siguiente" at bounding box center [930, 451] width 148 height 36
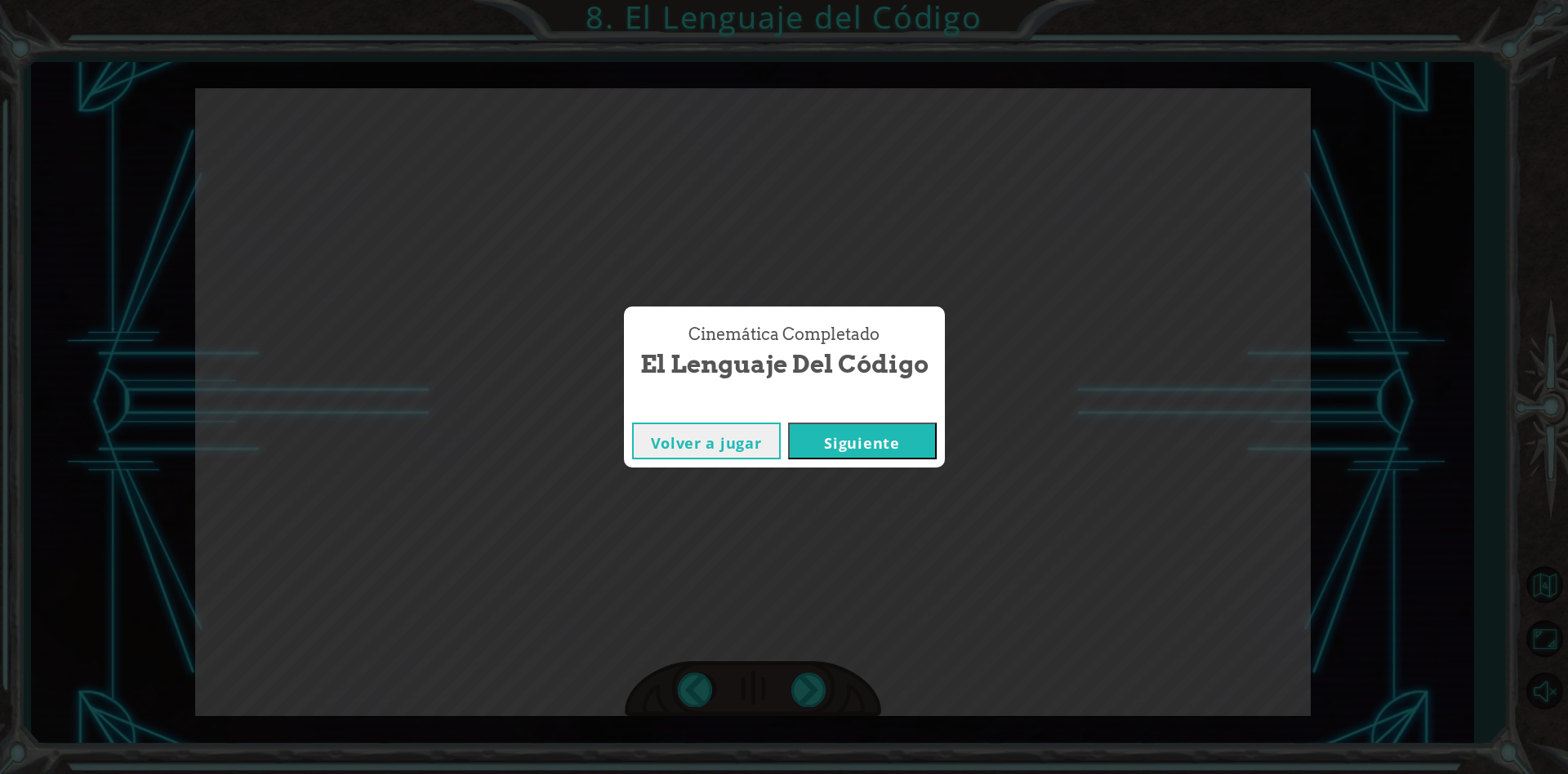
click at [835, 439] on button "Siguiente" at bounding box center [862, 440] width 148 height 36
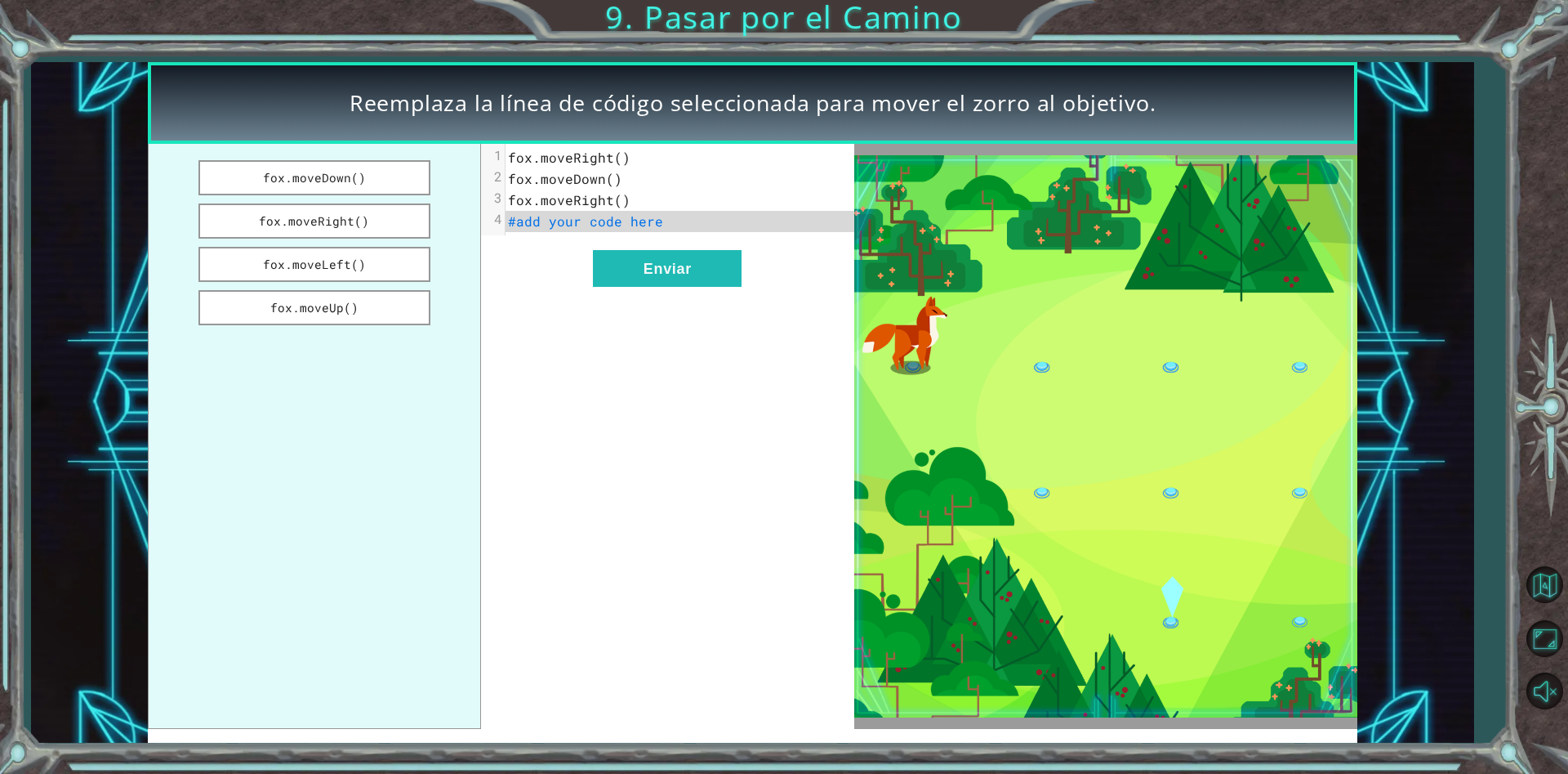
click at [557, 226] on span "#add your code here" at bounding box center [585, 221] width 155 height 17
click at [555, 263] on div "xxxxxxxxxx 4 1 [PERSON_NAME].moveRight() 2 [PERSON_NAME].moveDown() 3 [PERSON_N…" at bounding box center [667, 435] width 373 height 585
drag, startPoint x: 324, startPoint y: 179, endPoint x: 533, endPoint y: 214, distance: 211.9
click at [534, 214] on div "[PERSON_NAME].moveDown() [PERSON_NAME].moveRight() [PERSON_NAME].moveLeft() [PE…" at bounding box center [502, 435] width 707 height 585
click at [385, 174] on button "fox.moveDown()" at bounding box center [314, 178] width 232 height 35
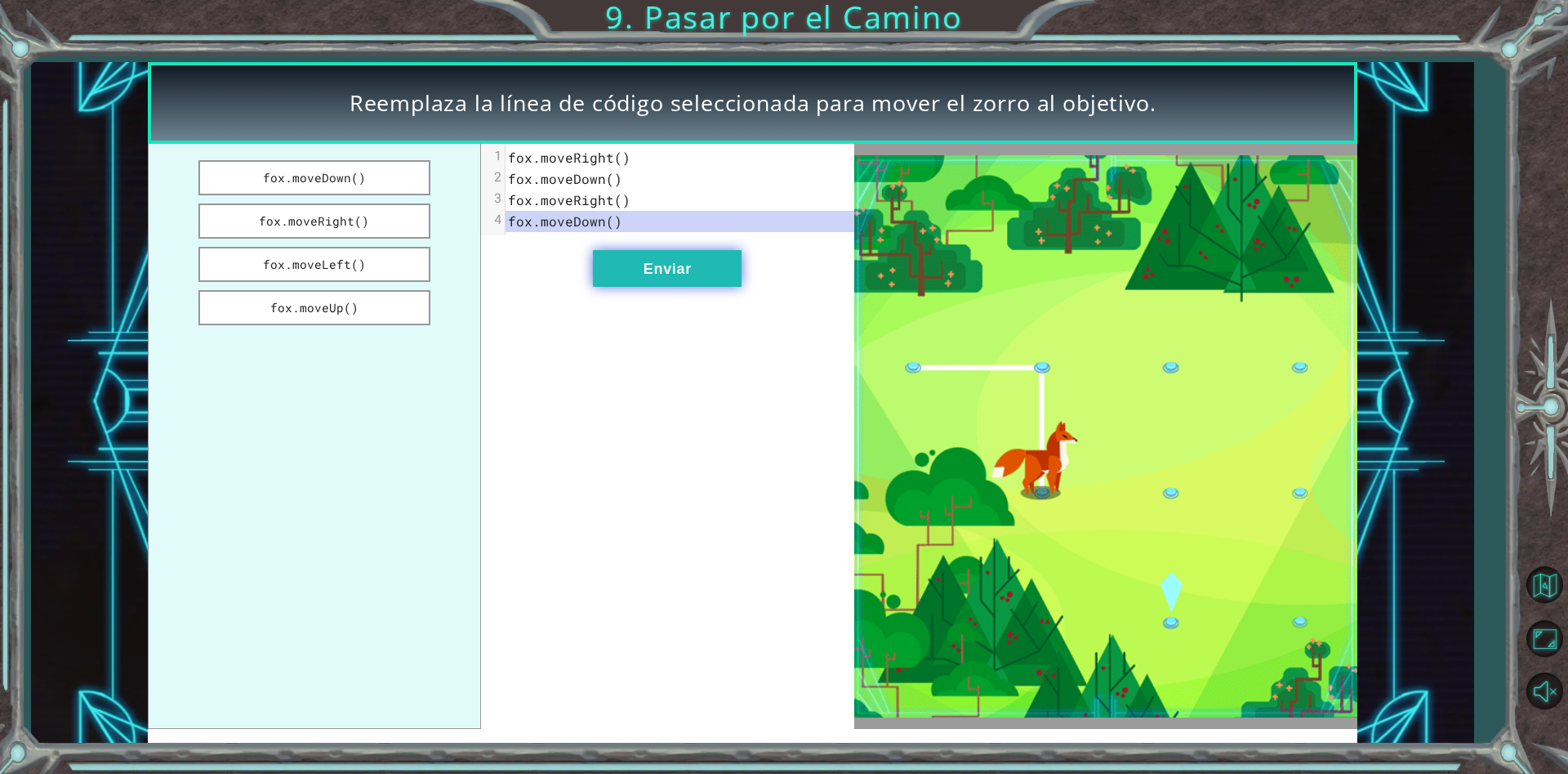
click at [625, 283] on button "Enviar" at bounding box center [667, 268] width 148 height 36
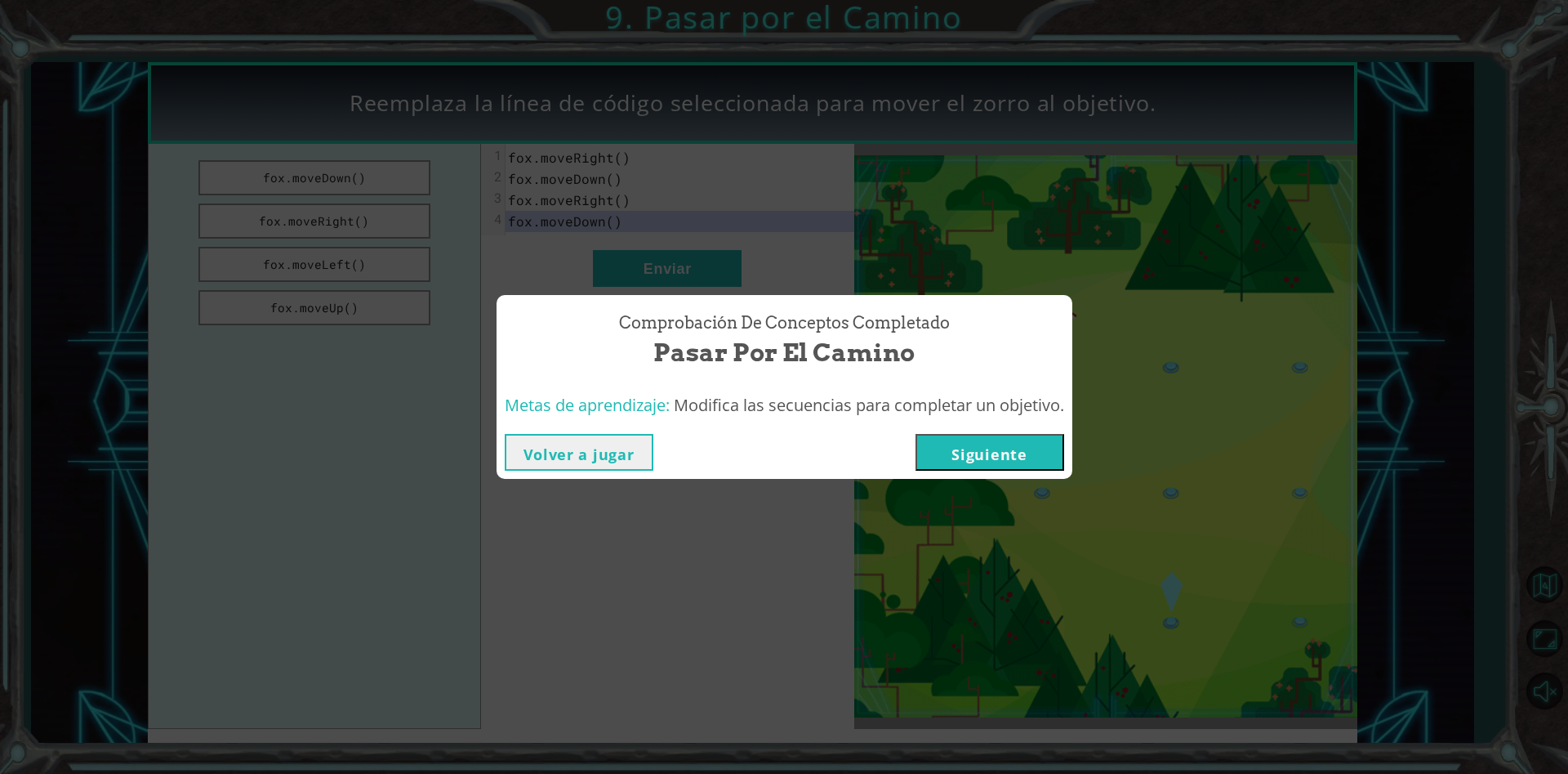
click at [1016, 455] on button "Siguiente" at bounding box center [989, 451] width 148 height 36
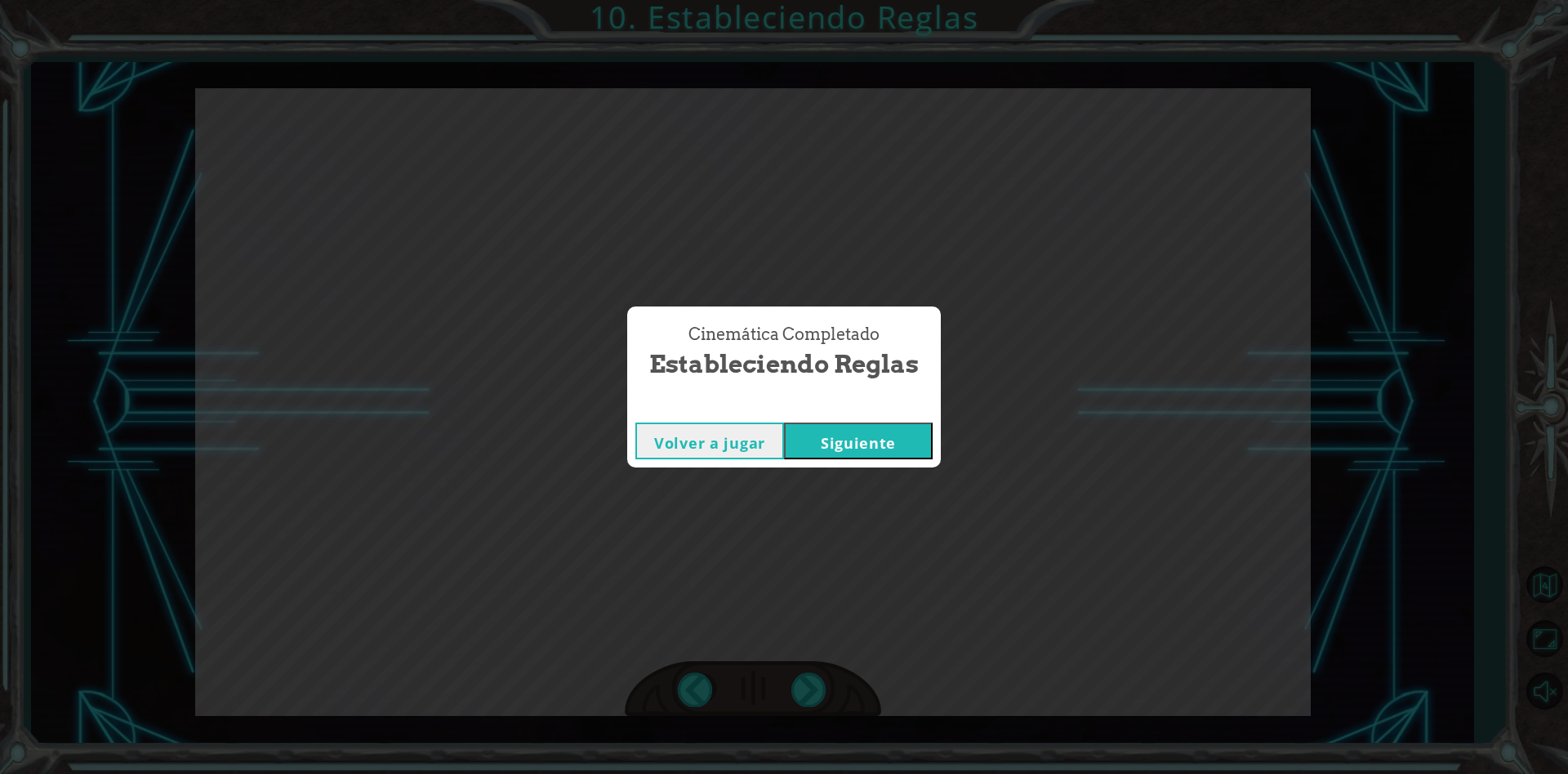
click at [827, 416] on div "Volver a jugar [GEOGRAPHIC_DATA]" at bounding box center [784, 440] width 313 height 53
click at [835, 435] on button "Siguiente" at bounding box center [858, 440] width 148 height 36
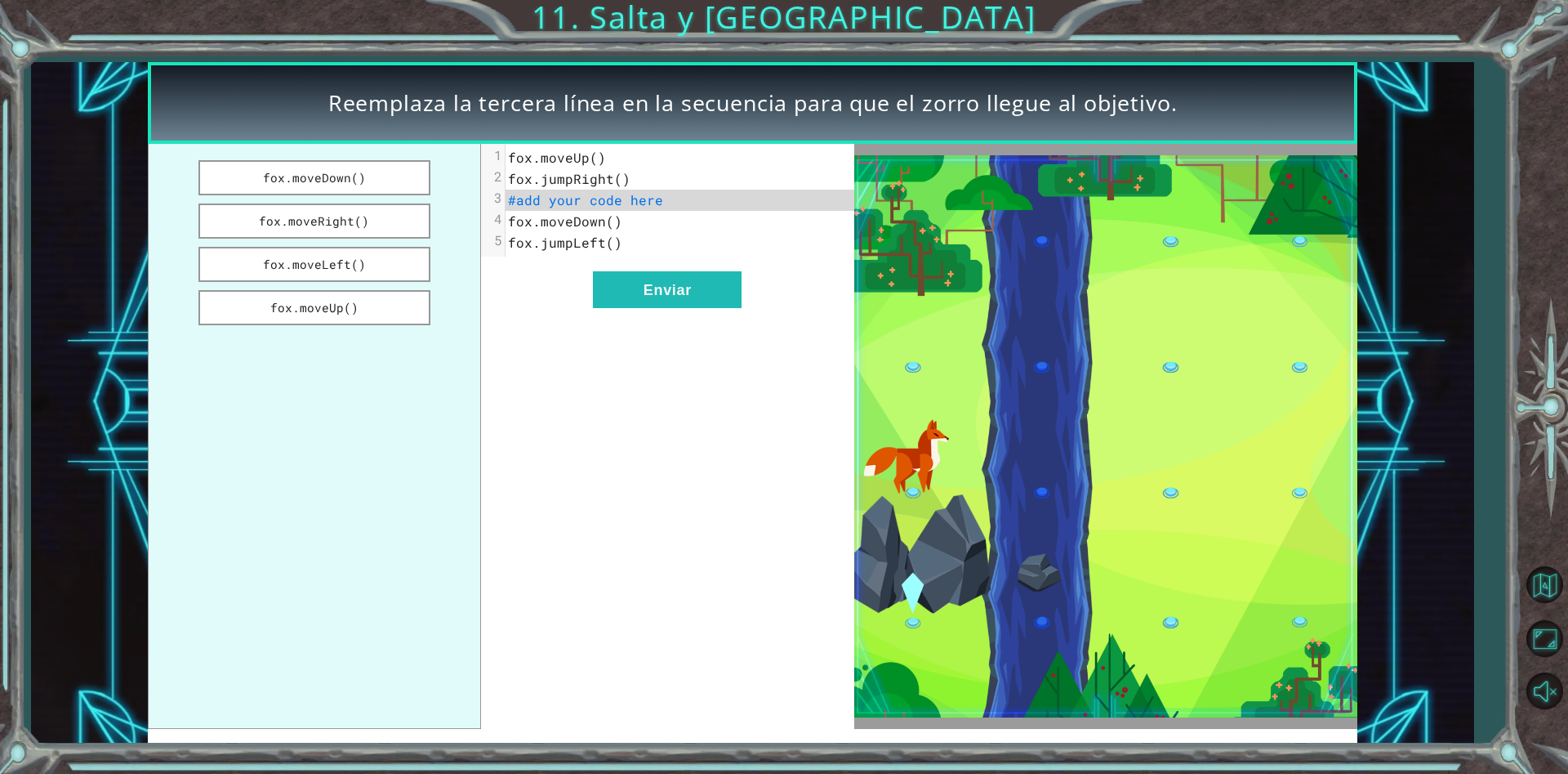
click at [1172, 359] on img at bounding box center [1107, 435] width 503 height 562
click at [604, 202] on span "#add your code here" at bounding box center [585, 200] width 155 height 17
click at [368, 187] on button "fox.moveDown()" at bounding box center [314, 178] width 232 height 35
click at [657, 303] on button "Enviar" at bounding box center [667, 289] width 148 height 36
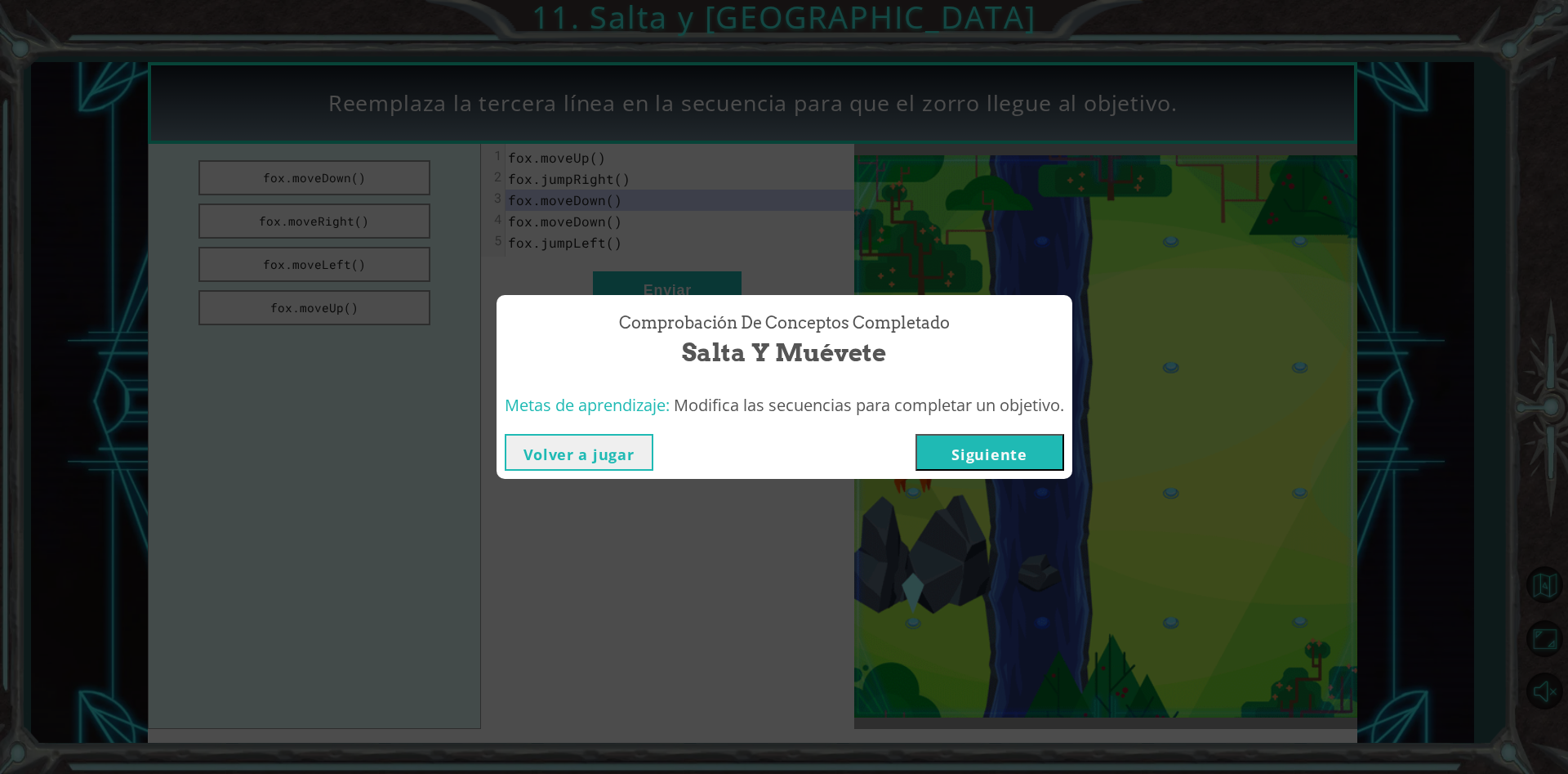
click at [998, 452] on button "Siguiente" at bounding box center [989, 451] width 148 height 36
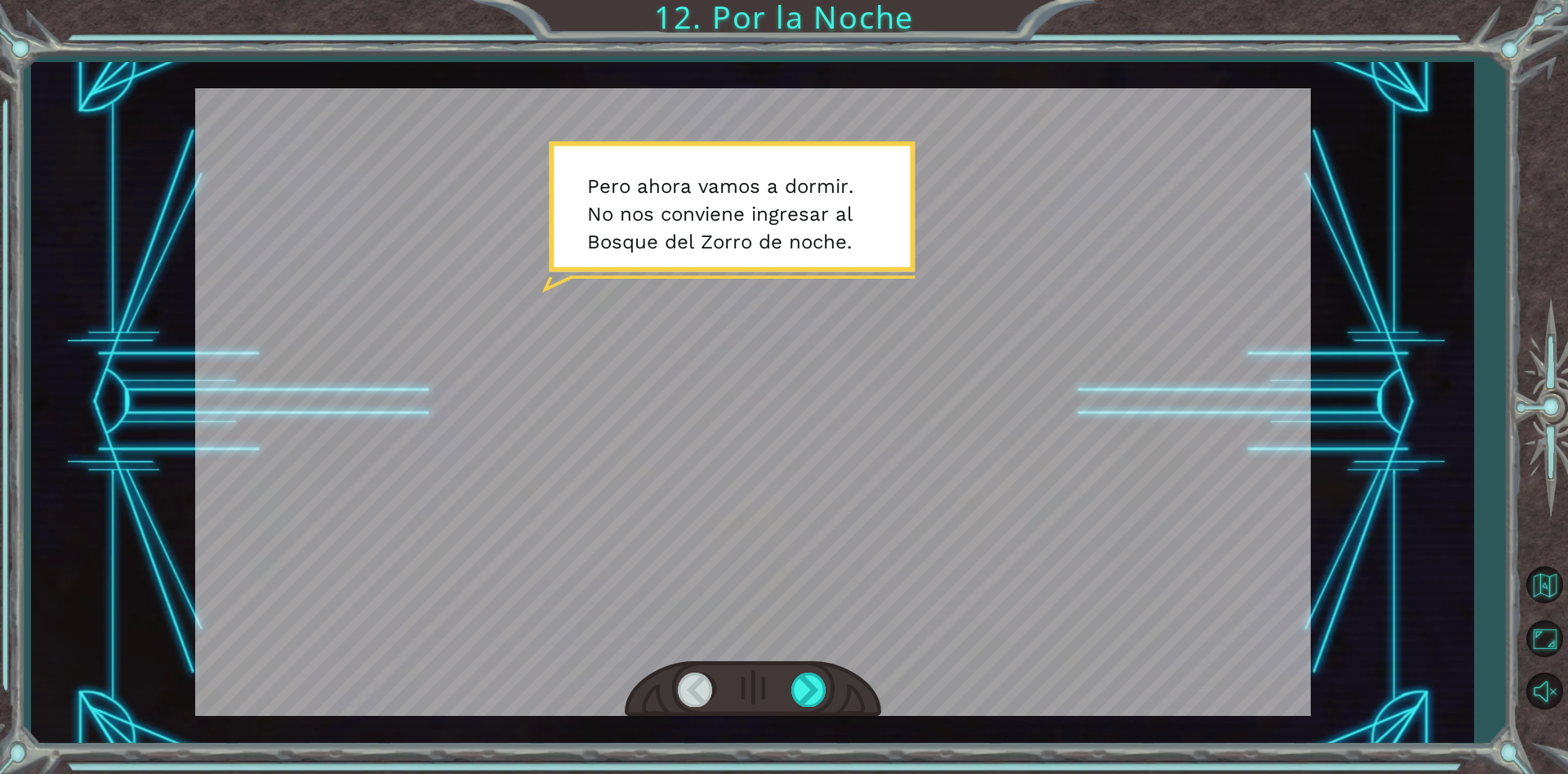
click at [903, 408] on div at bounding box center [752, 402] width 1116 height 628
